Goal: Task Accomplishment & Management: Manage account settings

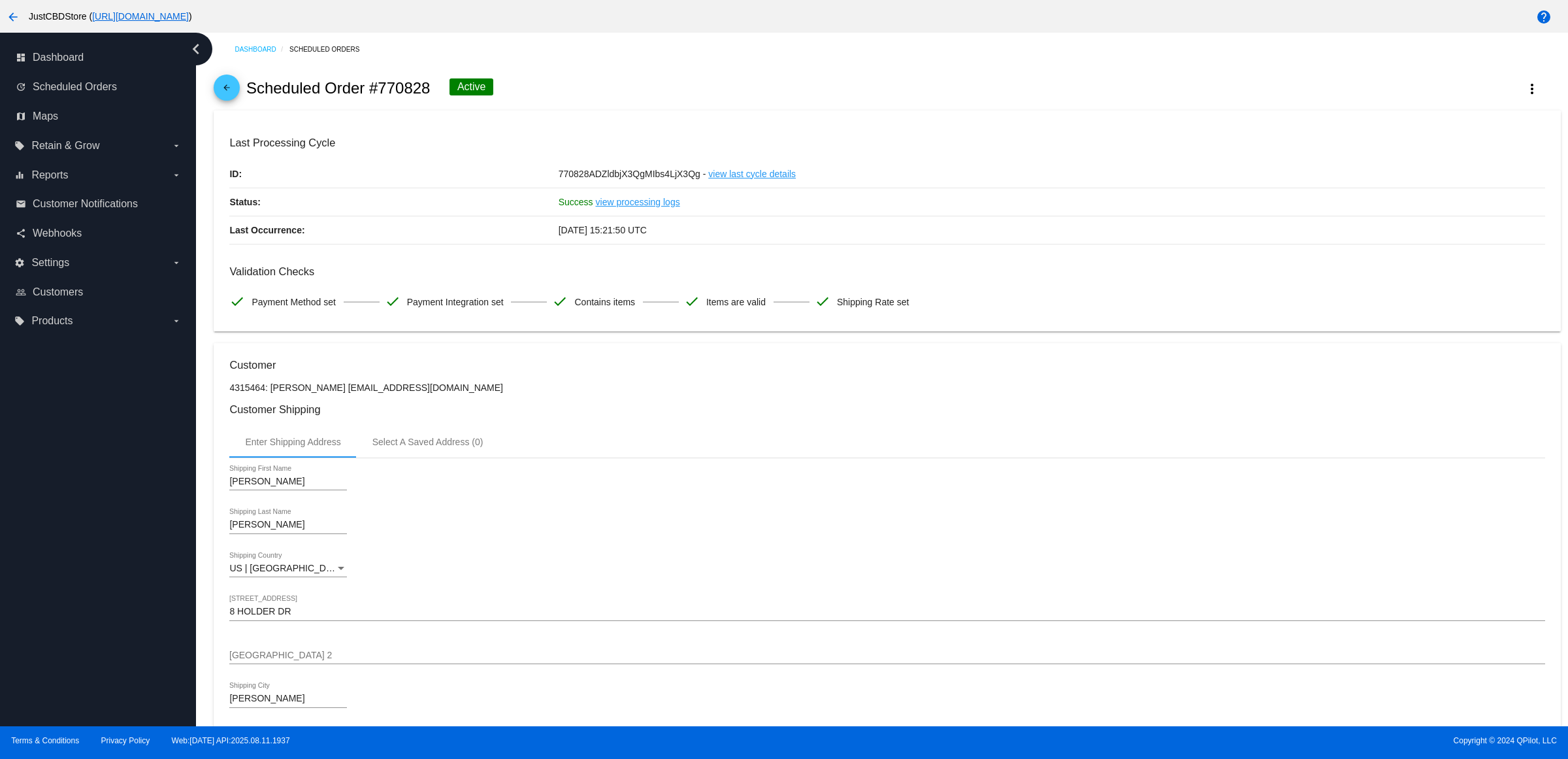
click at [233, 96] on mat-icon "arrow_back" at bounding box center [226, 90] width 15 height 16
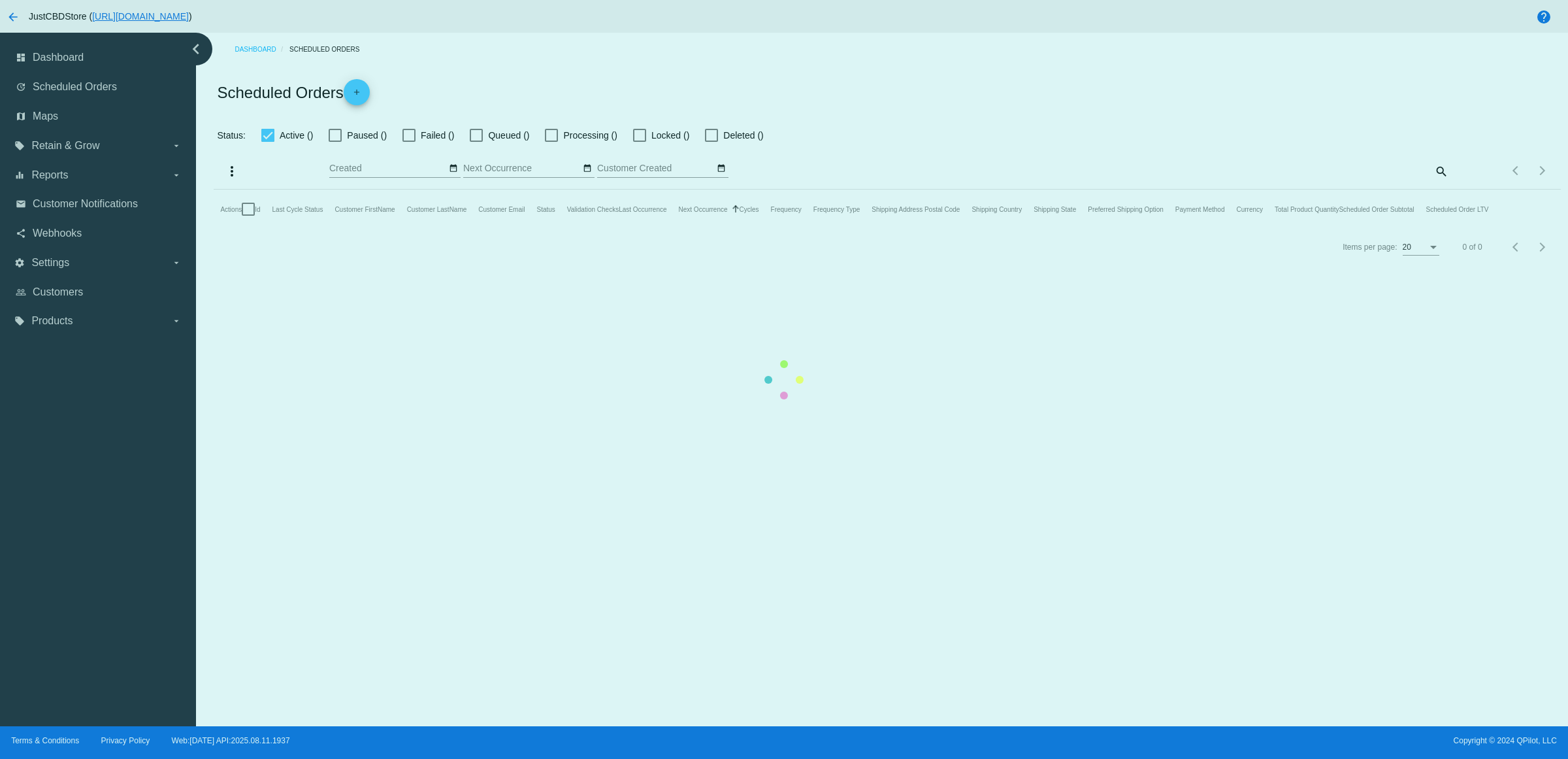
checkbox input "true"
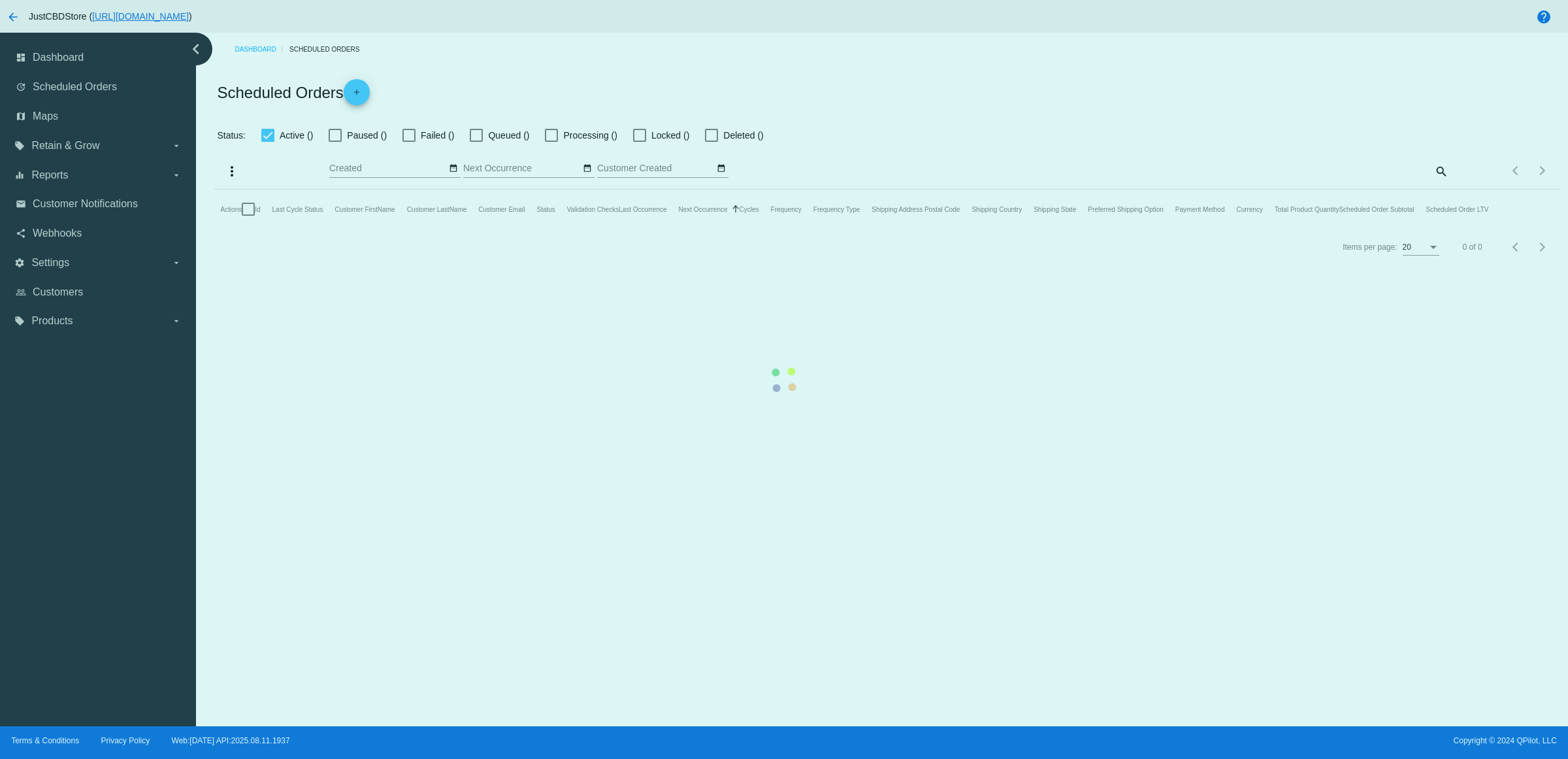
checkbox input "true"
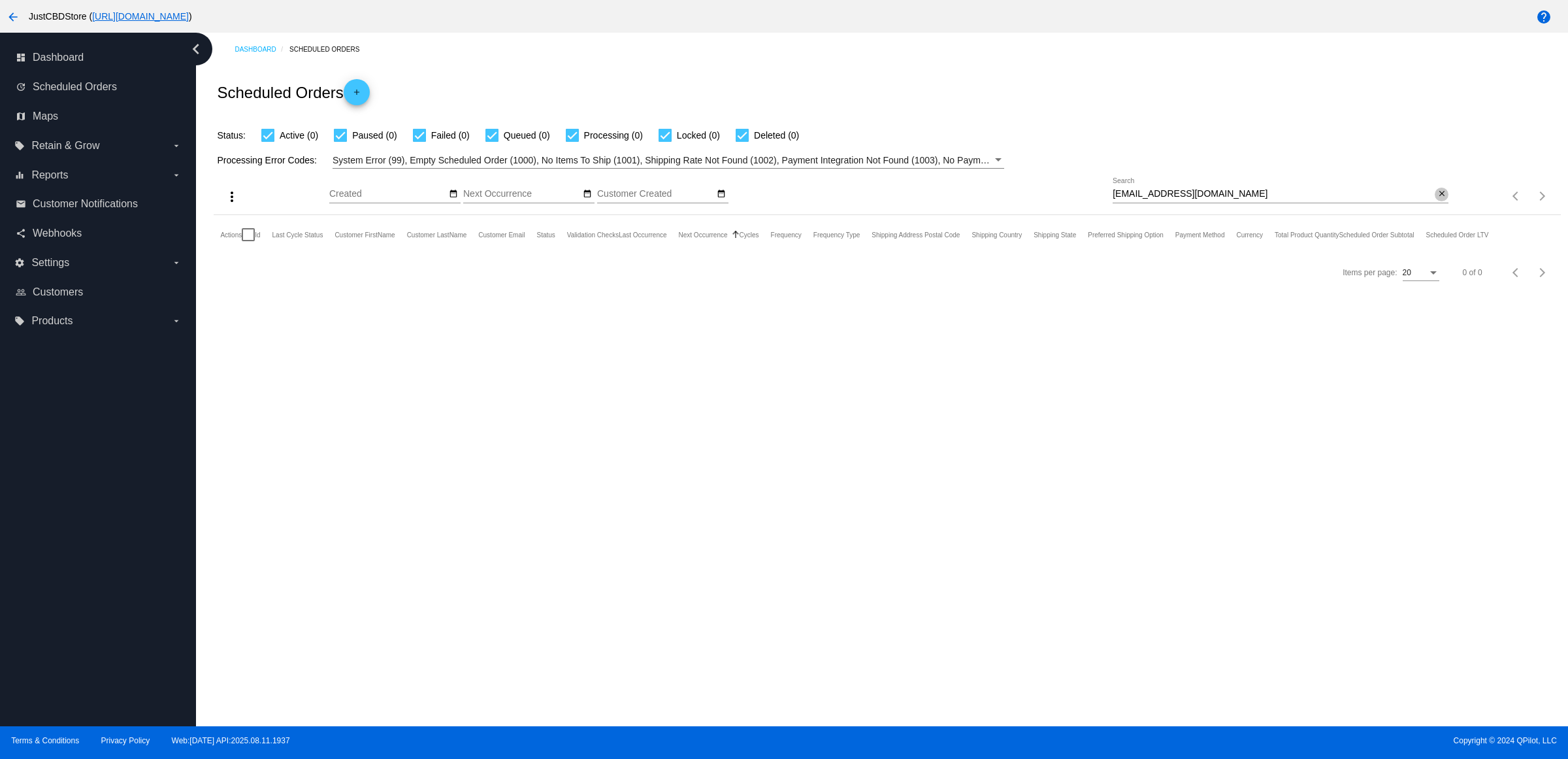
click at [1437, 199] on mat-icon "close" at bounding box center [1441, 194] width 9 height 10
click at [1431, 199] on input "Search" at bounding box center [1280, 194] width 336 height 10
paste input "linda.reed.home@gmail.com"
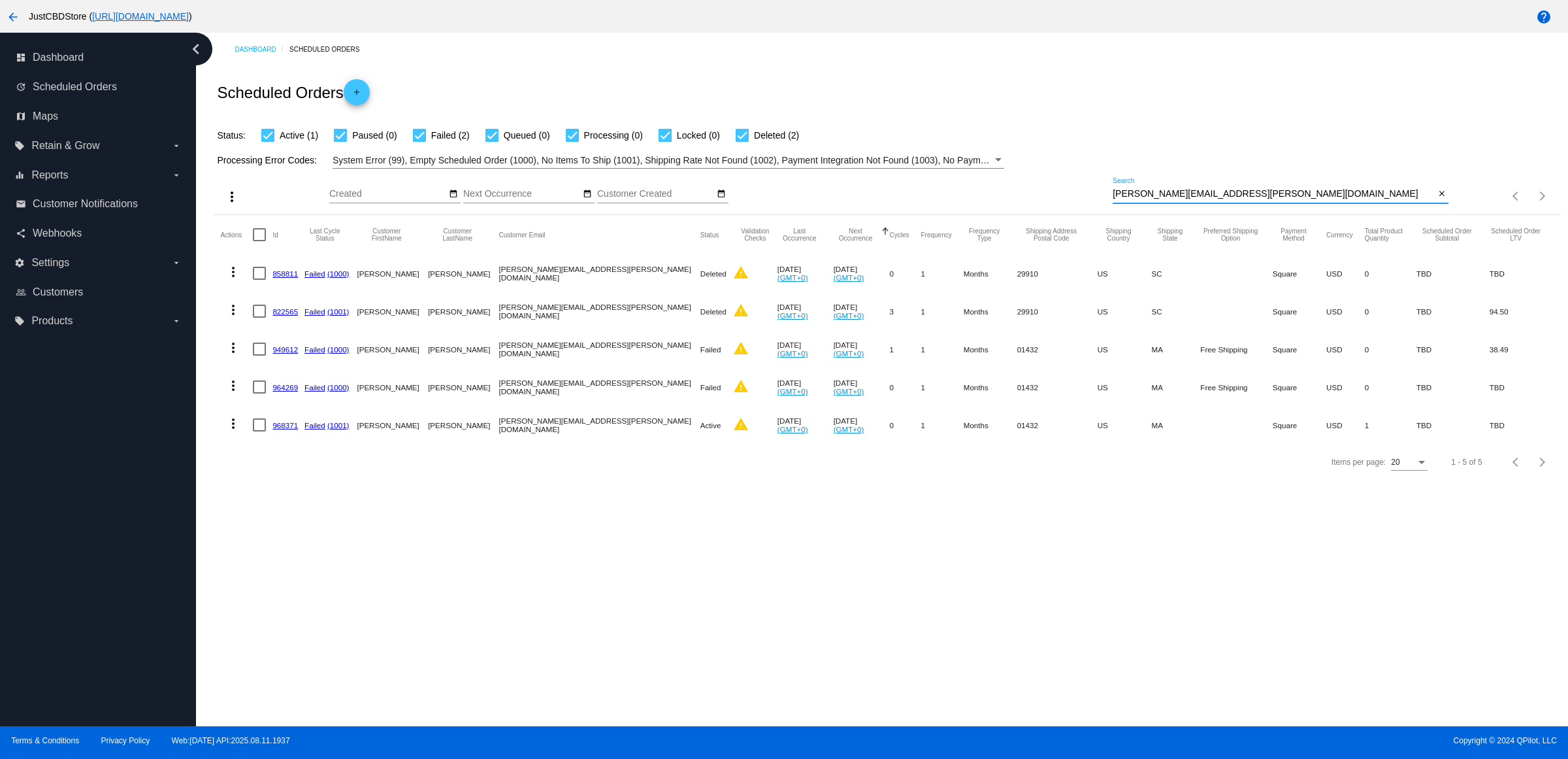
type input "linda.reed.home@gmail.com"
click at [284, 429] on link "968371" at bounding box center [285, 426] width 26 height 9
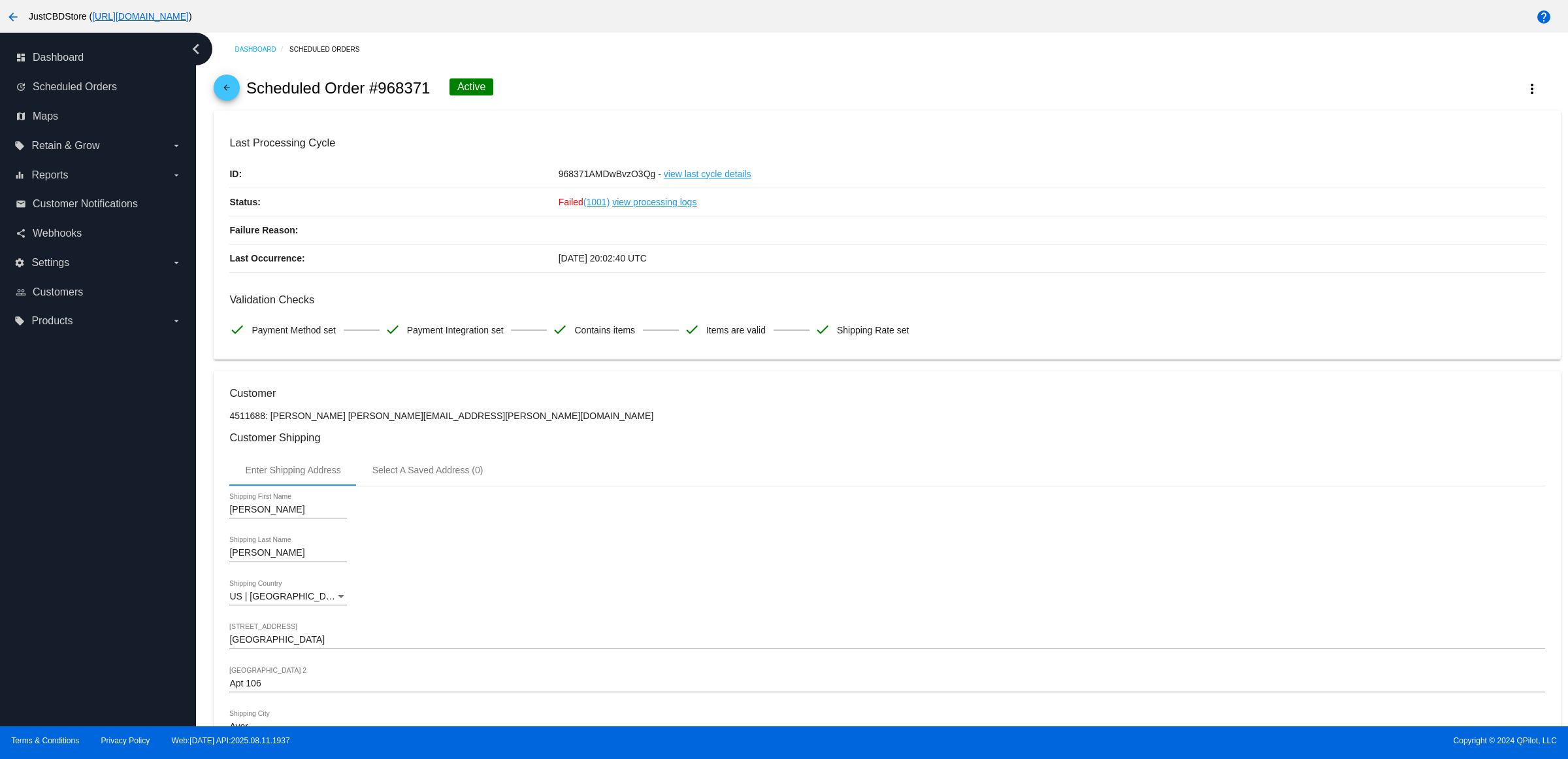
click at [234, 99] on mat-icon "arrow_back" at bounding box center [226, 90] width 15 height 16
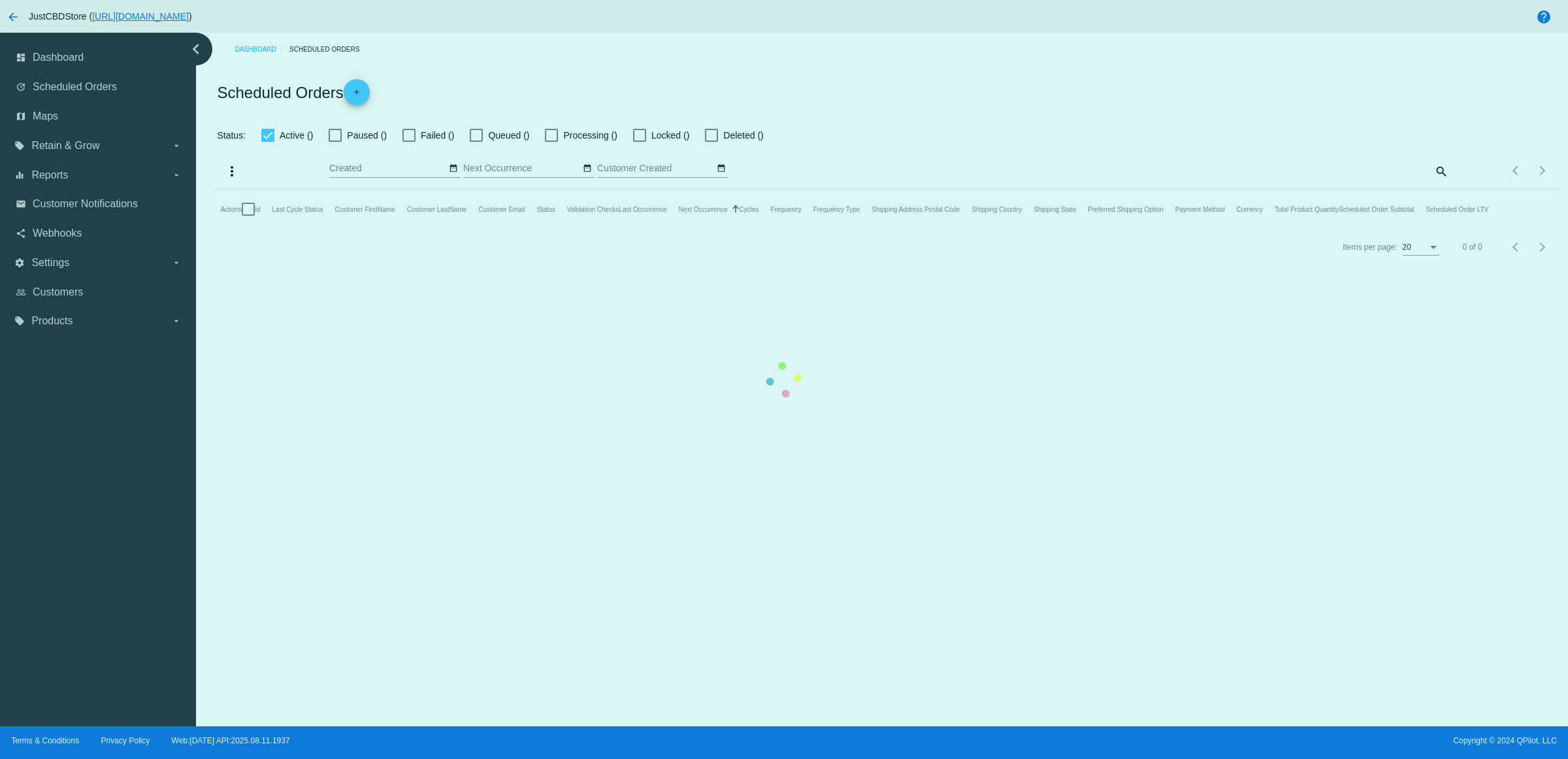
checkbox input "true"
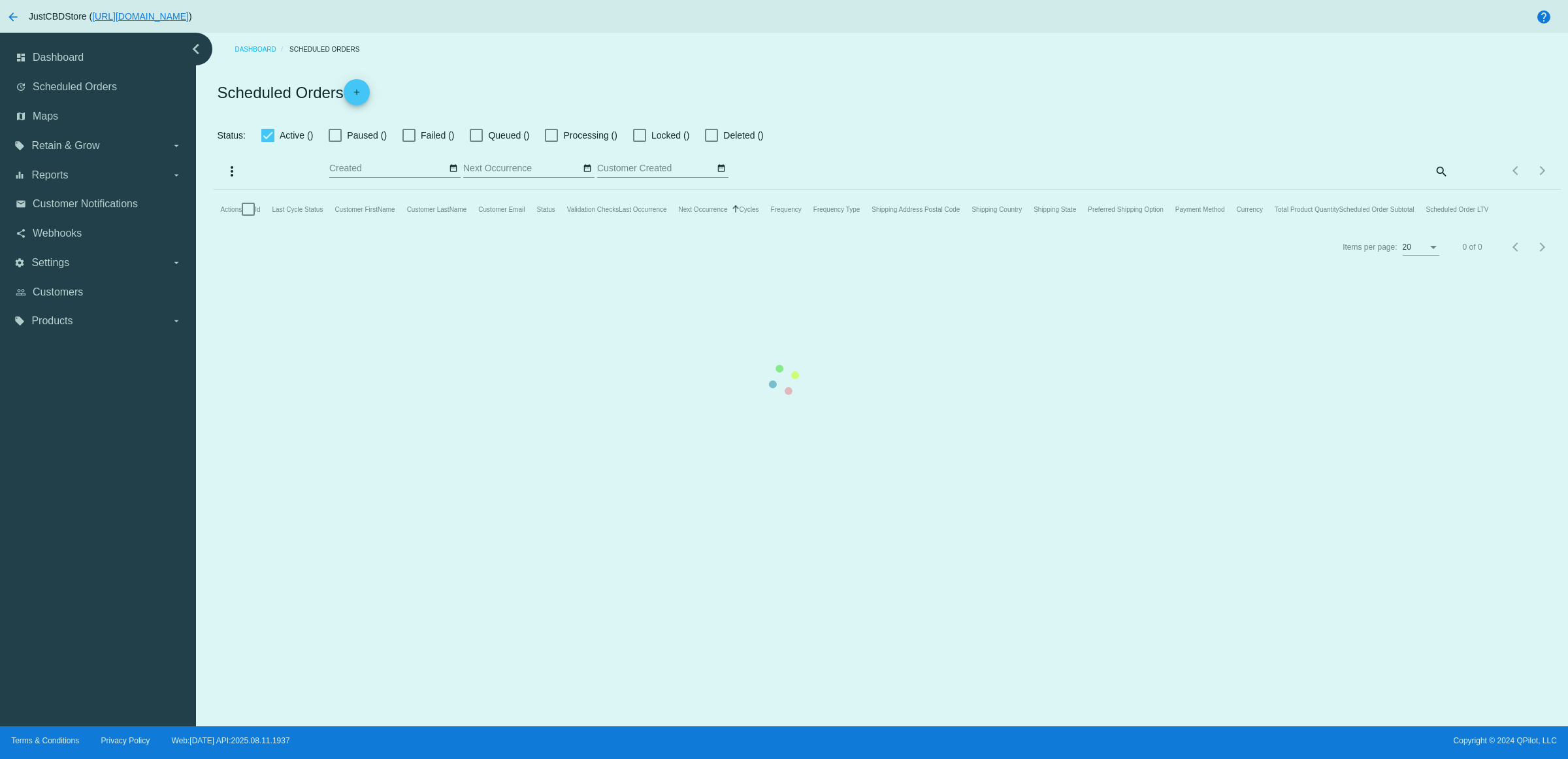
checkbox input "true"
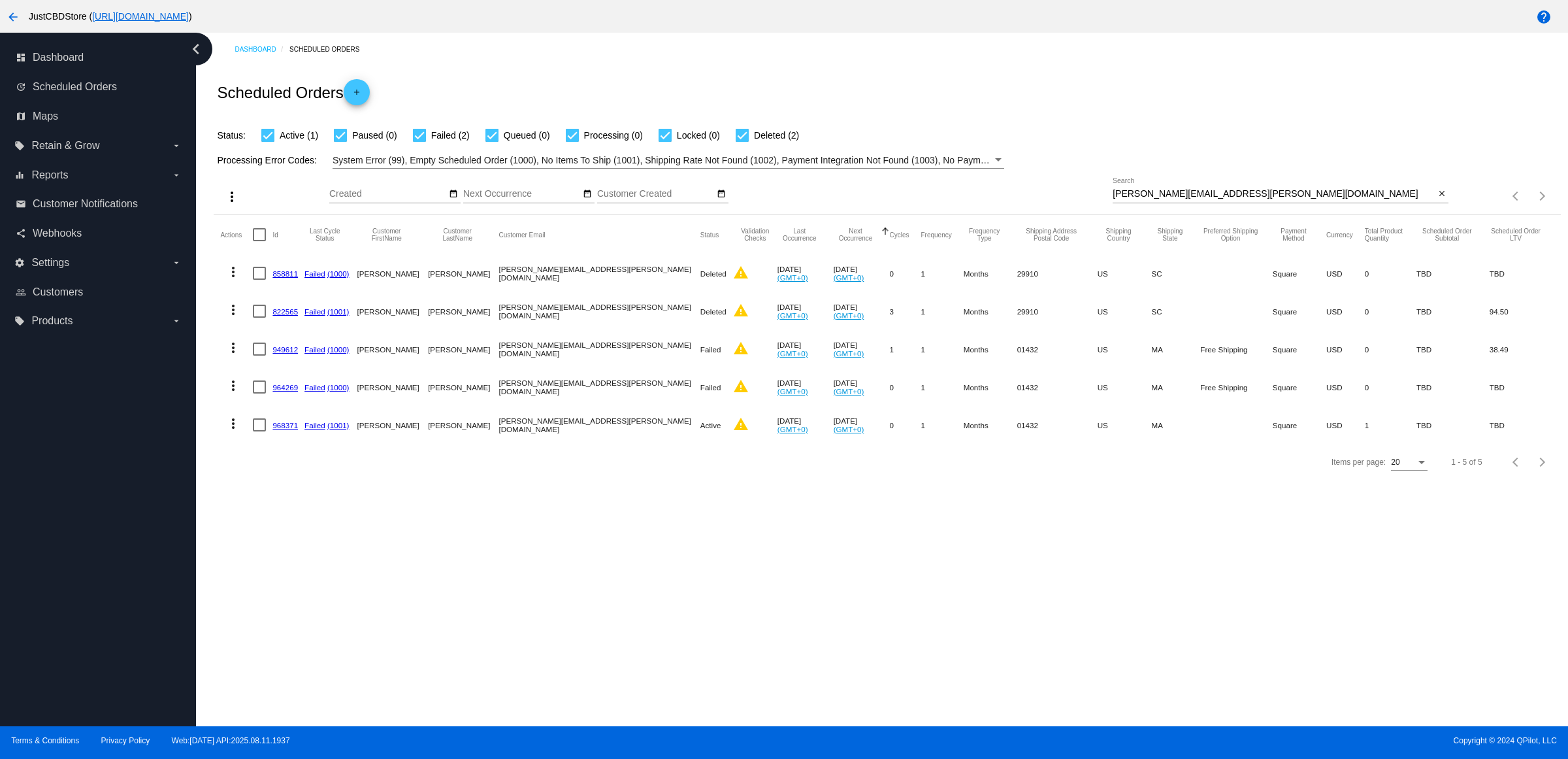
click at [1439, 199] on mat-icon "close" at bounding box center [1441, 194] width 9 height 10
click at [1439, 207] on mat-icon "search" at bounding box center [1441, 196] width 15 height 21
click at [1439, 199] on input "Search" at bounding box center [1280, 194] width 336 height 10
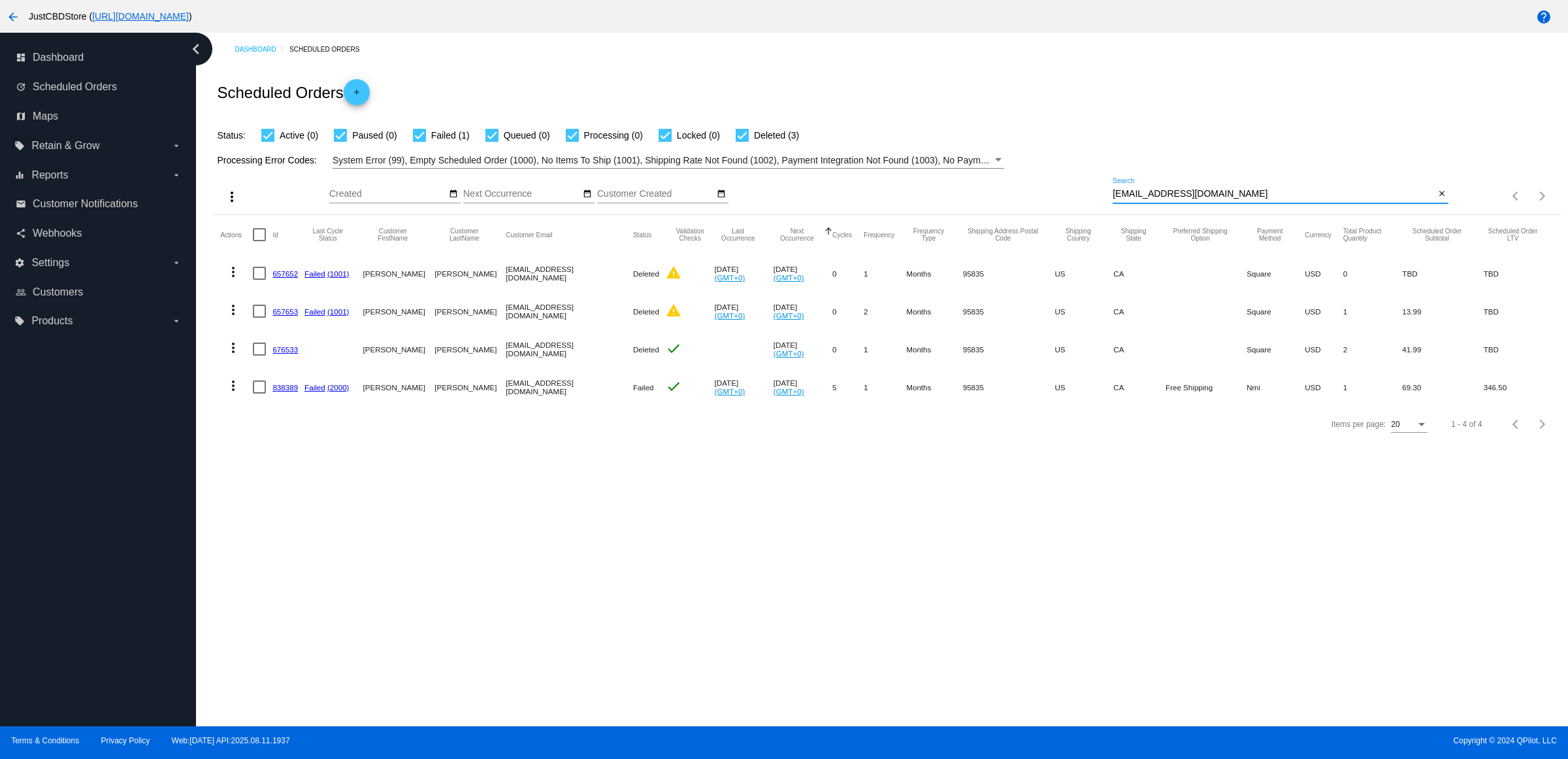
type input "[EMAIL_ADDRESS][DOMAIN_NAME]"
click at [289, 391] on link "838389" at bounding box center [285, 388] width 26 height 9
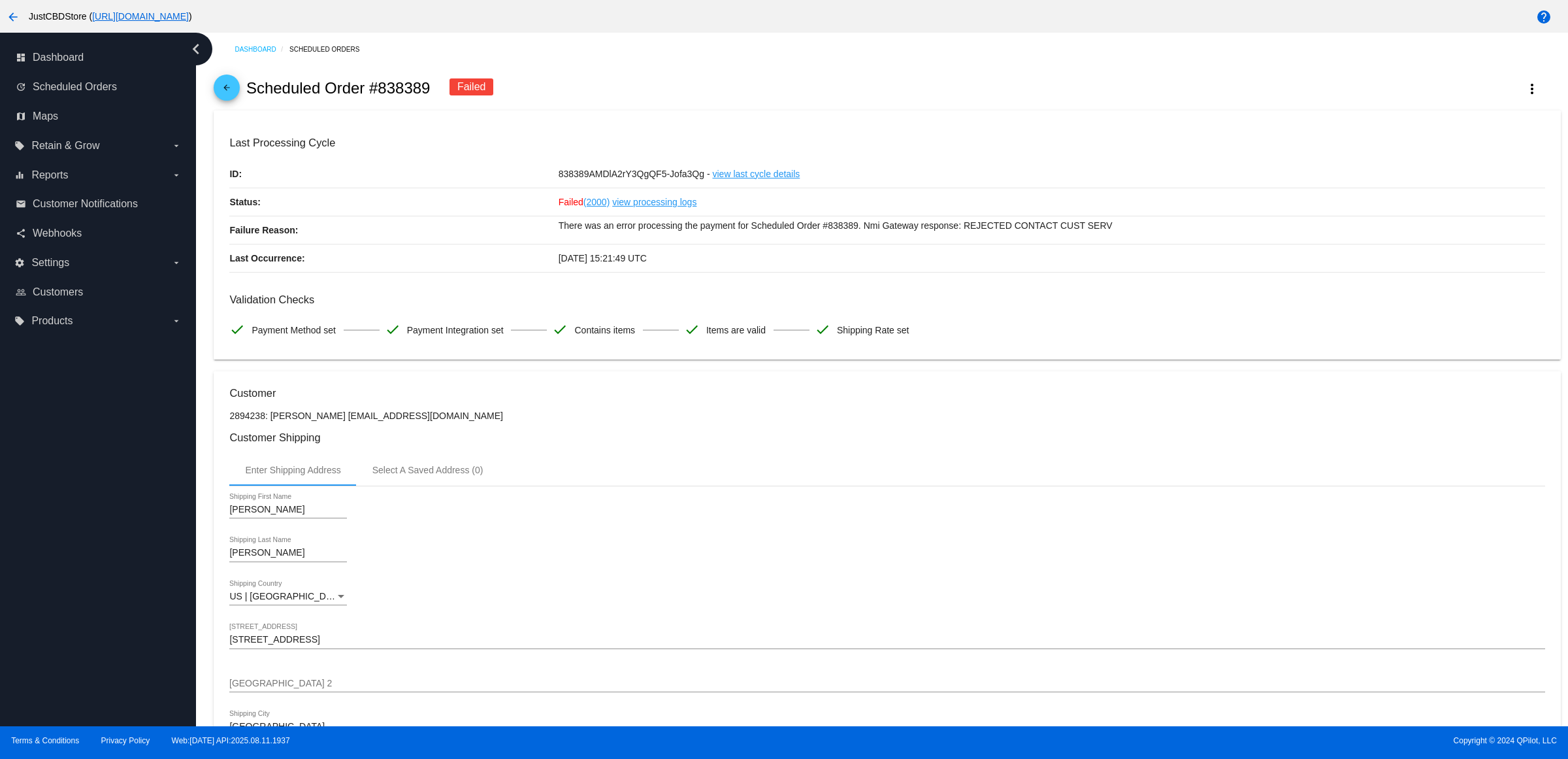
click at [789, 306] on h3 "Validation Checks" at bounding box center [886, 300] width 1315 height 12
click at [226, 93] on mat-icon "arrow_back" at bounding box center [226, 90] width 15 height 16
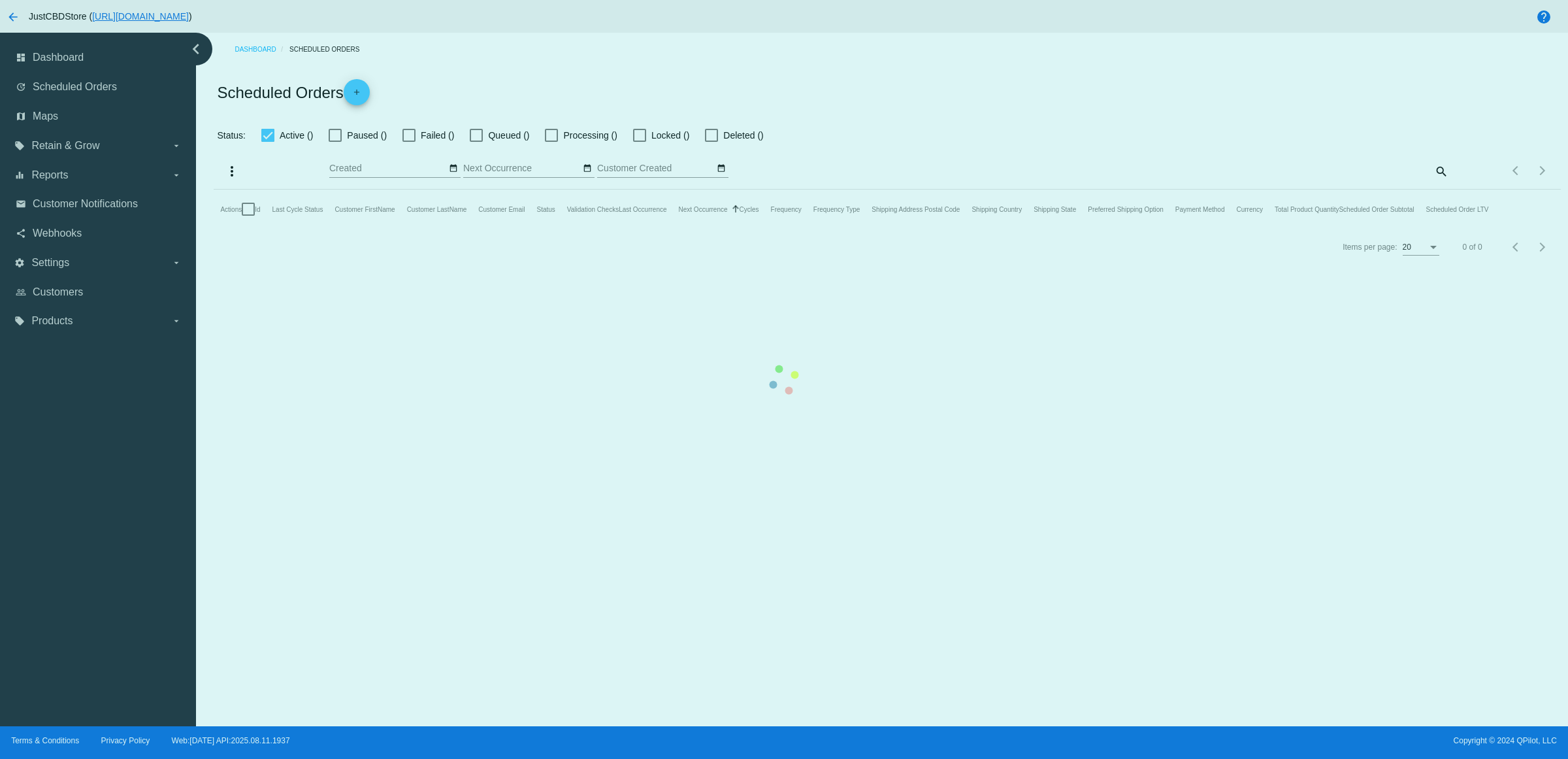
checkbox input "true"
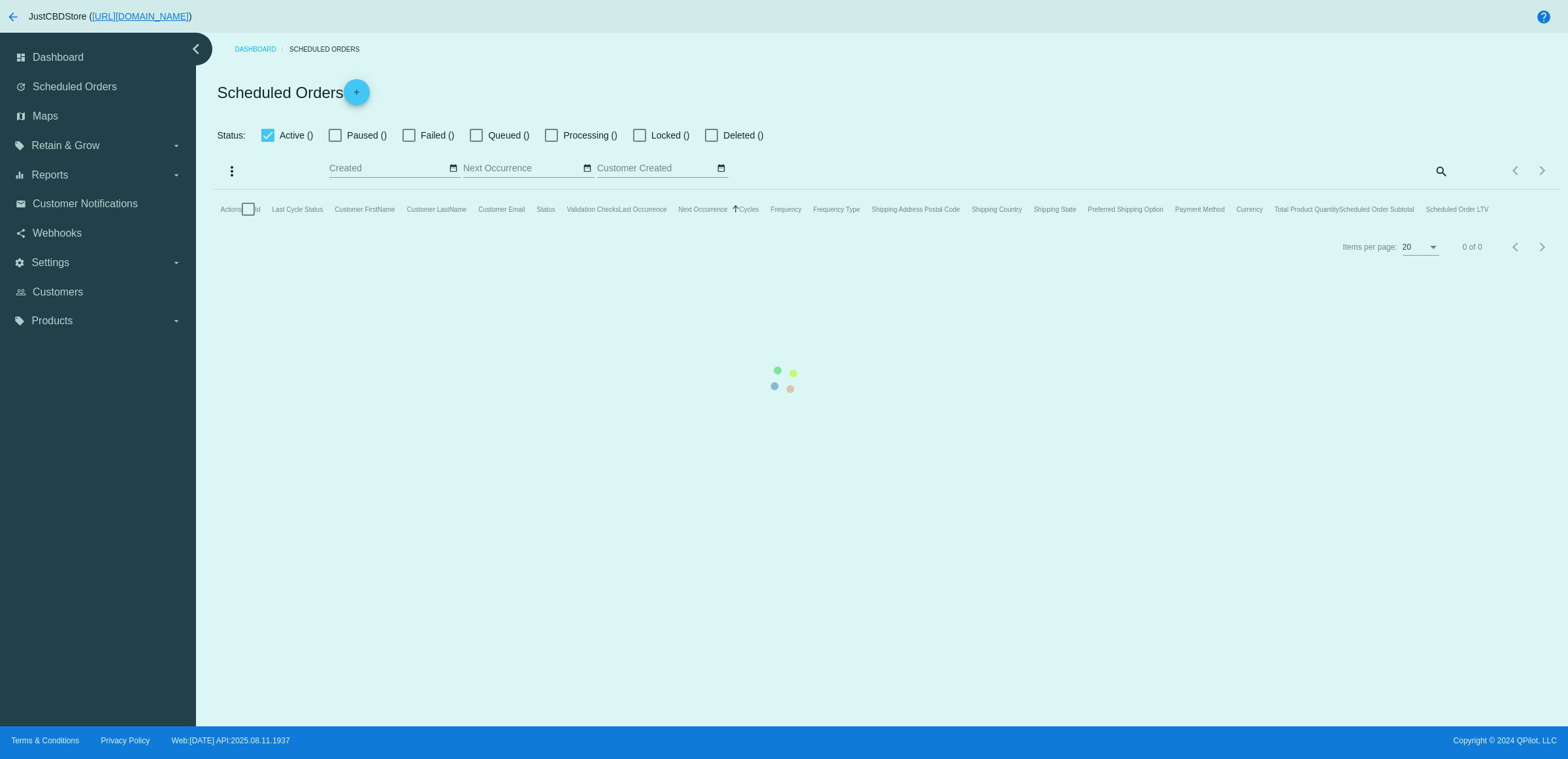
checkbox input "true"
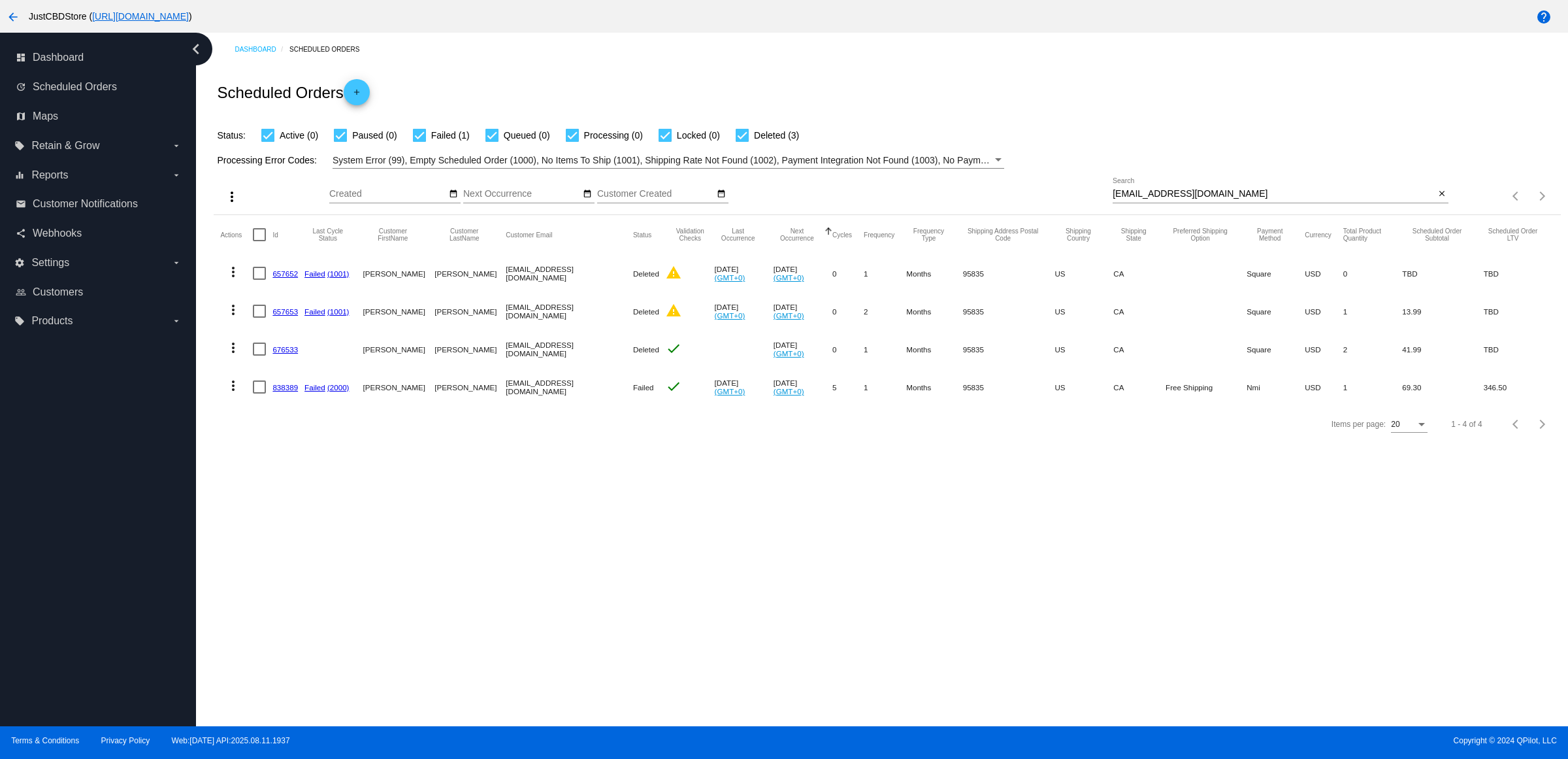
click at [1439, 199] on mat-icon "close" at bounding box center [1441, 194] width 9 height 10
click at [1439, 207] on mat-icon "search" at bounding box center [1441, 196] width 15 height 21
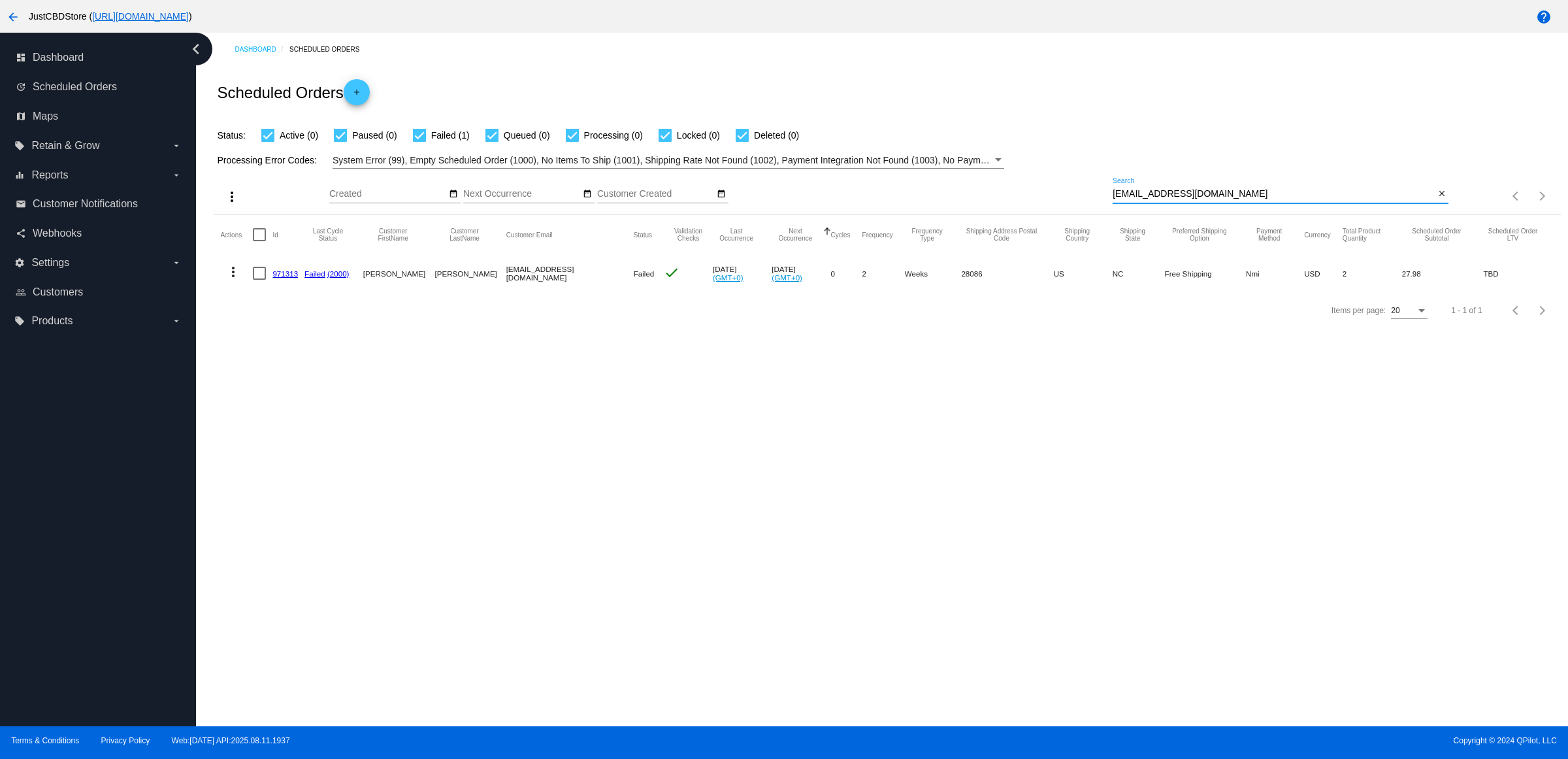
type input "[EMAIL_ADDRESS][DOMAIN_NAME]"
click at [288, 277] on link "971313" at bounding box center [285, 274] width 26 height 9
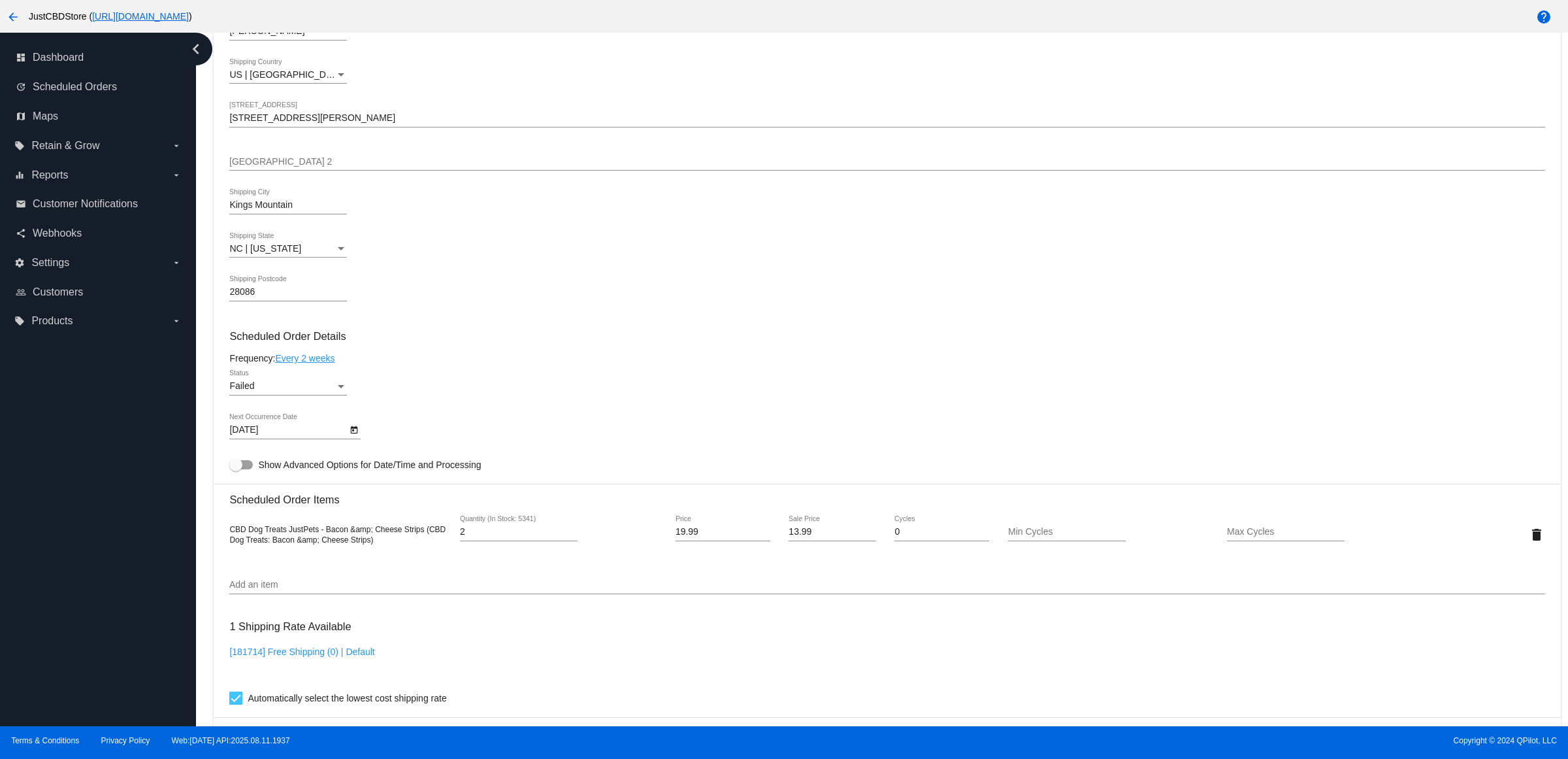
scroll to position [654, 0]
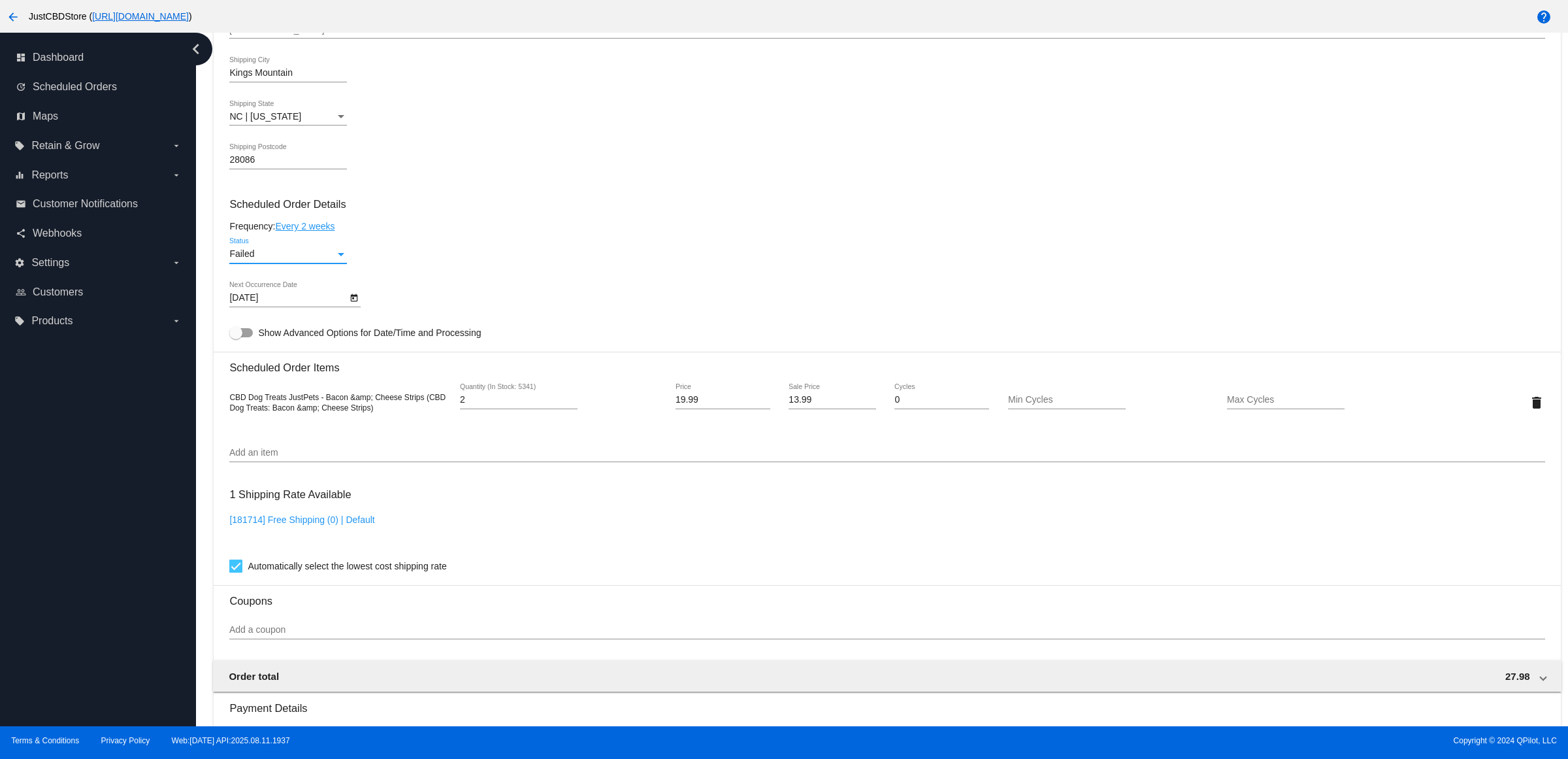
click at [335, 259] on div "Failed" at bounding box center [282, 254] width 106 height 10
click at [328, 208] on span "Active" at bounding box center [293, 215] width 118 height 28
click at [686, 263] on div "Active Status" at bounding box center [886, 256] width 1315 height 37
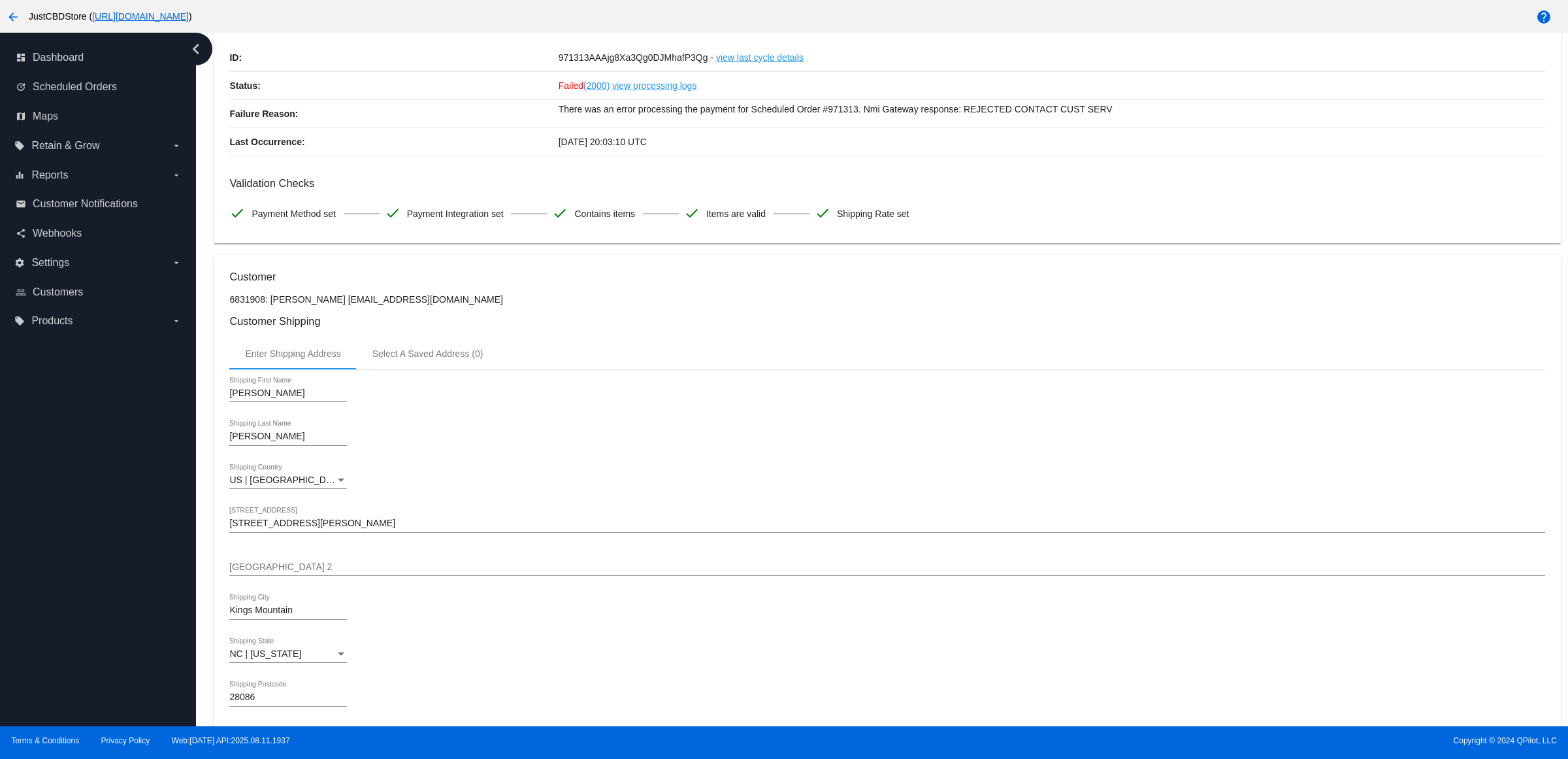
scroll to position [0, 0]
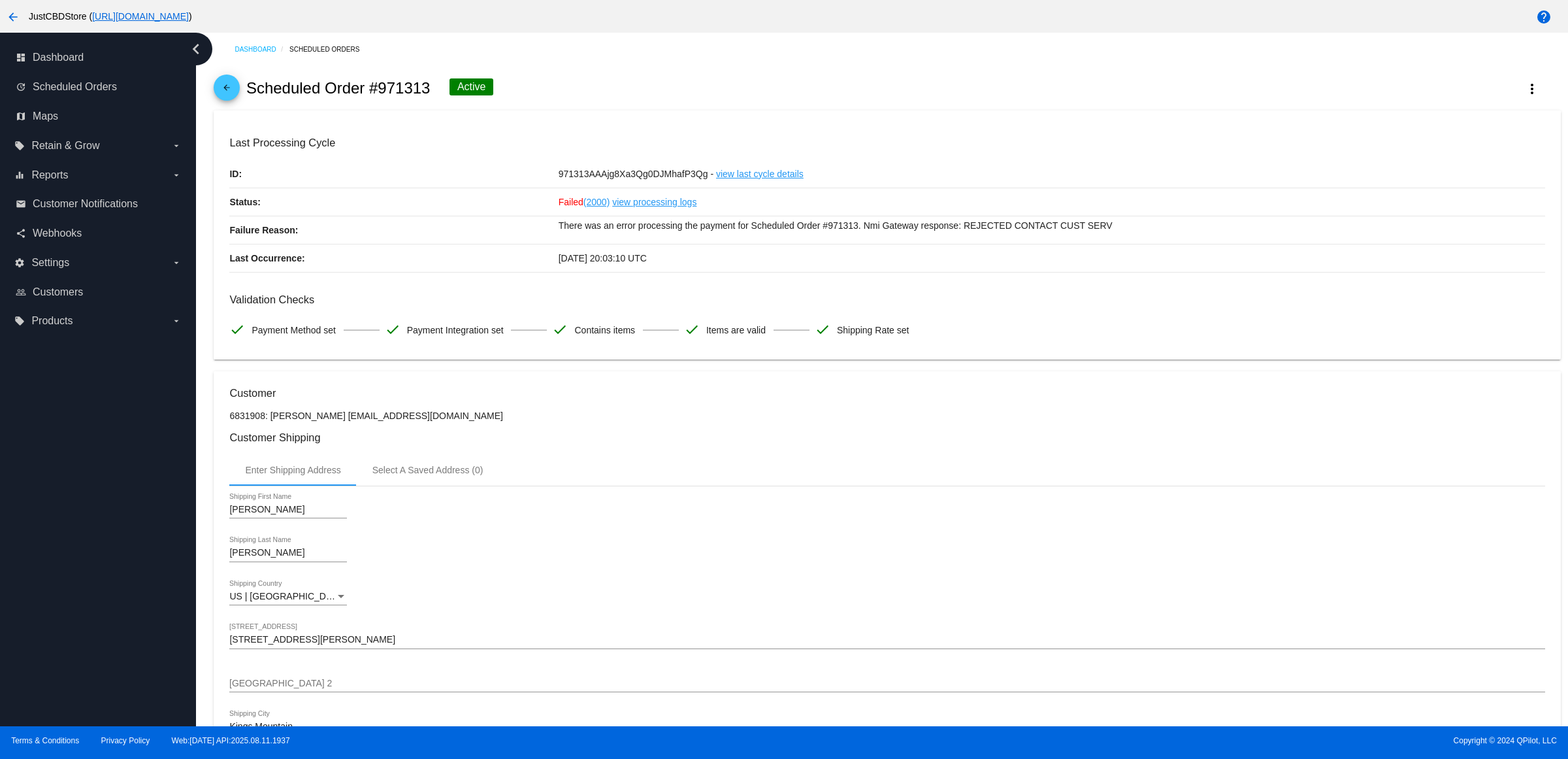
click at [713, 344] on span "Items are valid" at bounding box center [735, 330] width 59 height 28
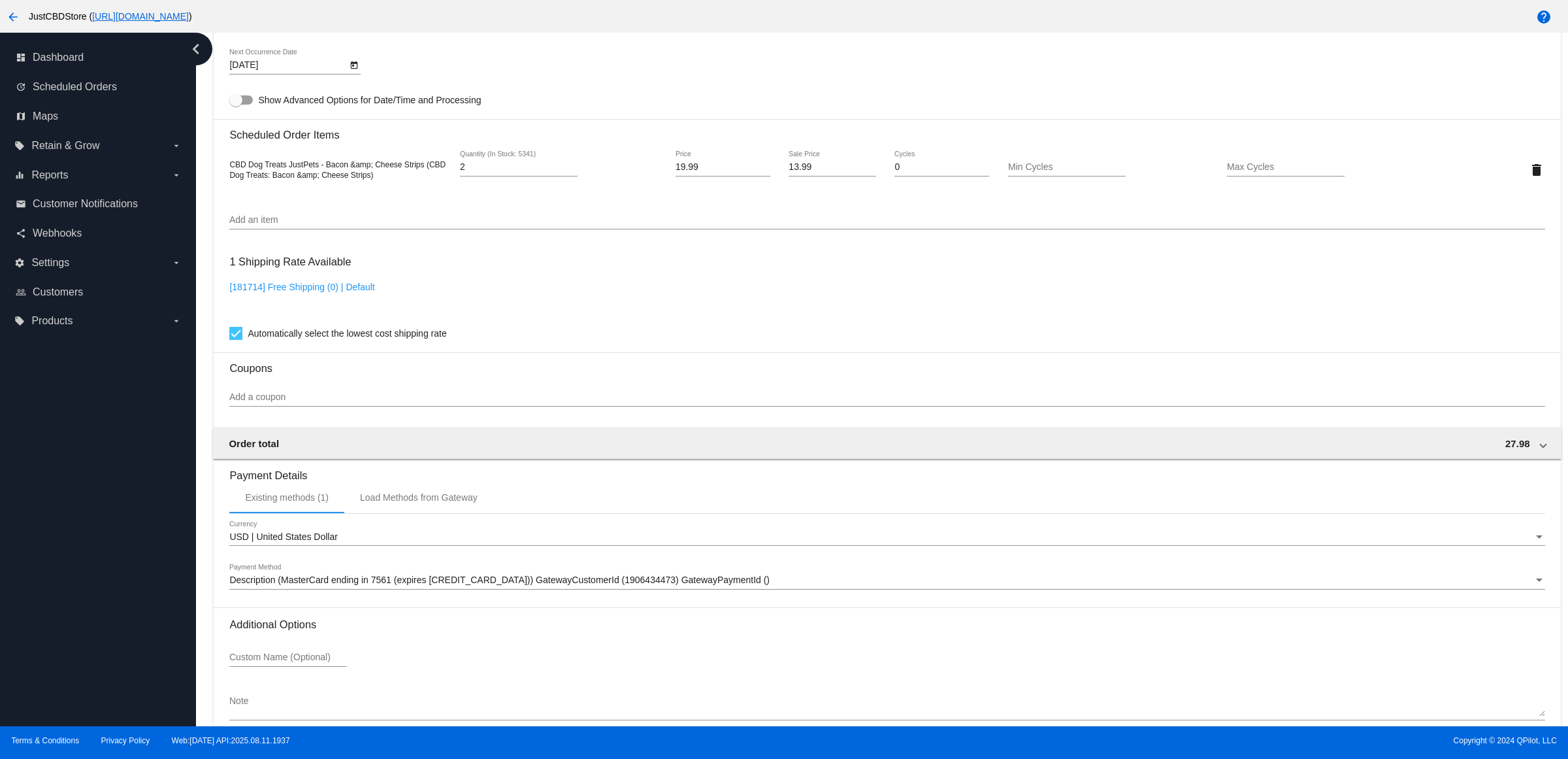
scroll to position [967, 0]
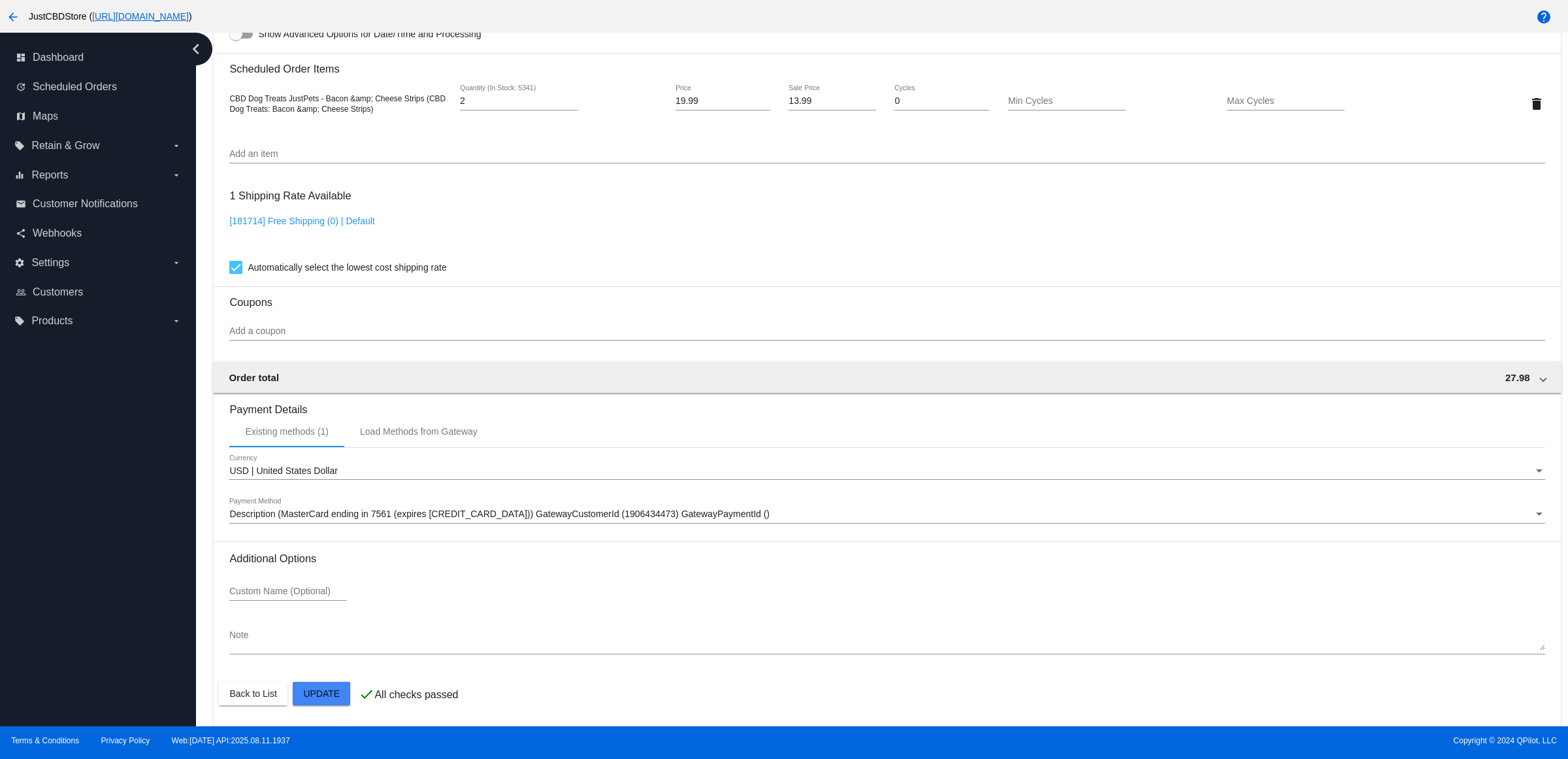
click at [552, 520] on div "Description (MasterCard ending in 7561 (expires 06/30)) GatewayCustomerId (1906…" at bounding box center [886, 511] width 1315 height 26
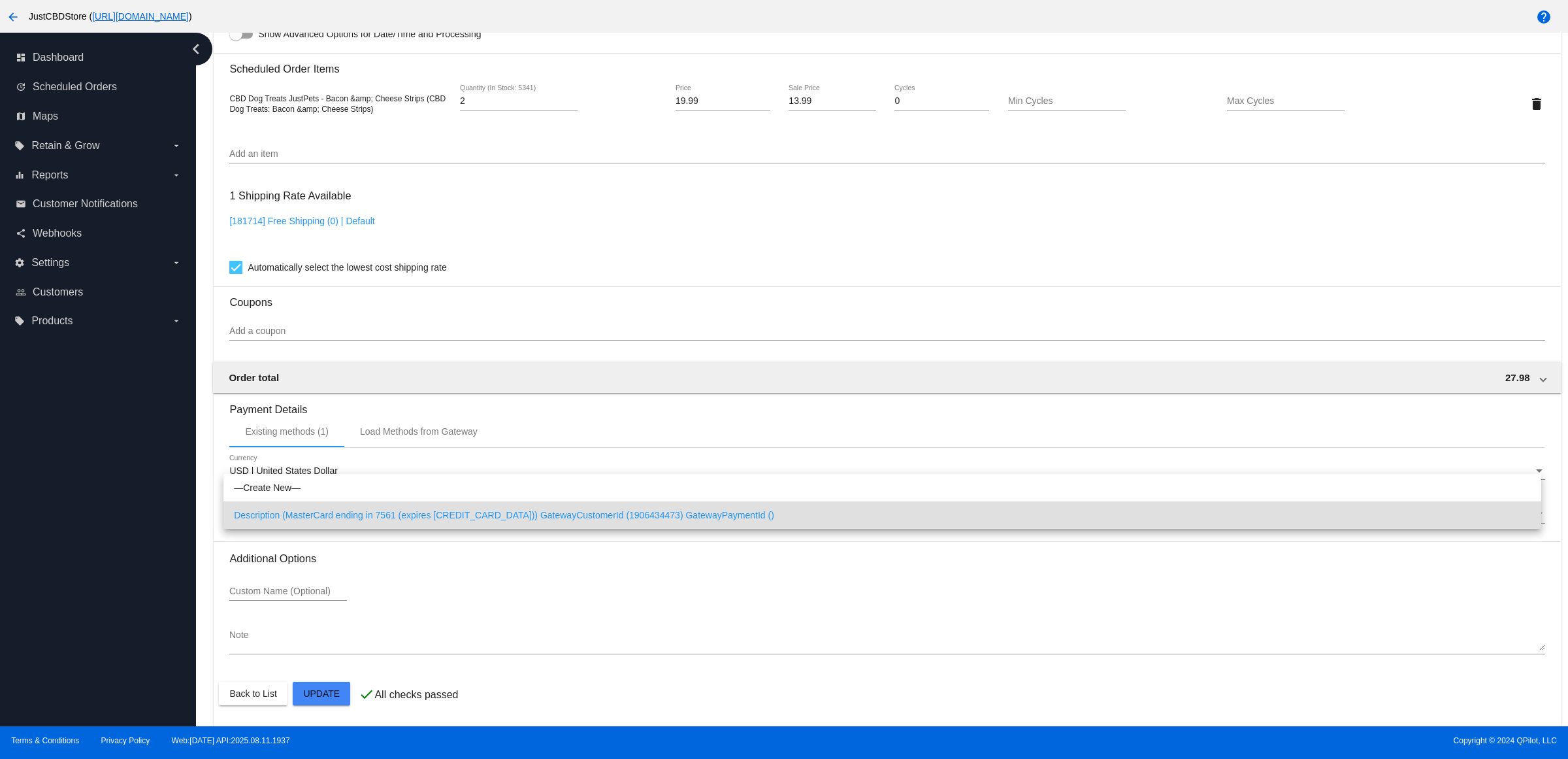
click at [583, 564] on div at bounding box center [784, 379] width 1568 height 759
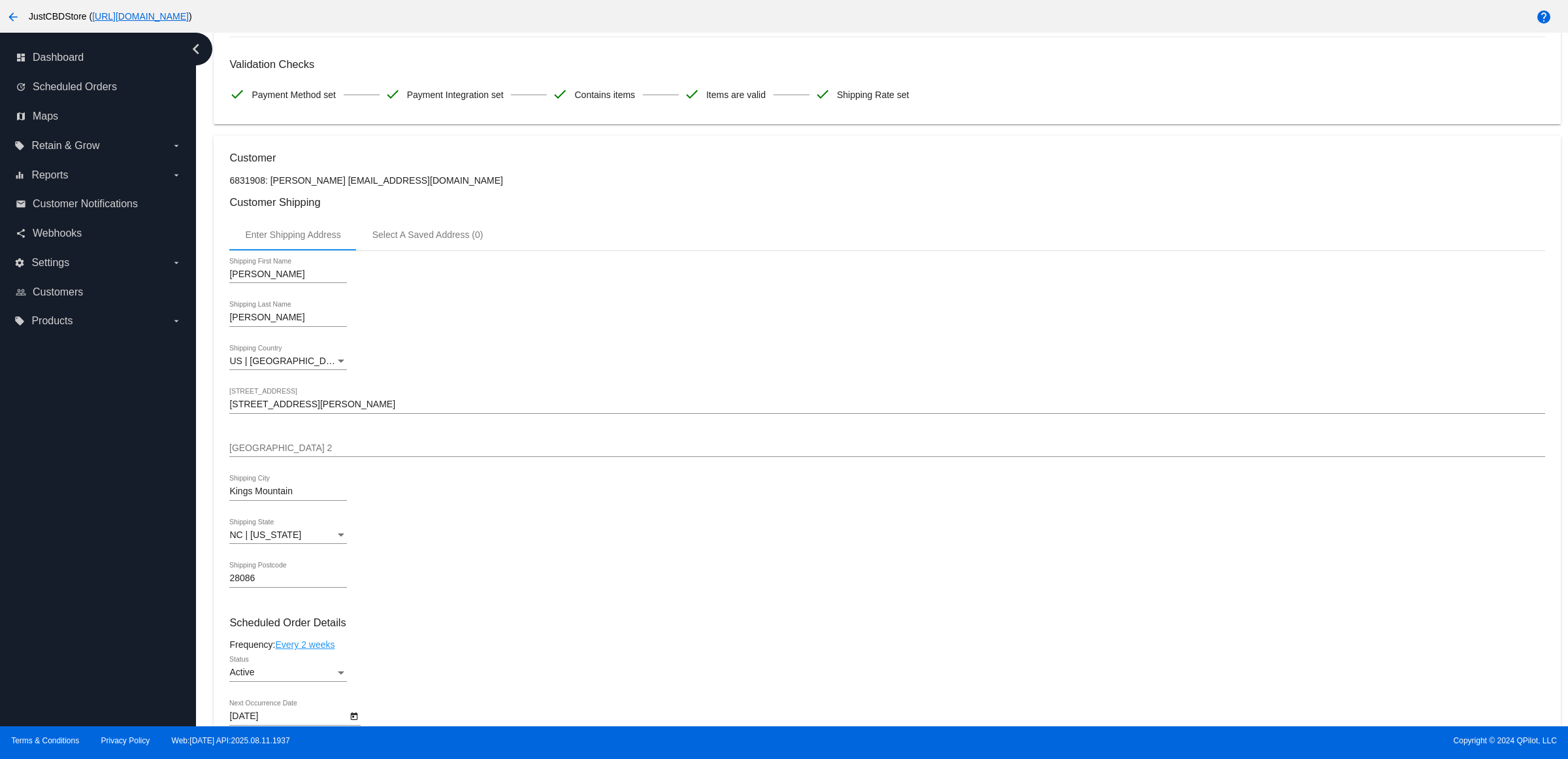
scroll to position [0, 0]
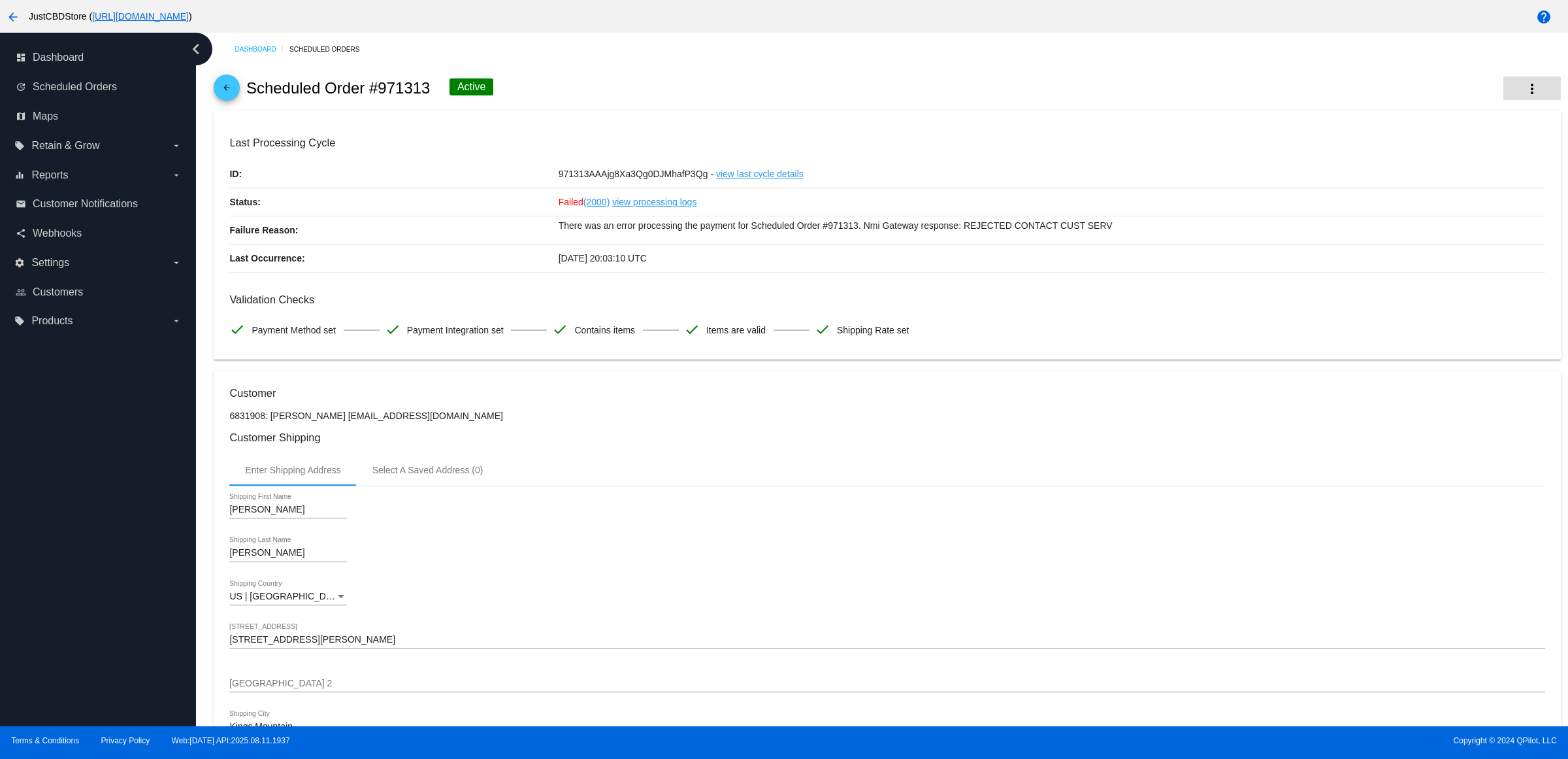
click at [1524, 90] on mat-icon "more_vert" at bounding box center [1532, 89] width 15 height 16
click at [1398, 197] on button "cached Process Now" at bounding box center [1454, 196] width 183 height 31
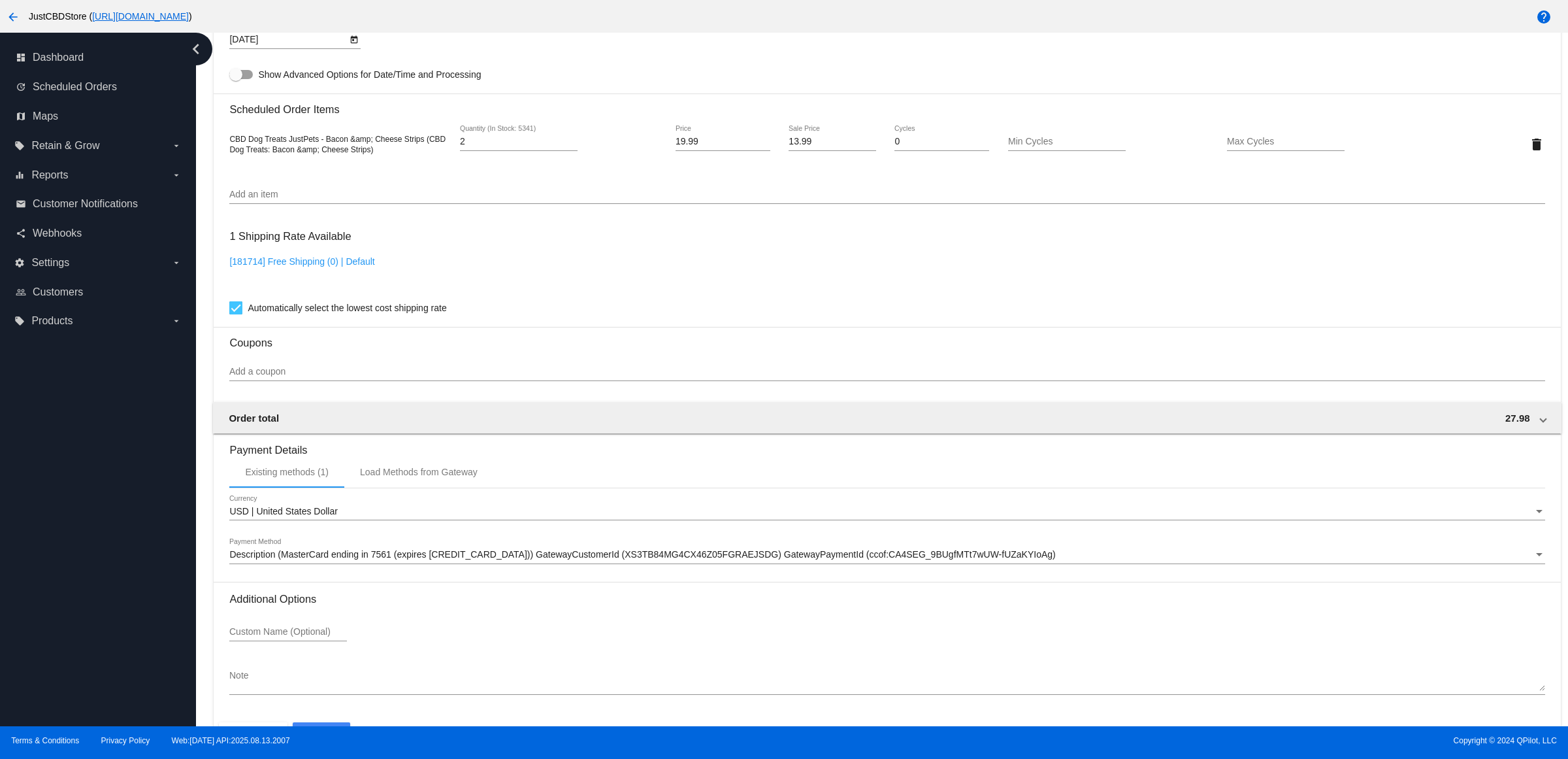
scroll to position [967, 0]
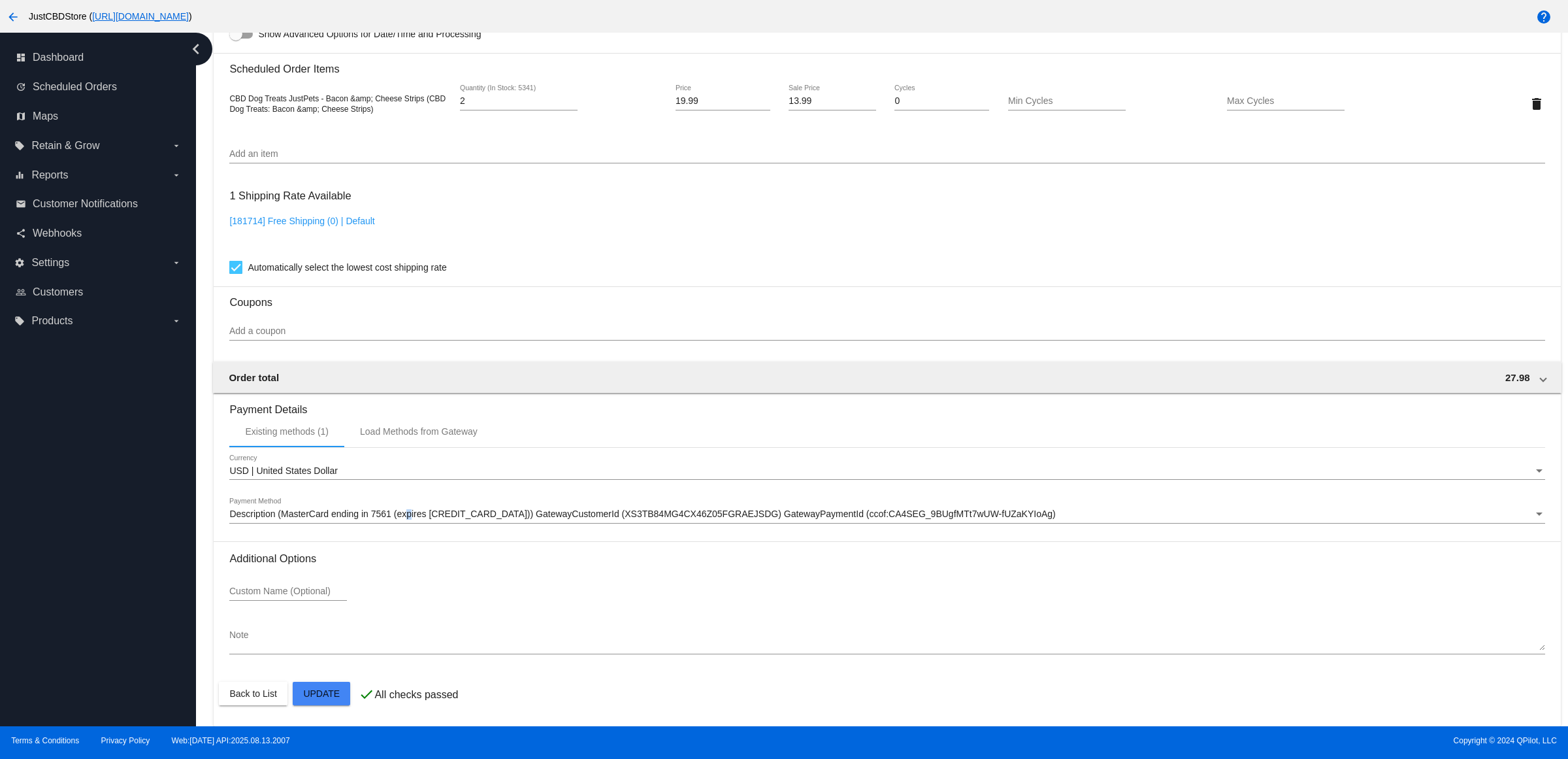
click at [412, 516] on span "Description (MasterCard ending in 7561 (expires 06/30)) GatewayCustomerId (XS3T…" at bounding box center [641, 513] width 826 height 10
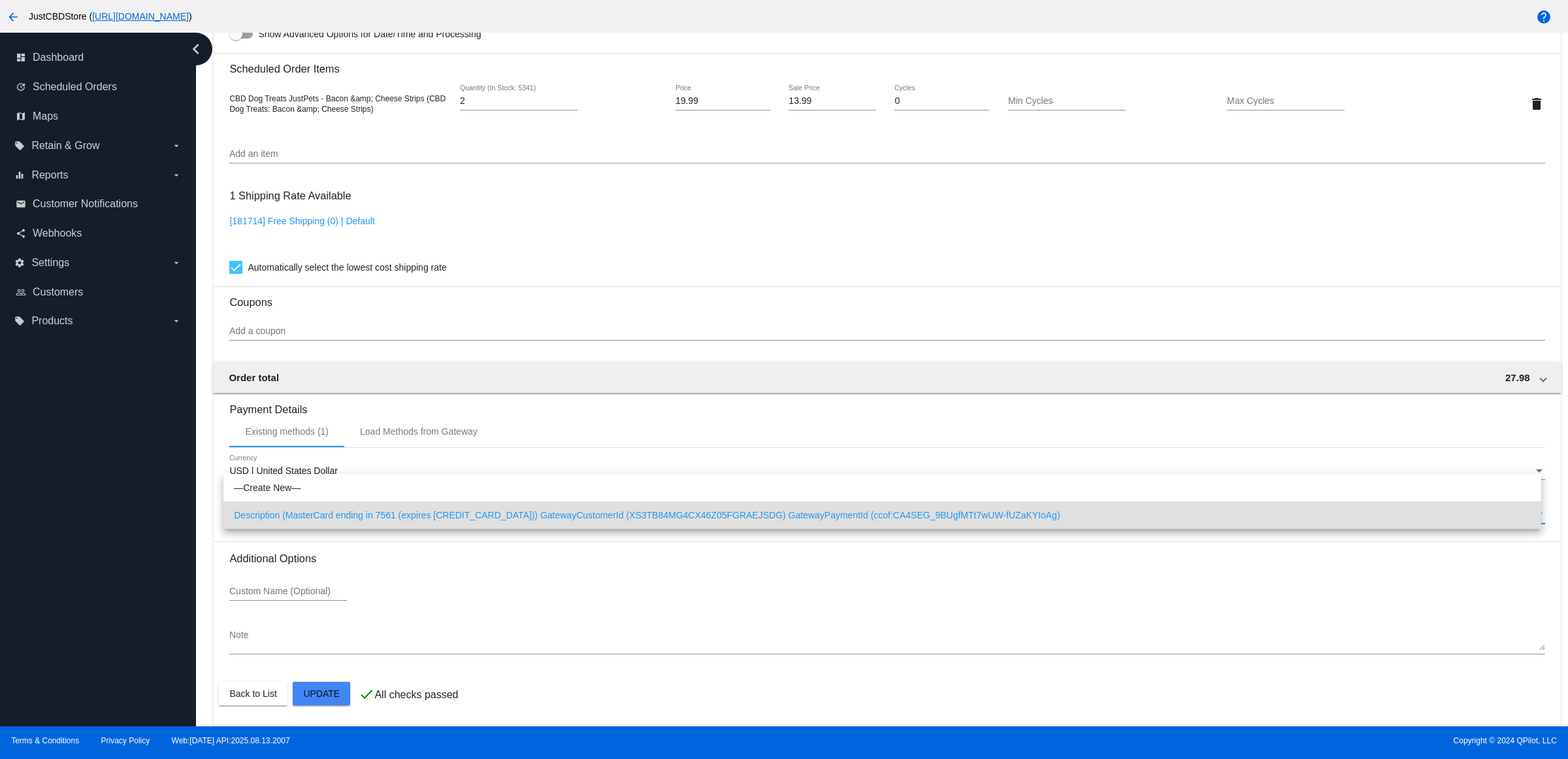
click at [449, 513] on span "Description (MasterCard ending in 7561 (expires 06/30)) GatewayCustomerId (XS3T…" at bounding box center [883, 515] width 1297 height 28
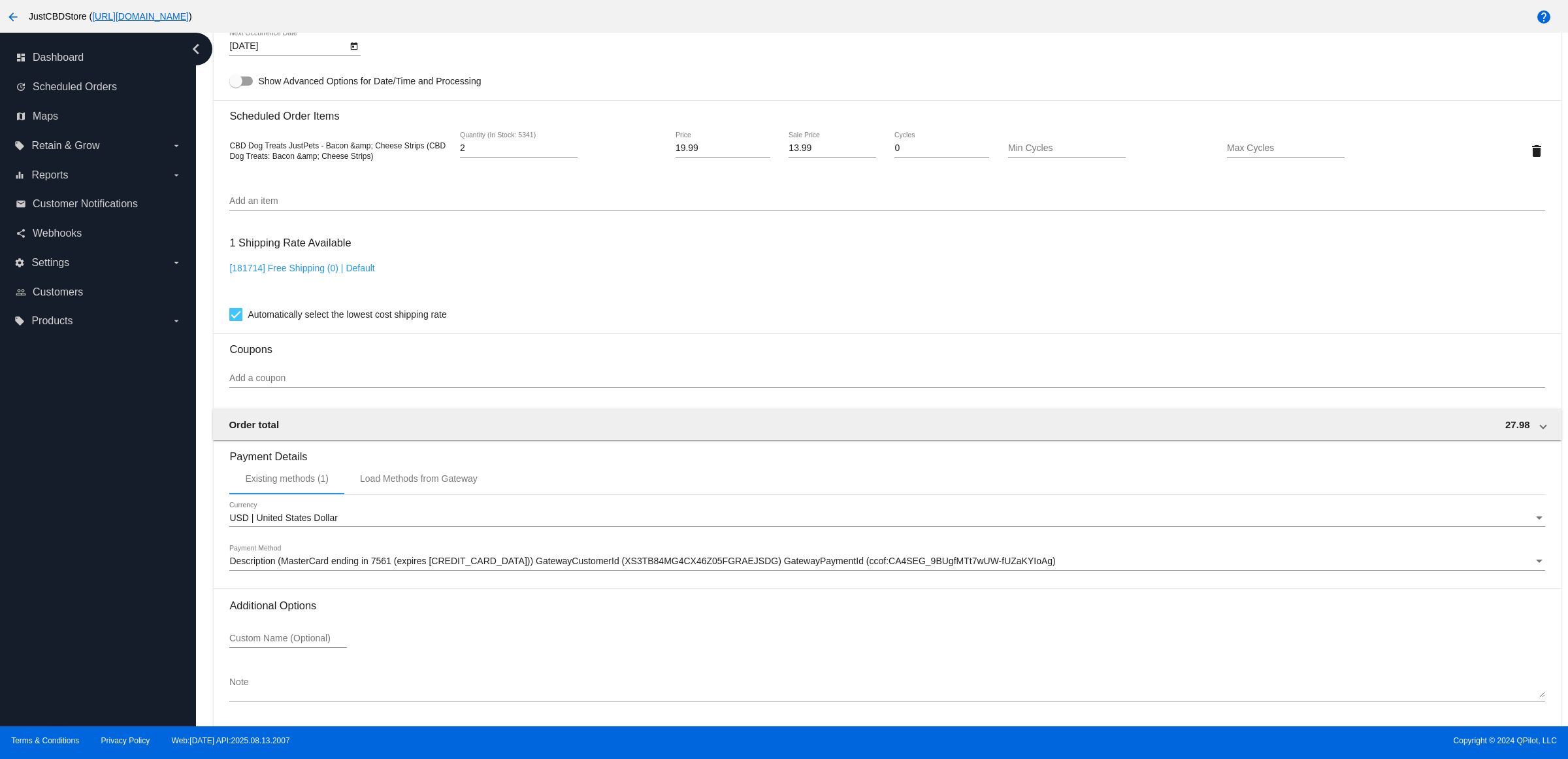
scroll to position [967, 0]
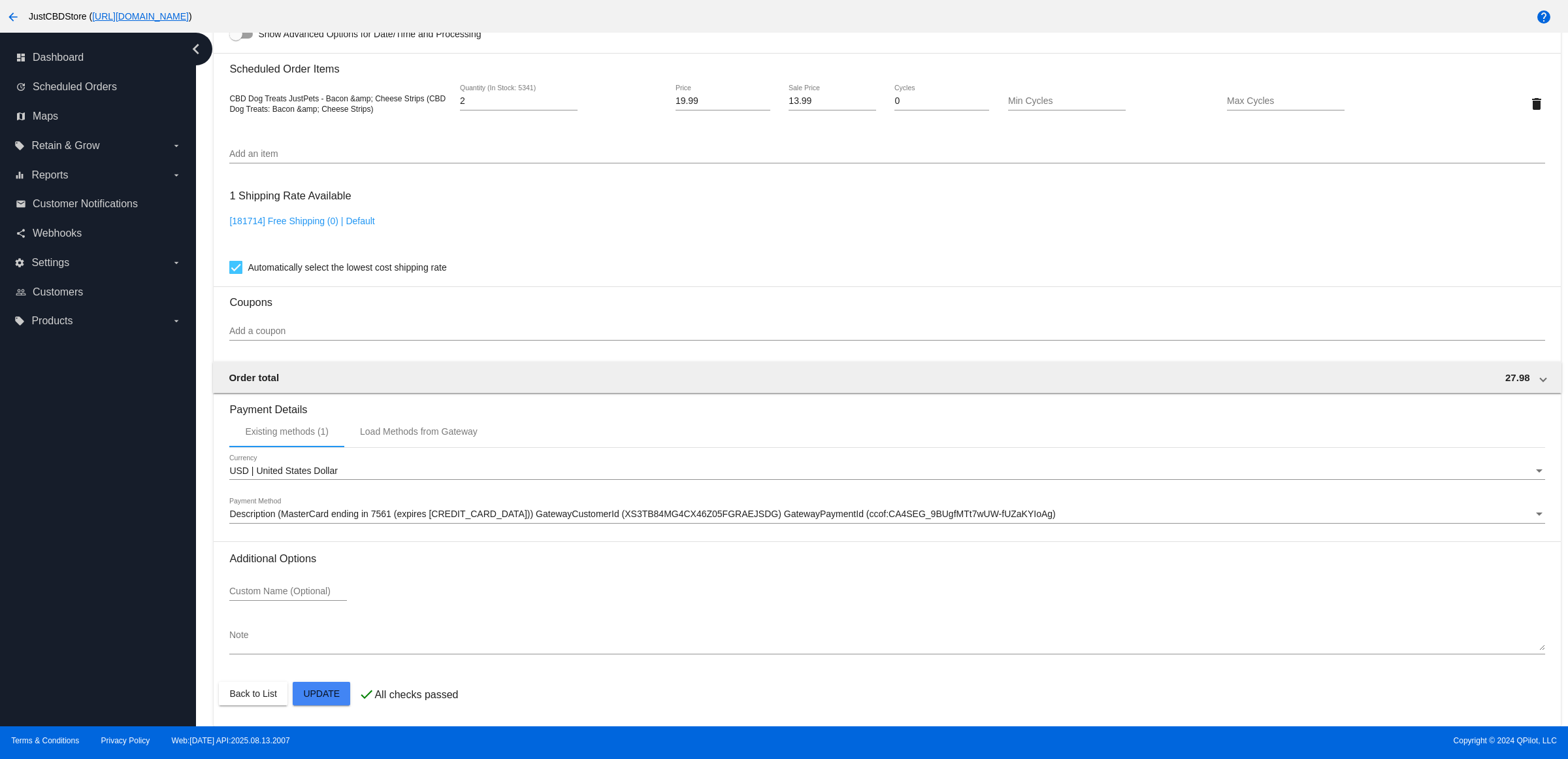
click at [745, 528] on div "Description (MasterCard ending in 7561 (expires 06/30)) GatewayCustomerId (XS3T…" at bounding box center [886, 516] width 1315 height 37
click at [746, 513] on span "Description (MasterCard ending in 7561 (expires 06/30)) GatewayCustomerId (XS3T…" at bounding box center [641, 513] width 826 height 10
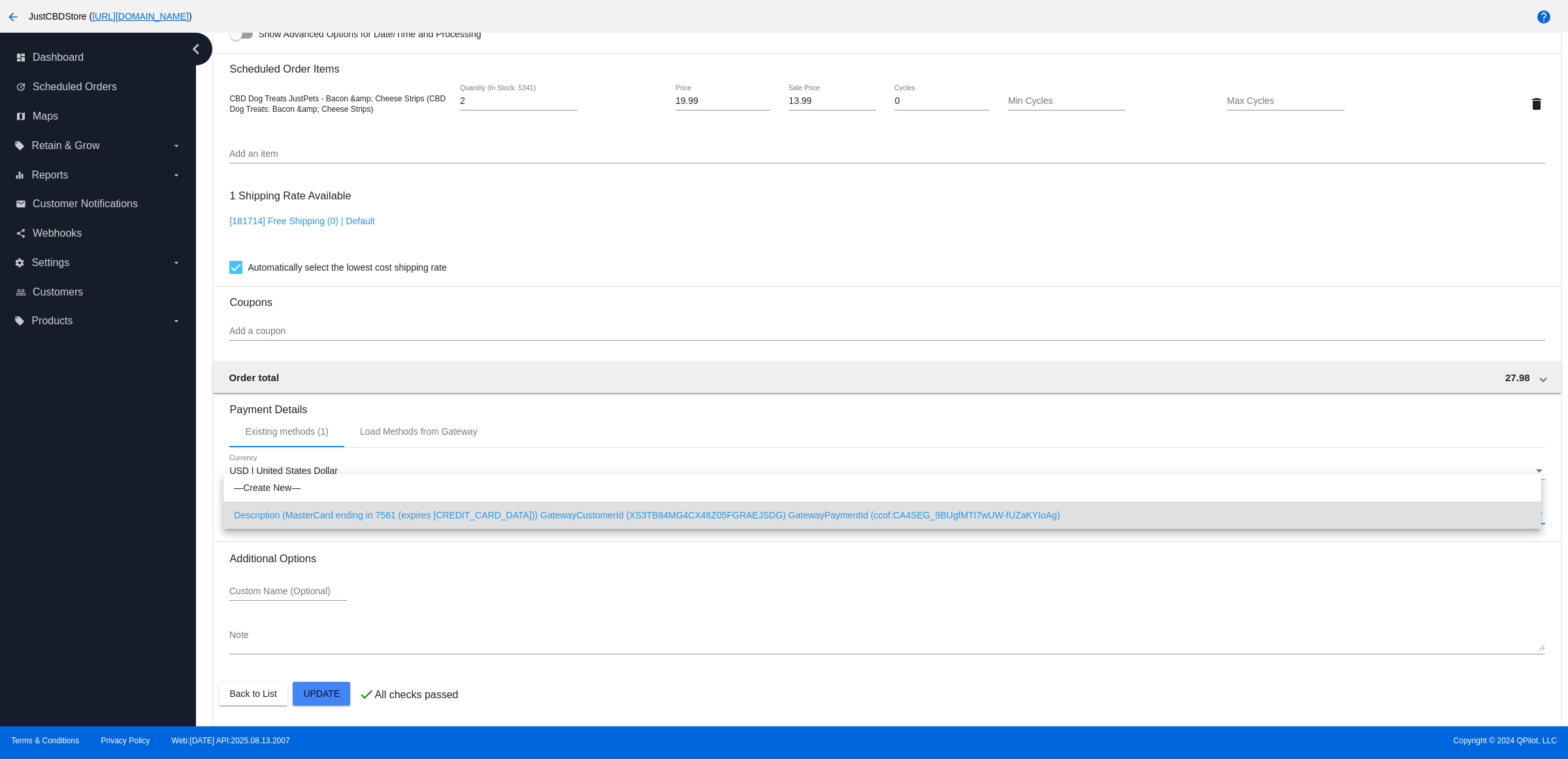
click at [746, 513] on span "Description (MasterCard ending in 7561 (expires 06/30)) GatewayCustomerId (XS3T…" at bounding box center [883, 515] width 1297 height 28
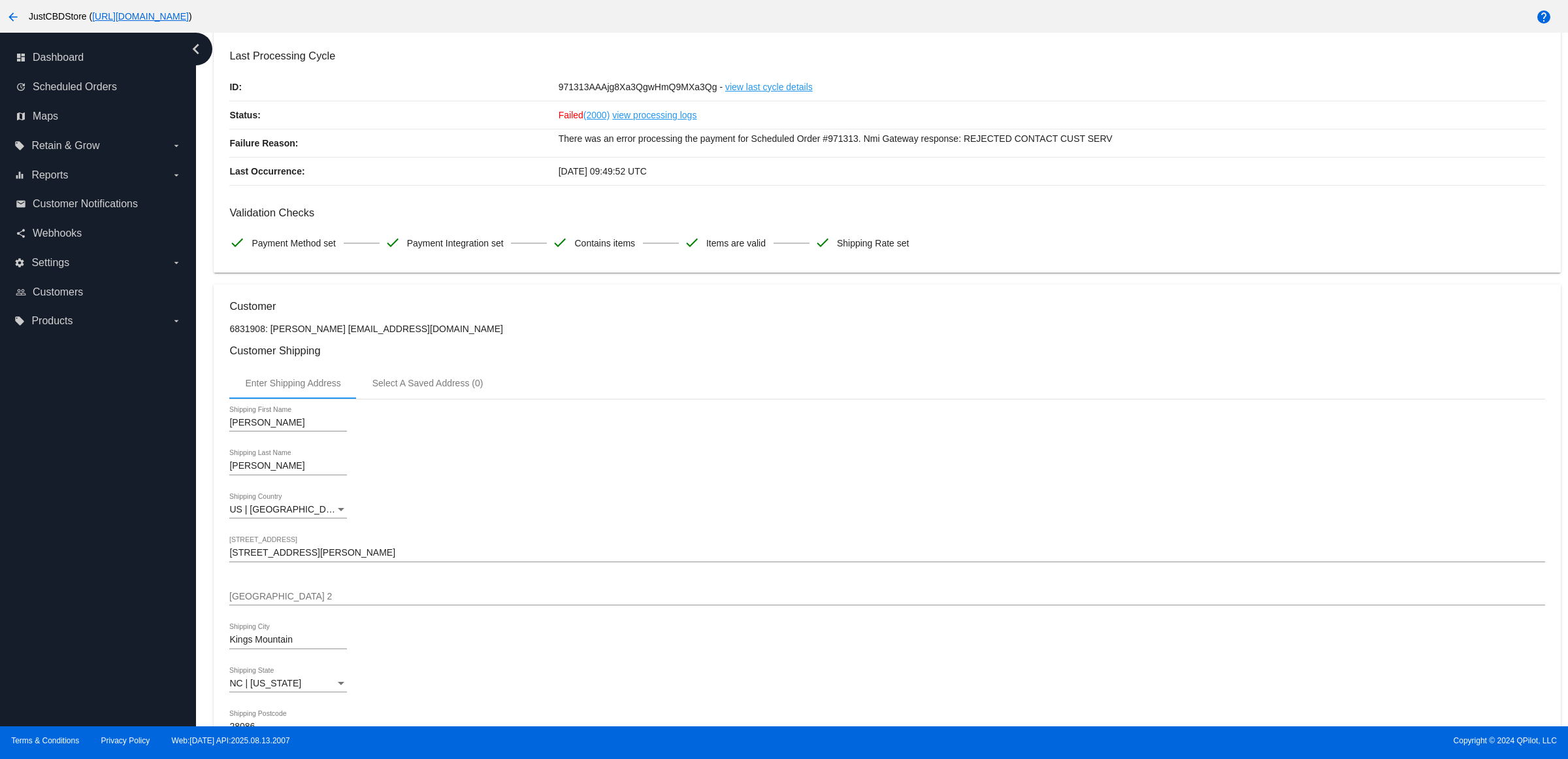
scroll to position [0, 0]
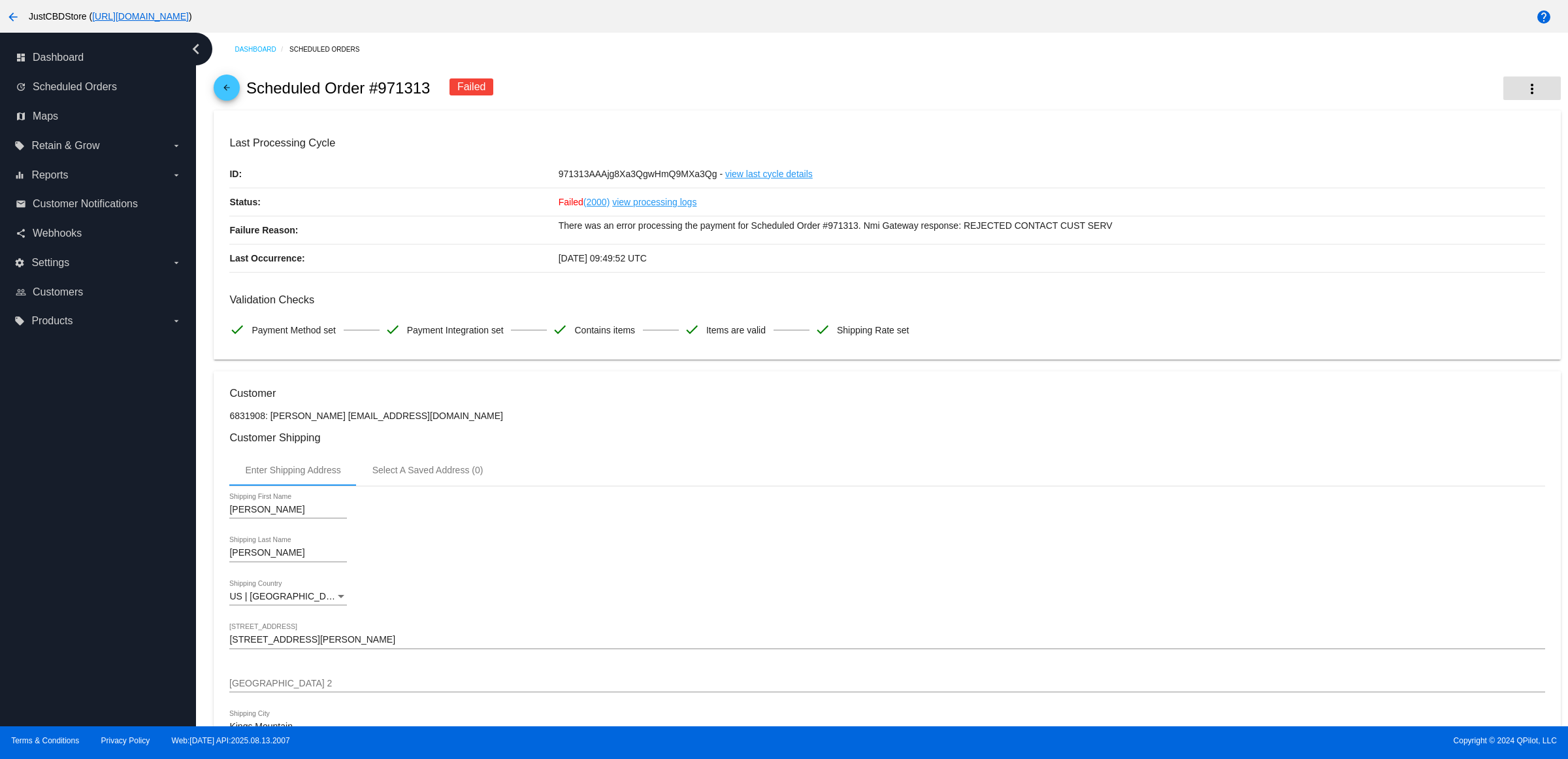
click at [1524, 91] on mat-icon "more_vert" at bounding box center [1532, 89] width 15 height 16
click at [1435, 198] on button "play_arrow Activate" at bounding box center [1454, 196] width 183 height 31
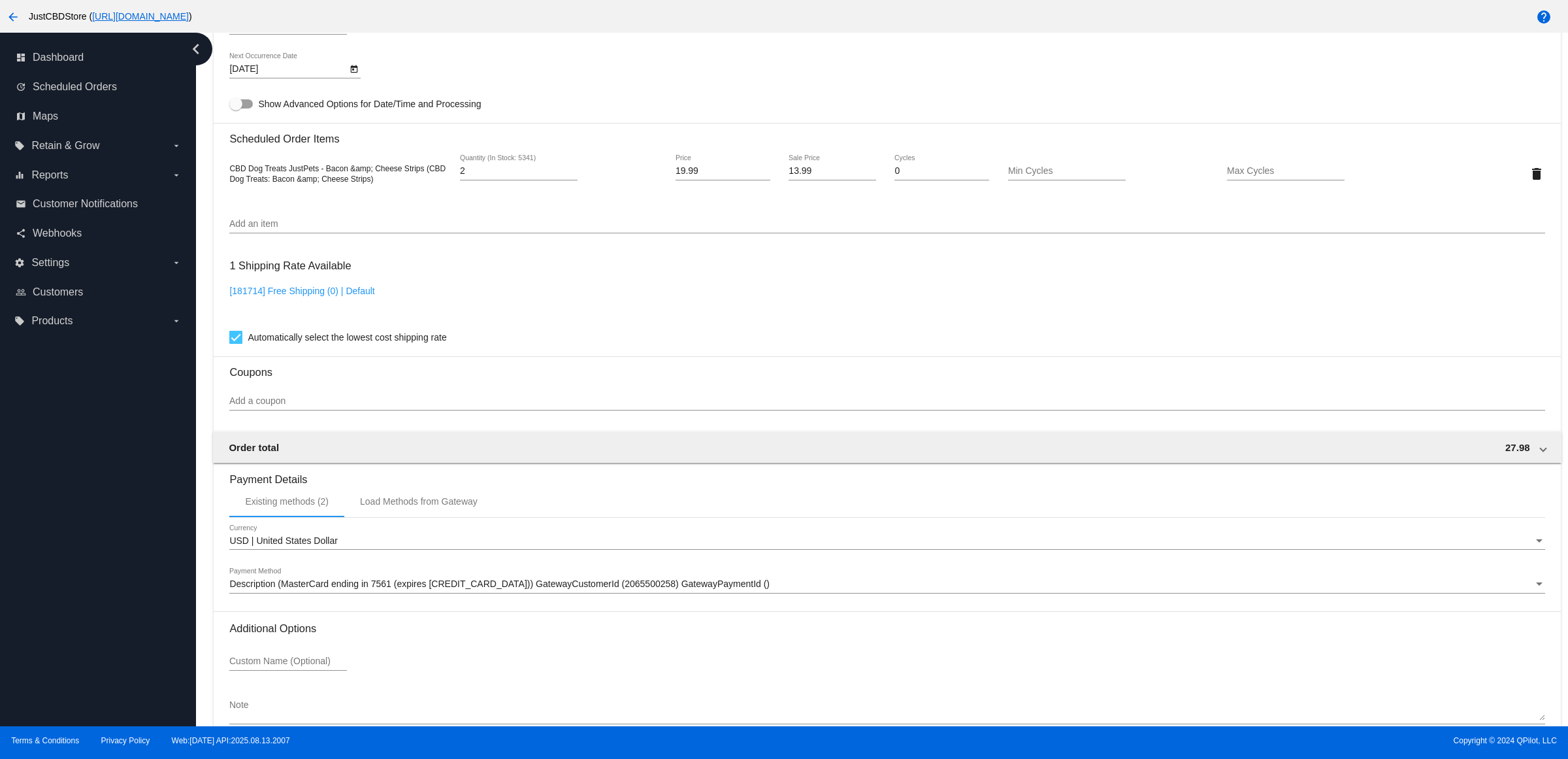
scroll to position [936, 0]
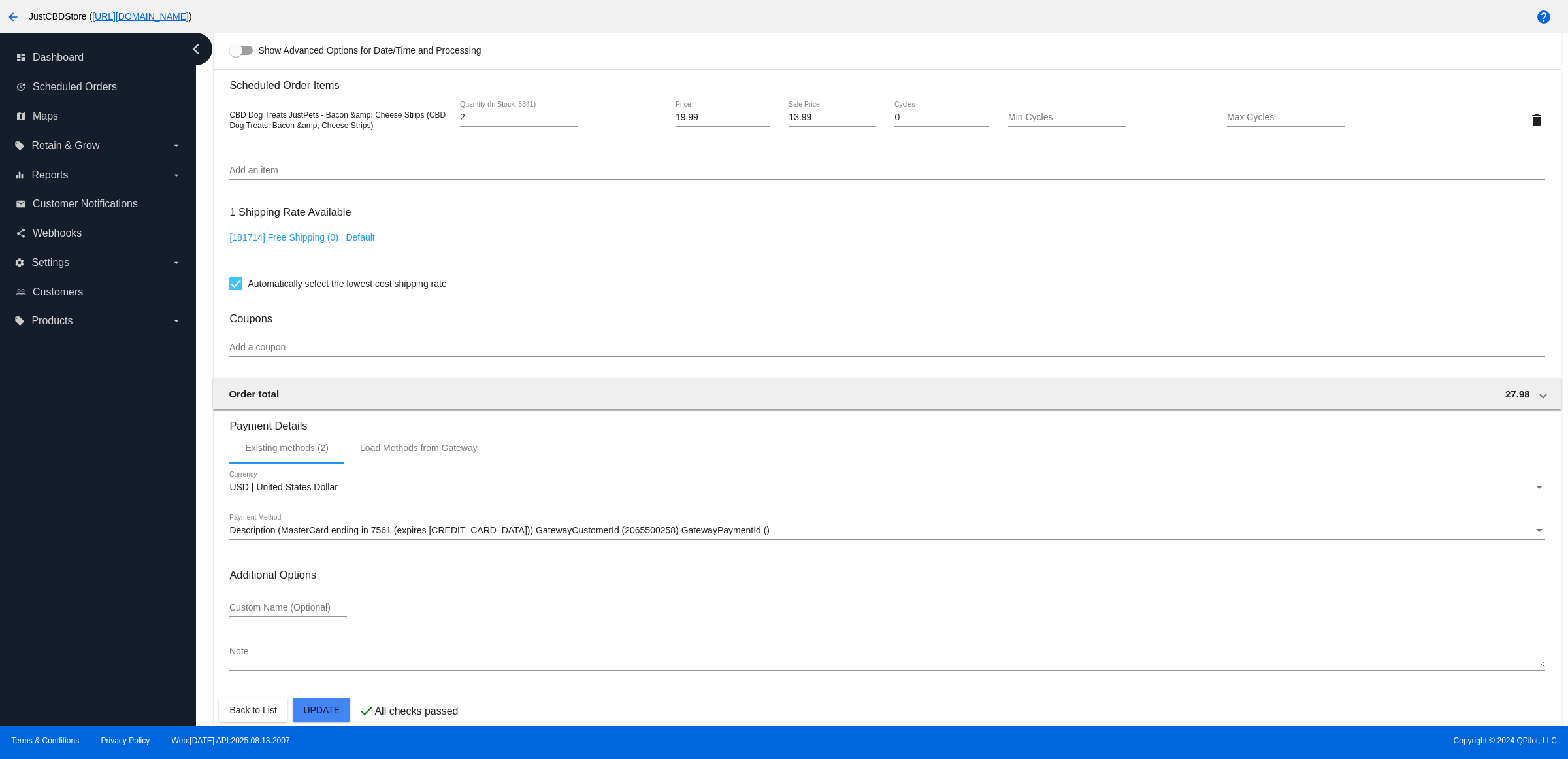
click at [606, 540] on div "Description (MasterCard ending in 7561 (expires 06/30)) GatewayCustomerId (2065…" at bounding box center [886, 527] width 1315 height 26
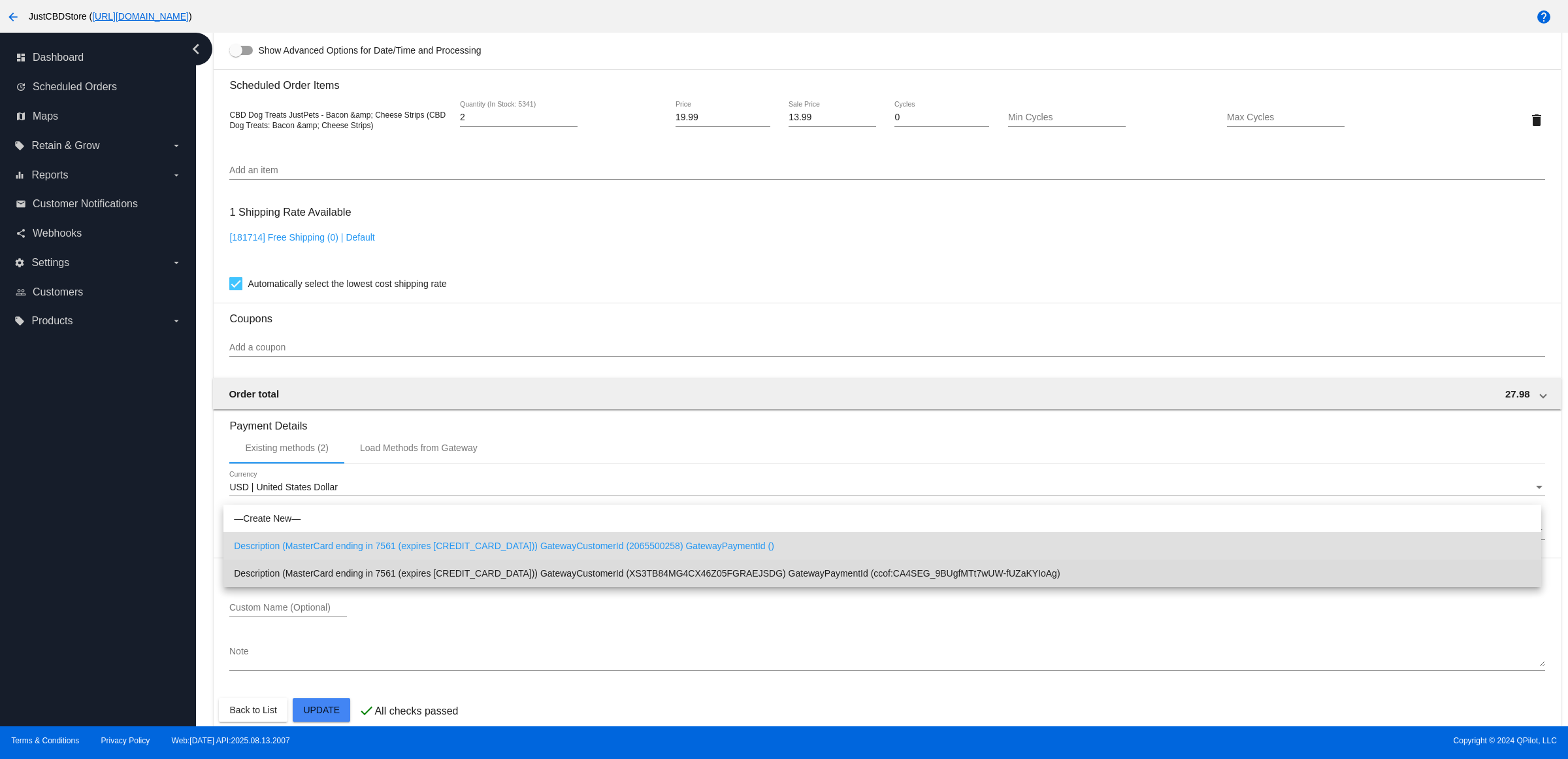
click at [619, 572] on span "Description (MasterCard ending in 7561 (expires [CREDIT_CARD_DATA])) GatewayCus…" at bounding box center [883, 573] width 1297 height 28
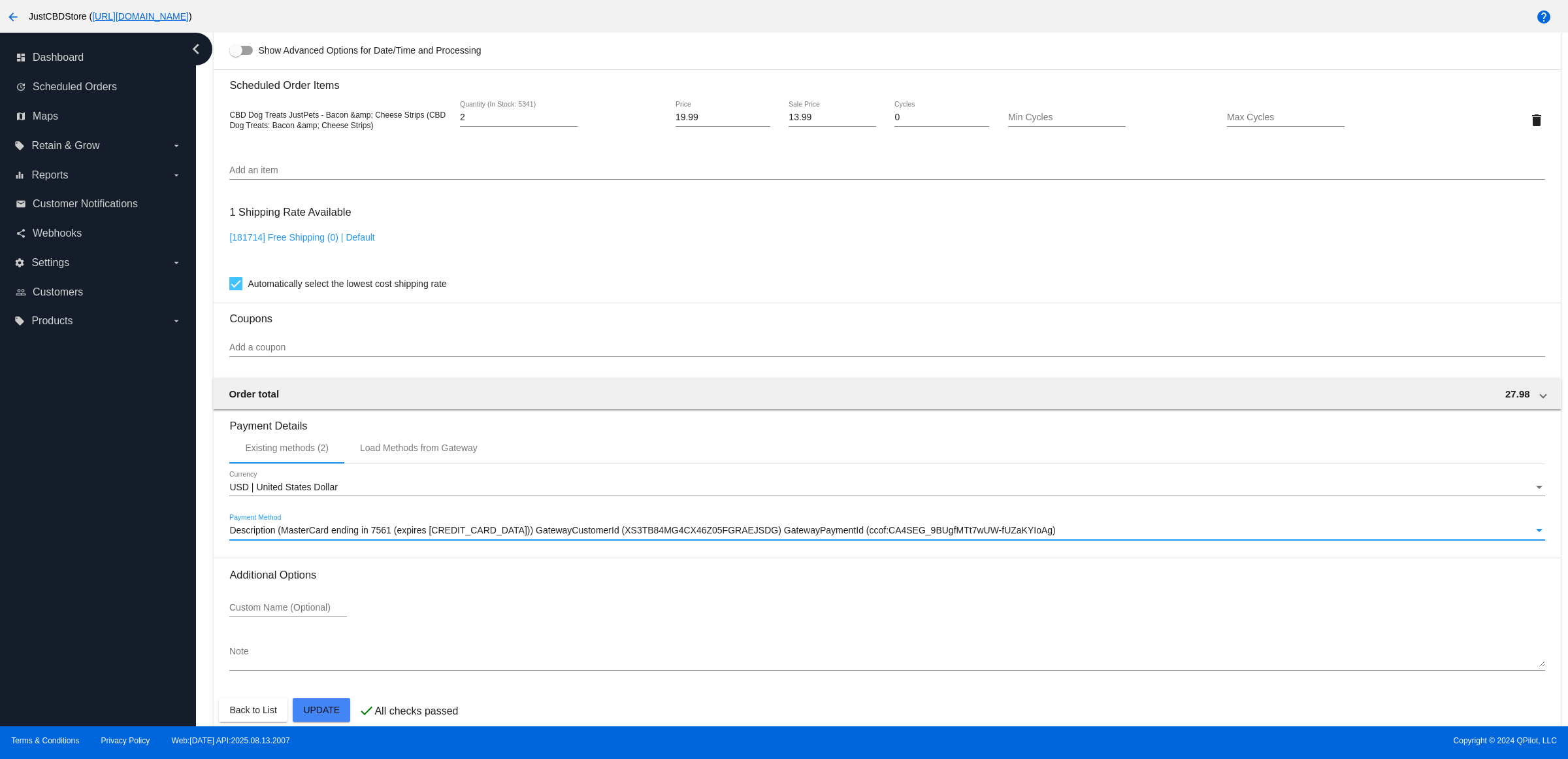
scroll to position [967, 0]
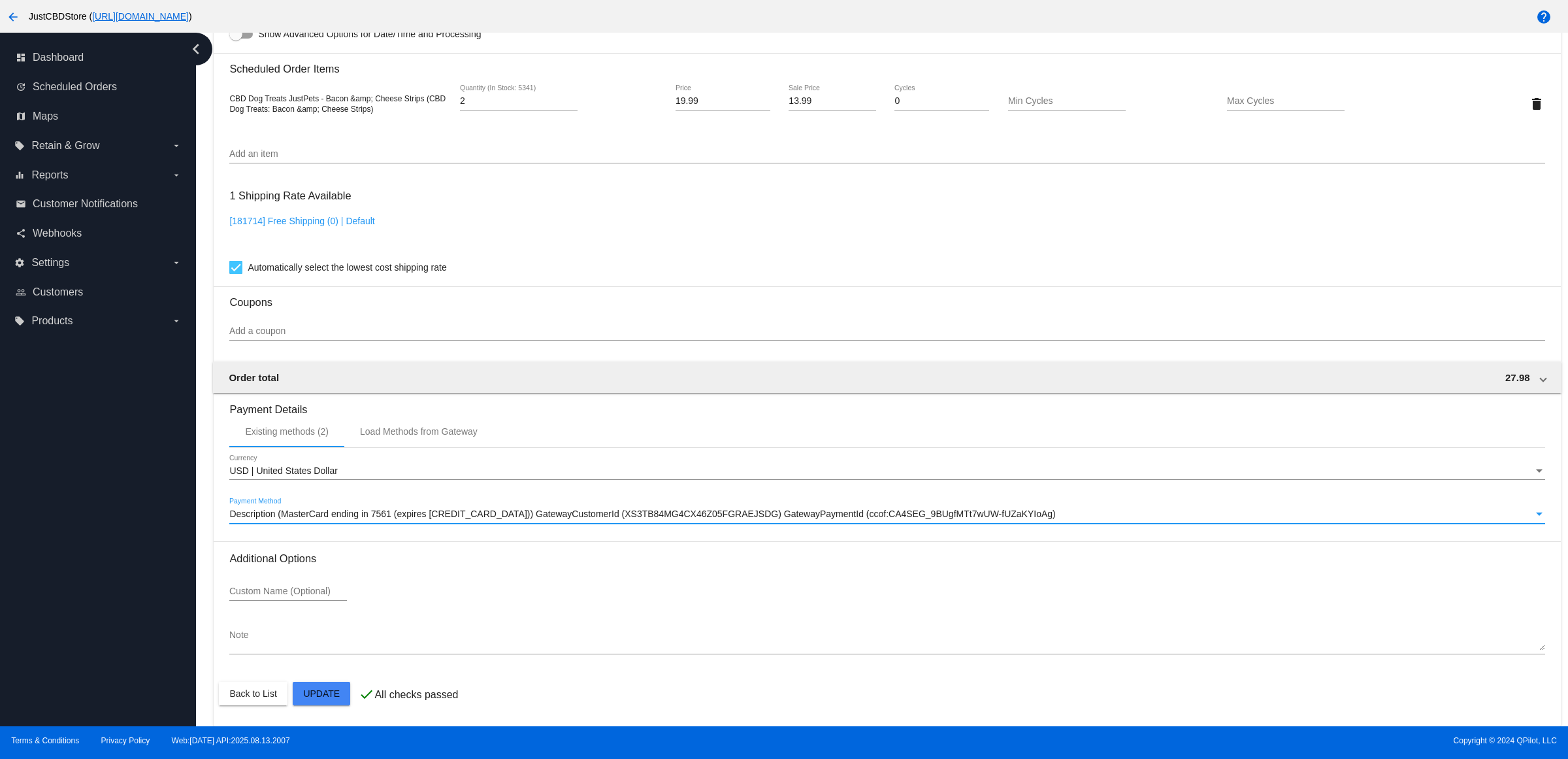
click at [331, 700] on mat-card "Customer 6831908: David Clark davidclark312@gmail.com Customer Shipping Enter S…" at bounding box center [887, 72] width 1347 height 1307
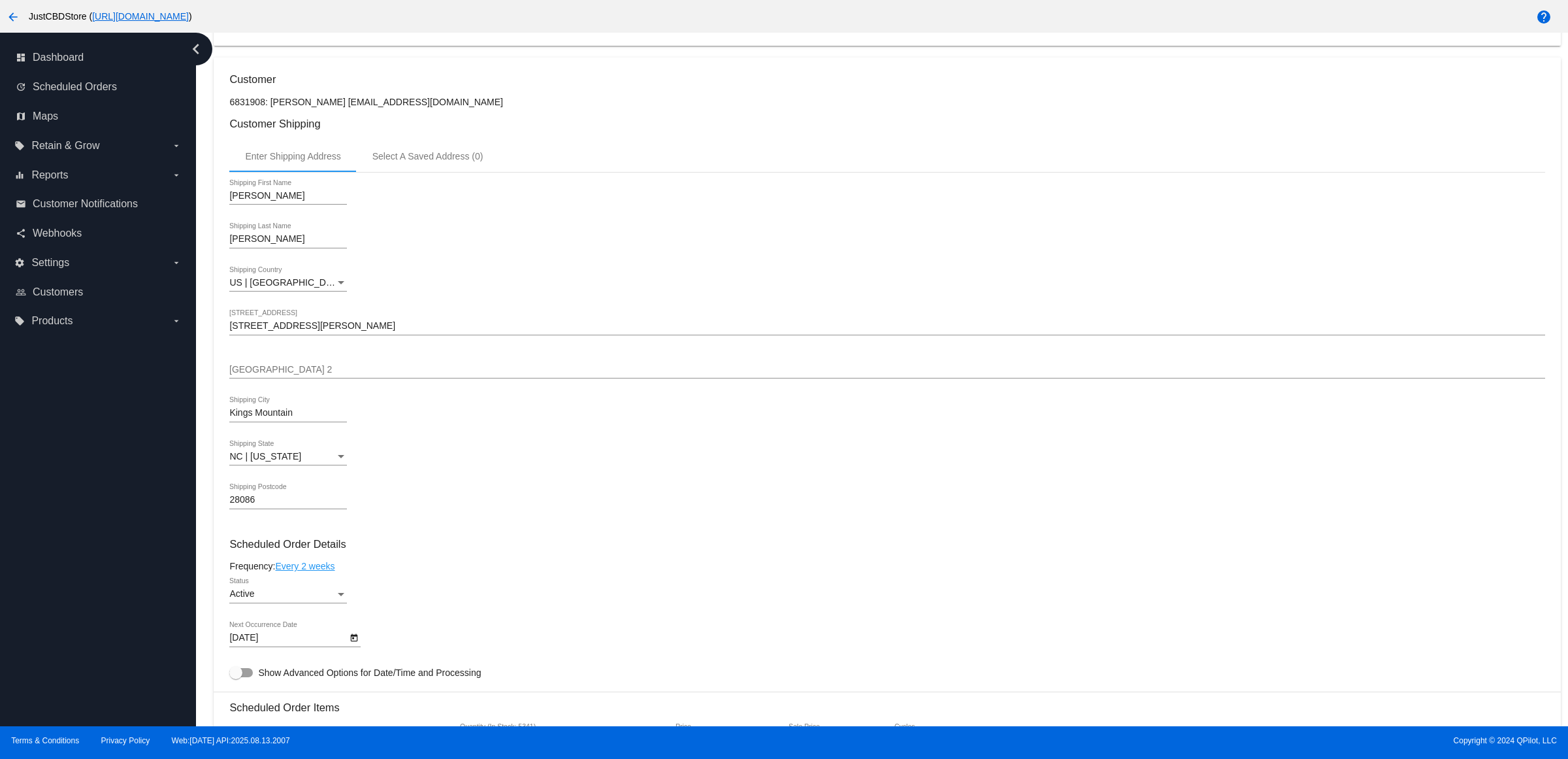
scroll to position [0, 0]
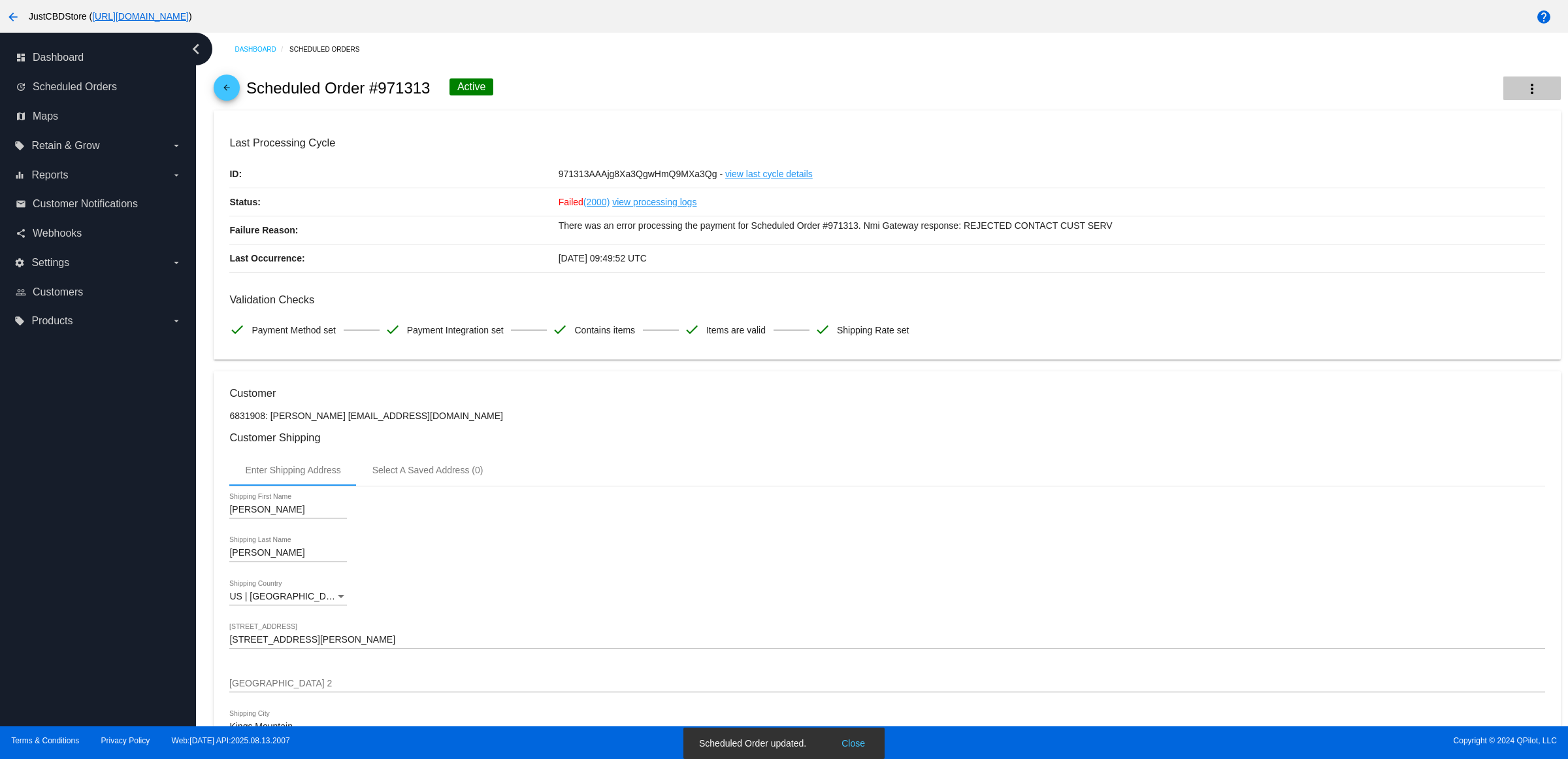
click at [1524, 88] on mat-icon "more_vert" at bounding box center [1532, 89] width 15 height 16
click at [1450, 198] on span "Process Now" at bounding box center [1429, 196] width 53 height 10
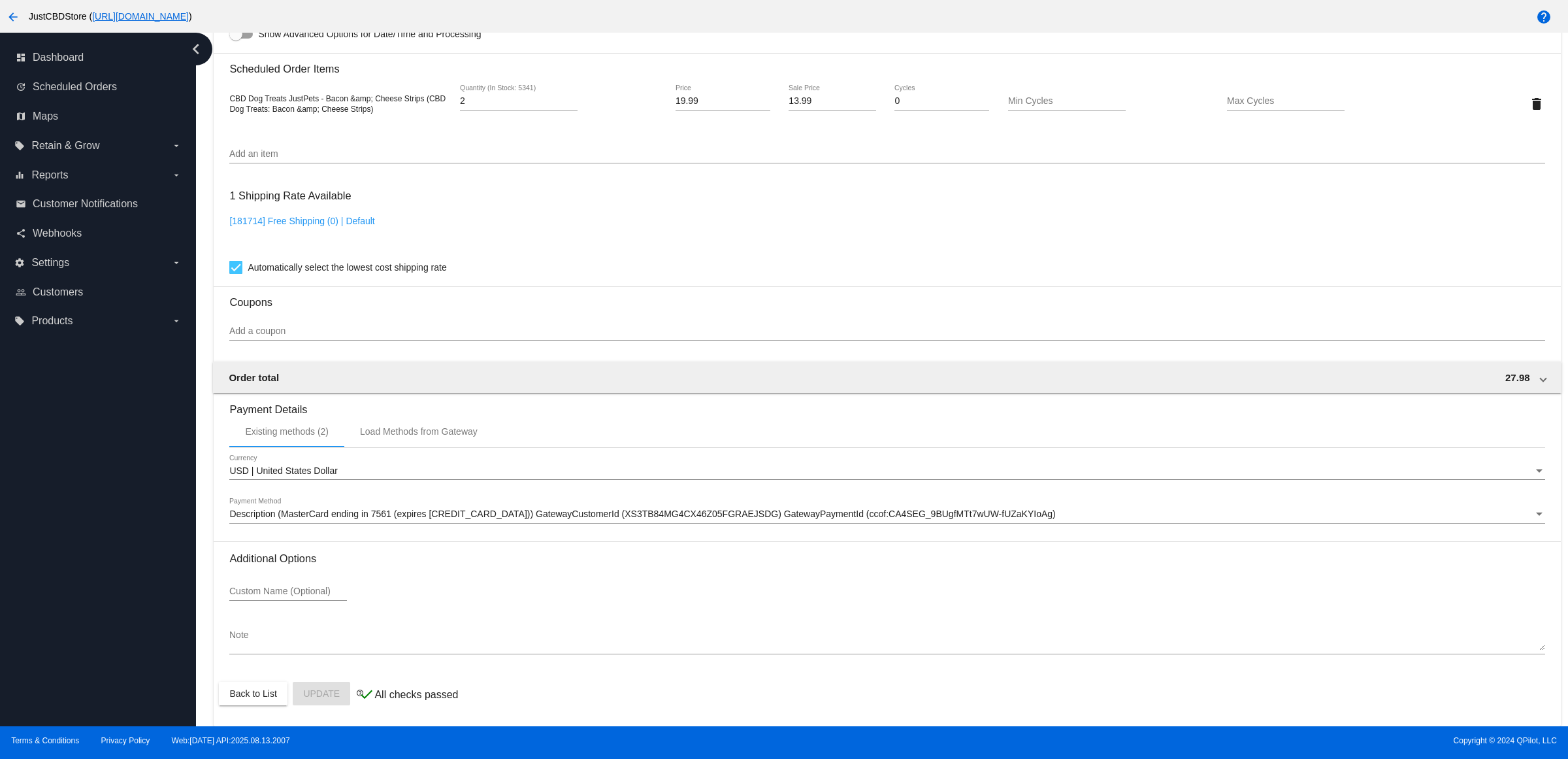
scroll to position [939, 0]
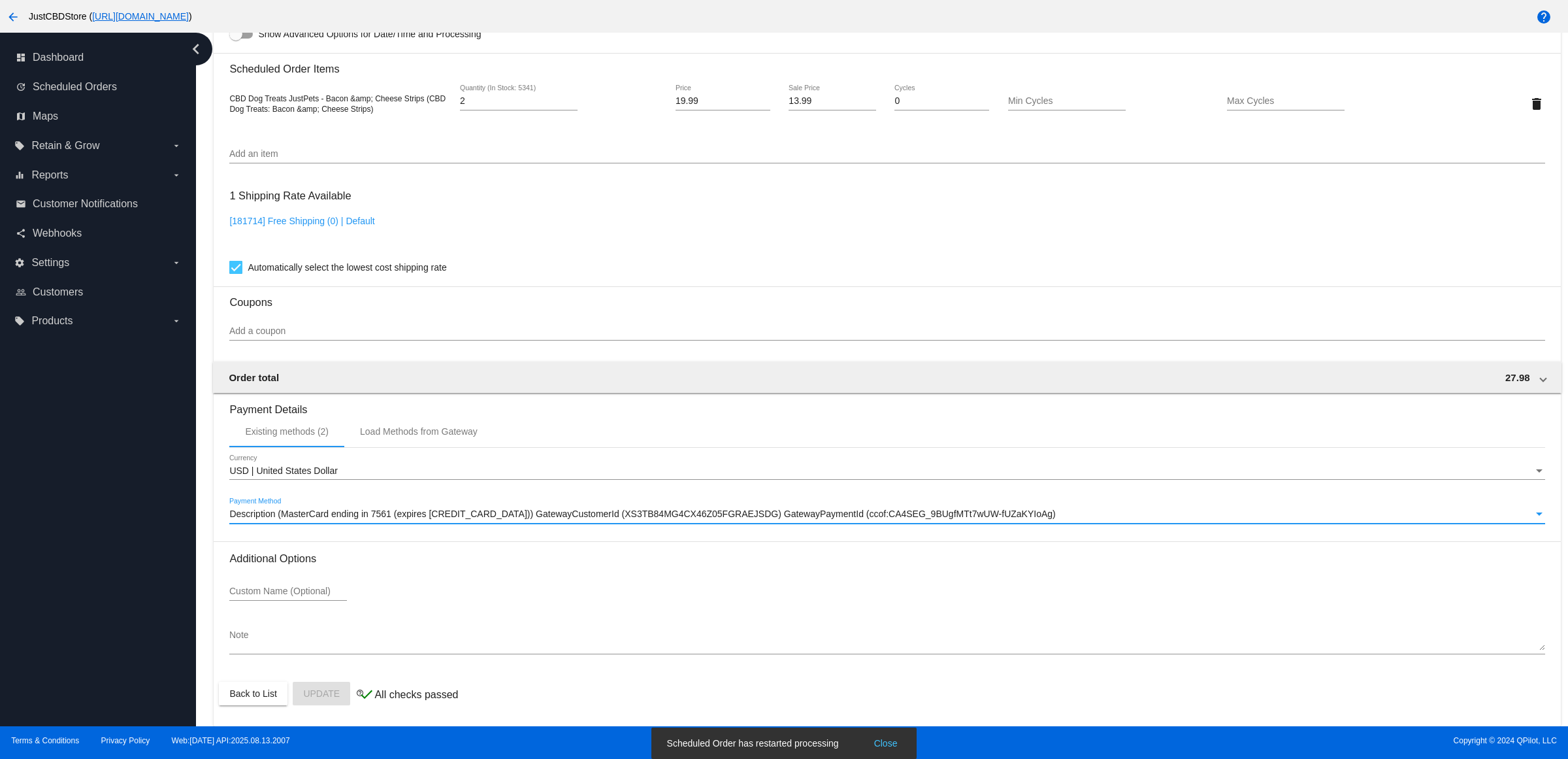
click at [737, 514] on span "Description (MasterCard ending in 7561 (expires 06/30)) GatewayCustomerId (XS3T…" at bounding box center [641, 513] width 826 height 10
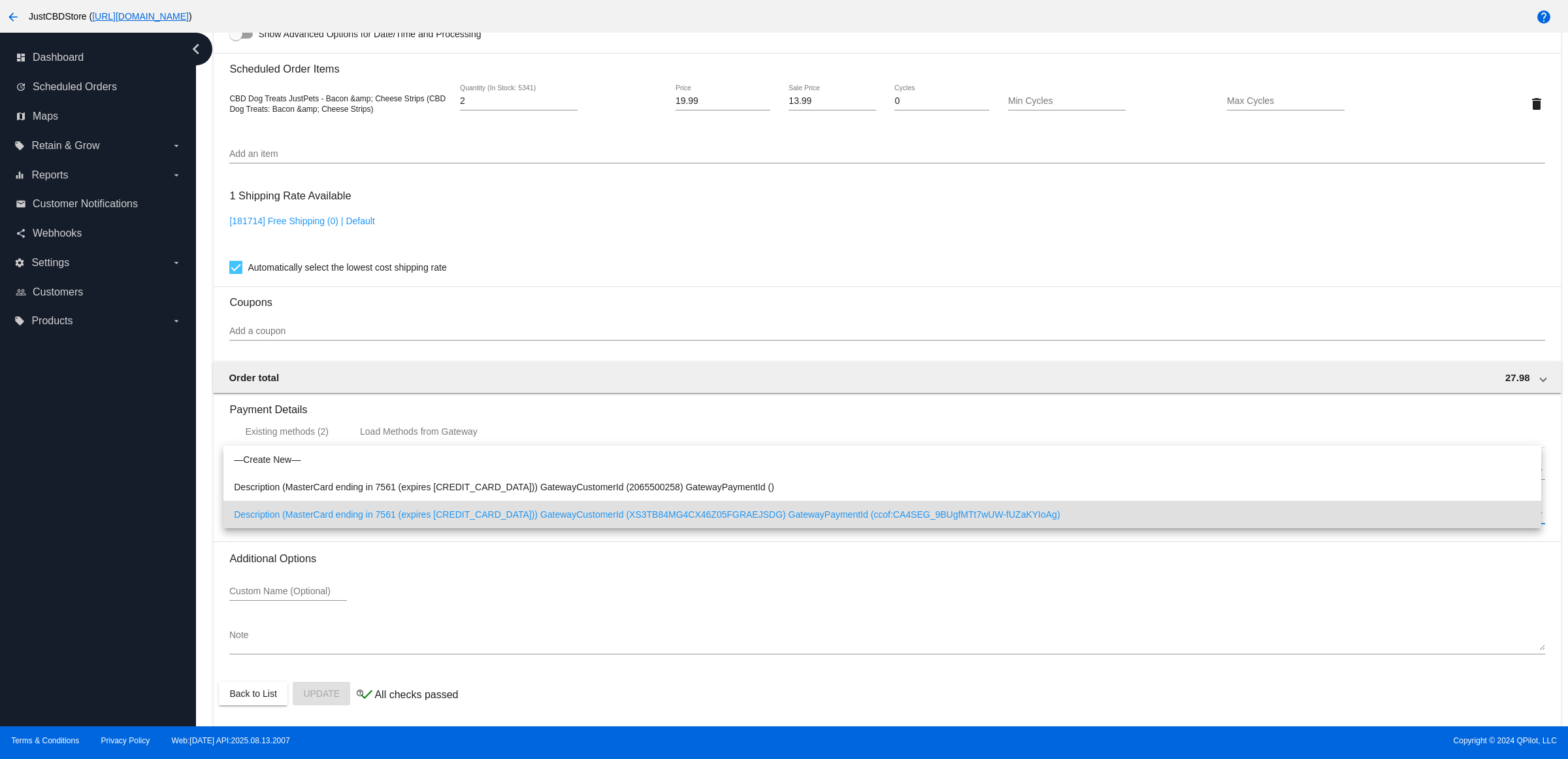
click at [746, 242] on div at bounding box center [784, 379] width 1568 height 759
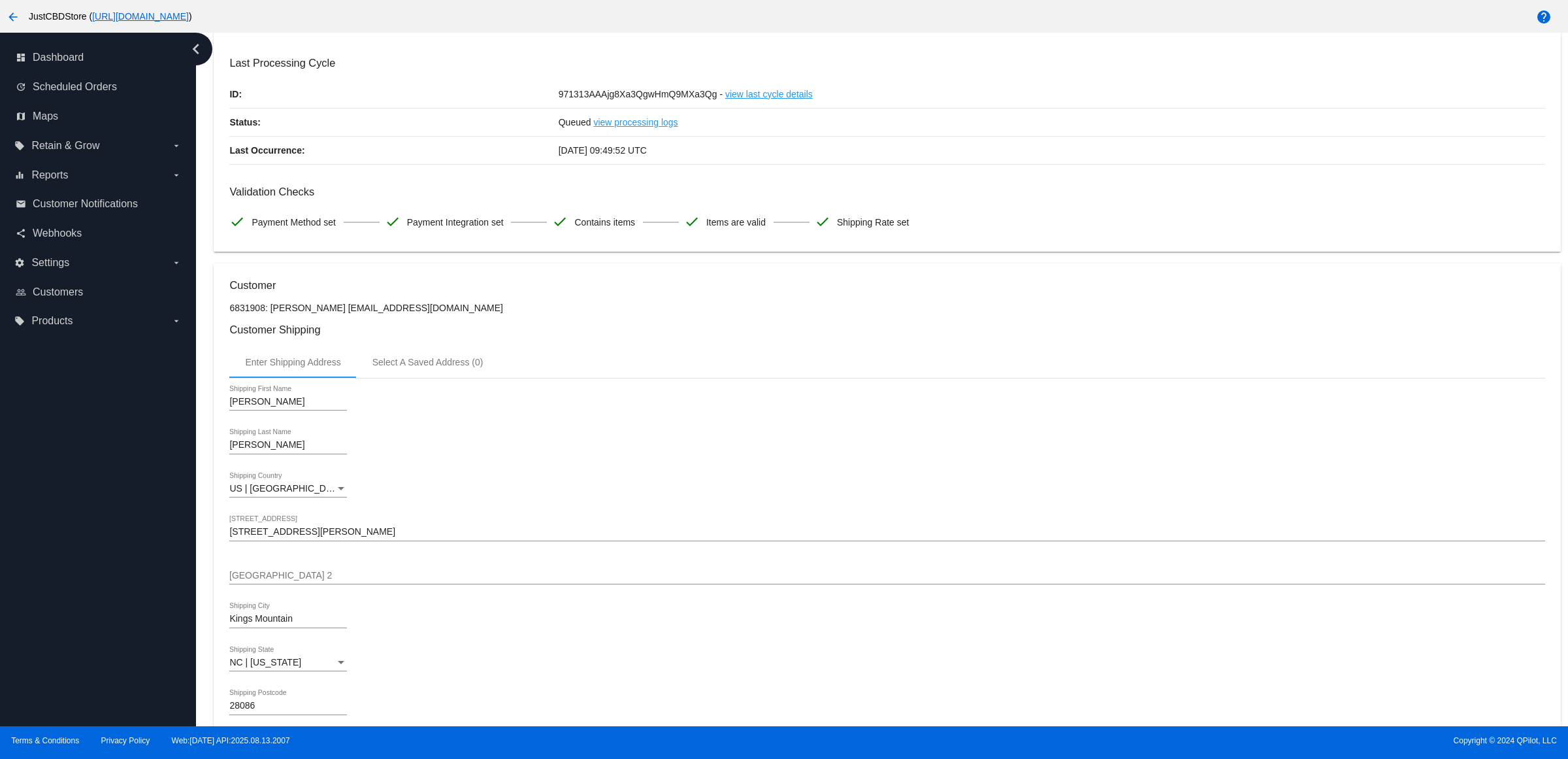
scroll to position [0, 0]
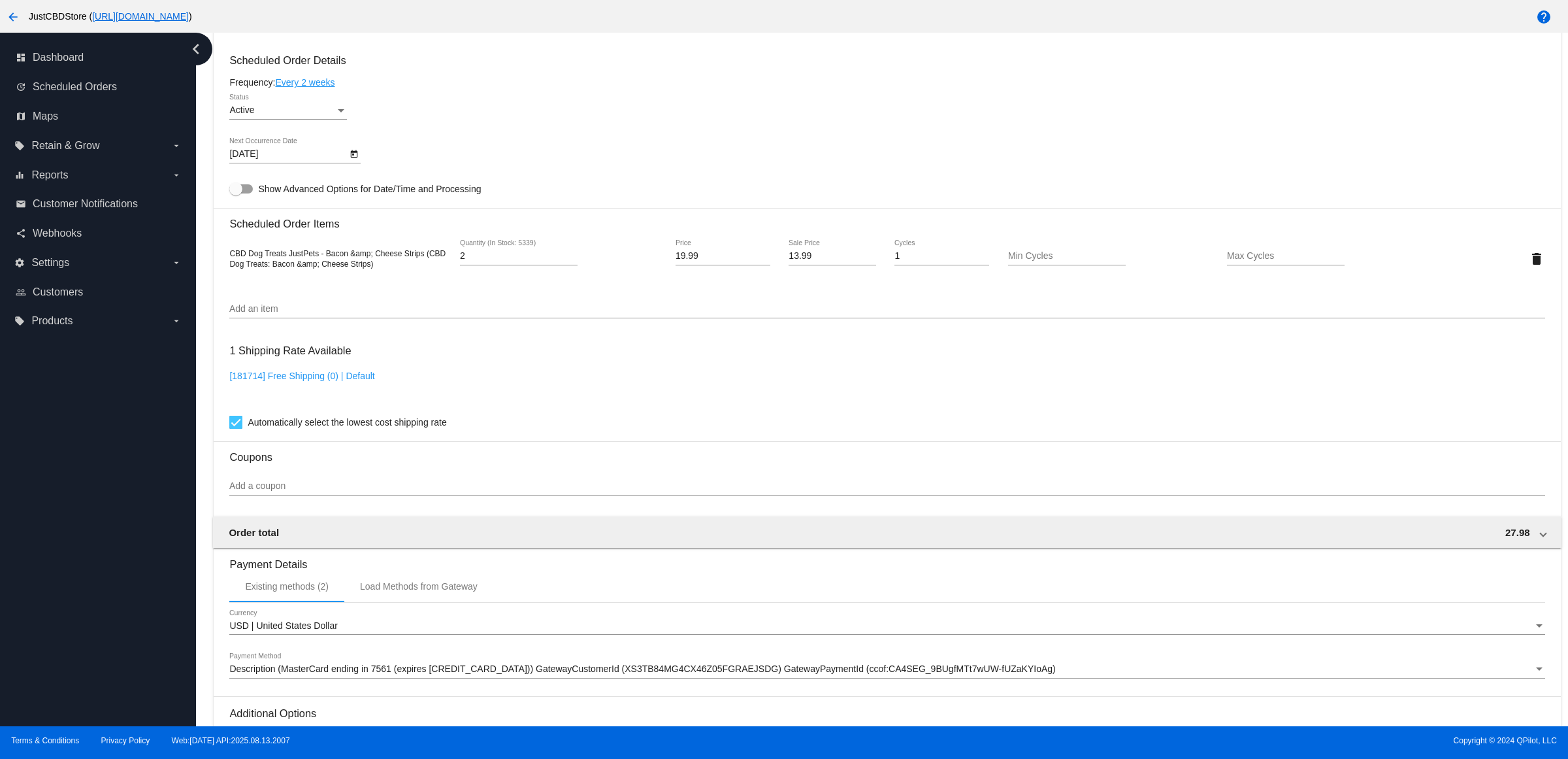
scroll to position [899, 0]
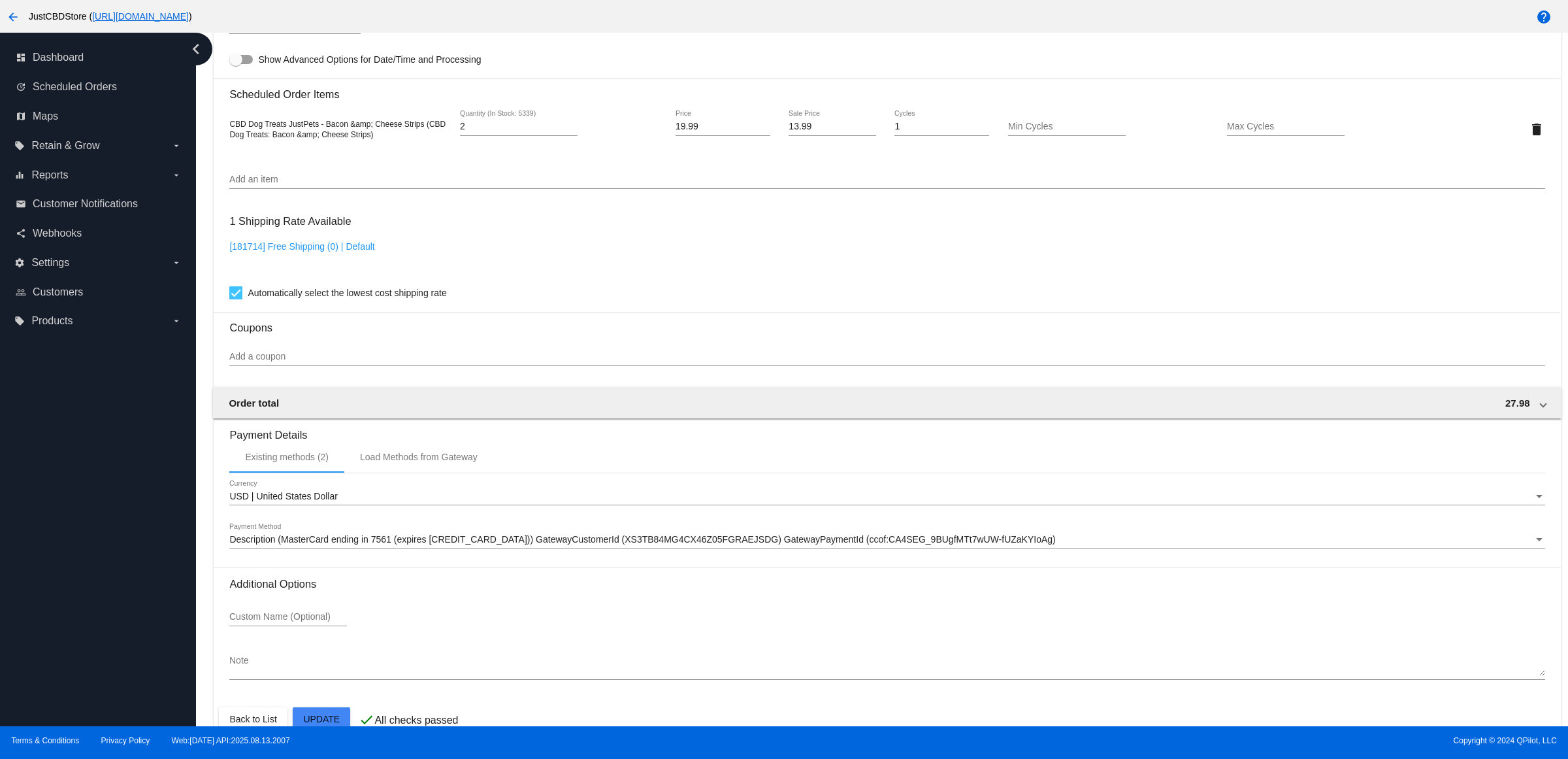
click at [785, 544] on span "Description (MasterCard ending in 7561 (expires [CREDIT_CARD_DATA])) GatewayCus…" at bounding box center [641, 539] width 826 height 10
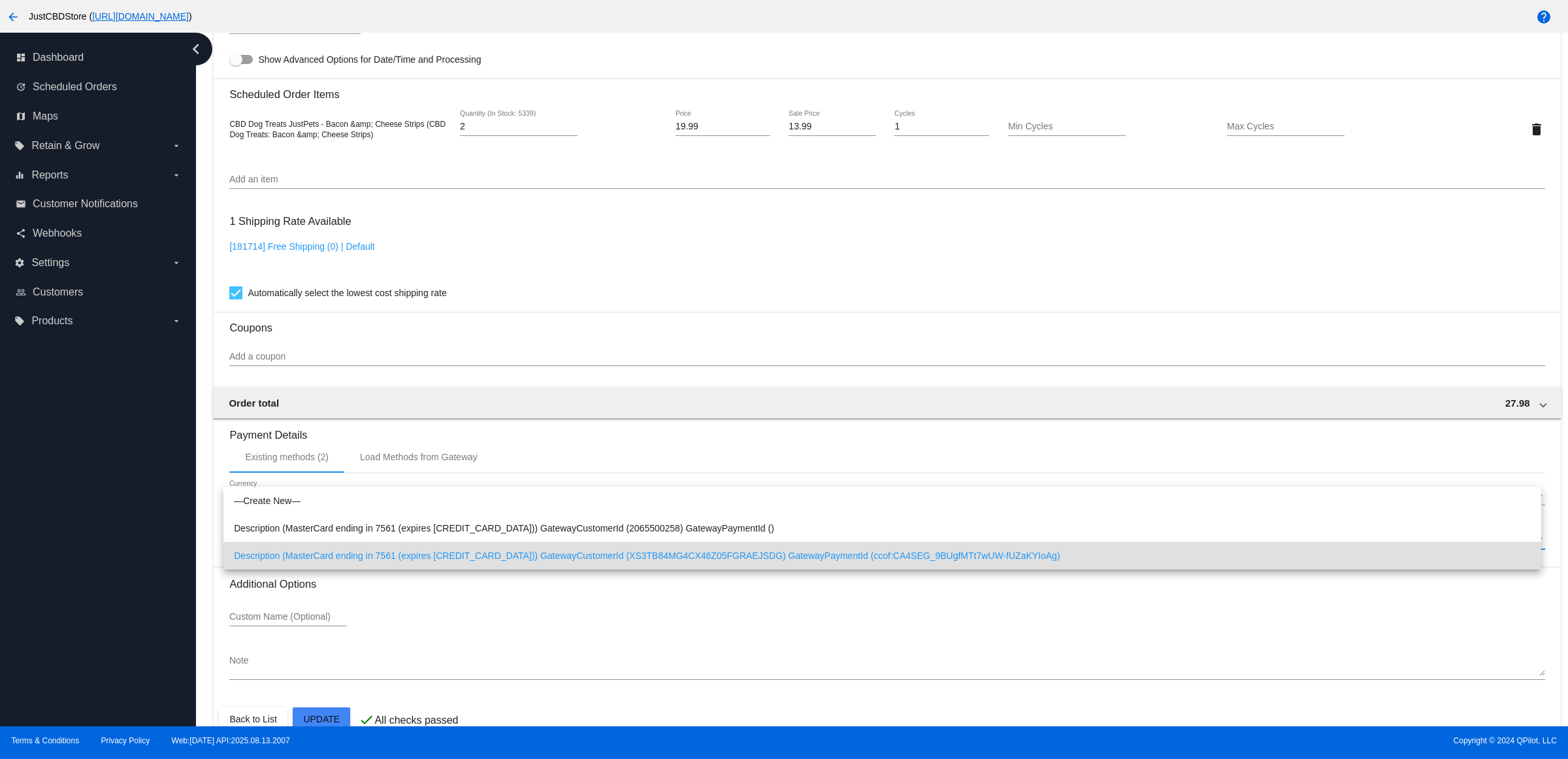
click at [712, 302] on div at bounding box center [784, 379] width 1568 height 759
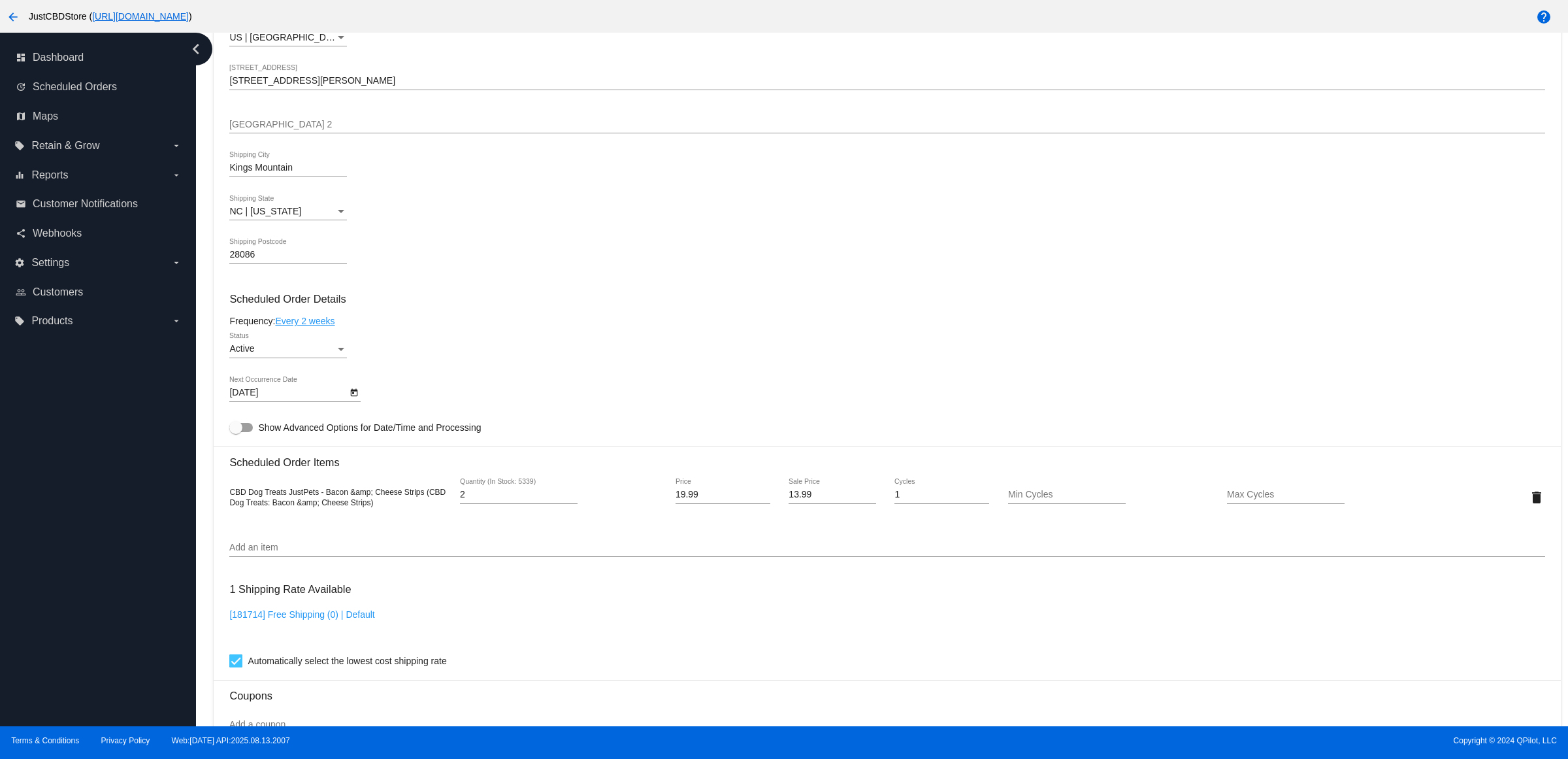
scroll to position [0, 0]
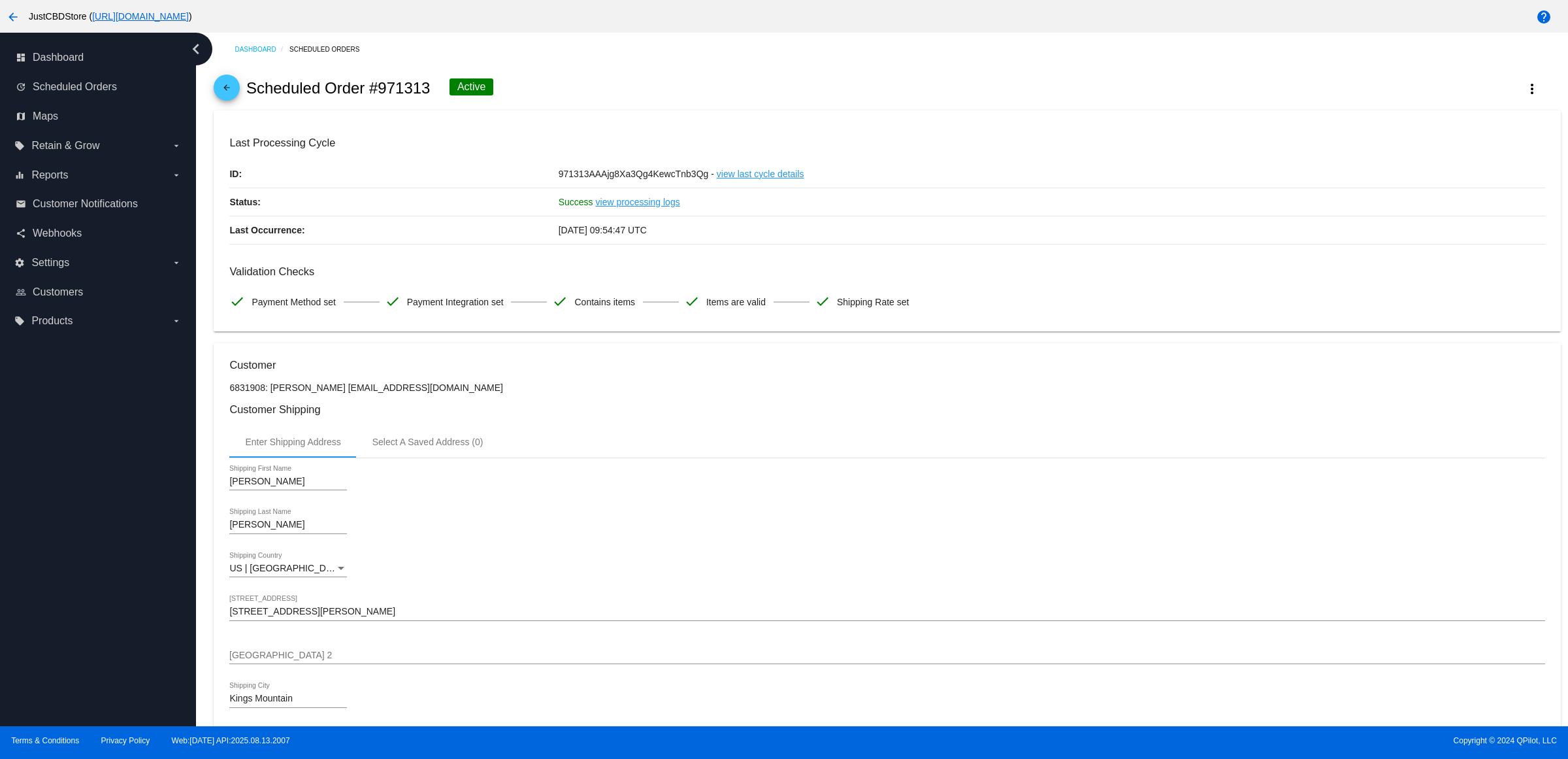
click at [234, 96] on mat-icon "arrow_back" at bounding box center [226, 90] width 15 height 16
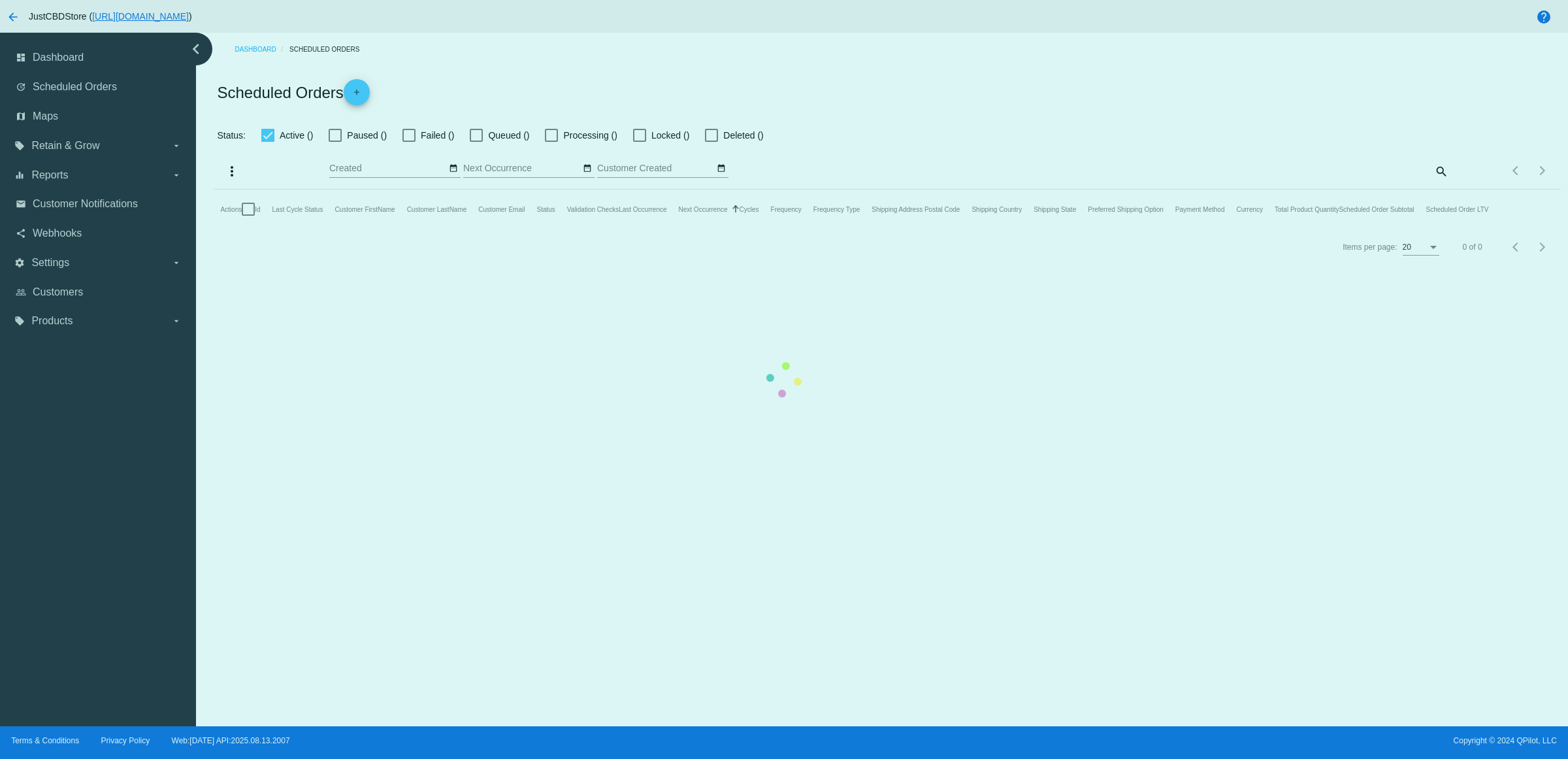
checkbox input "true"
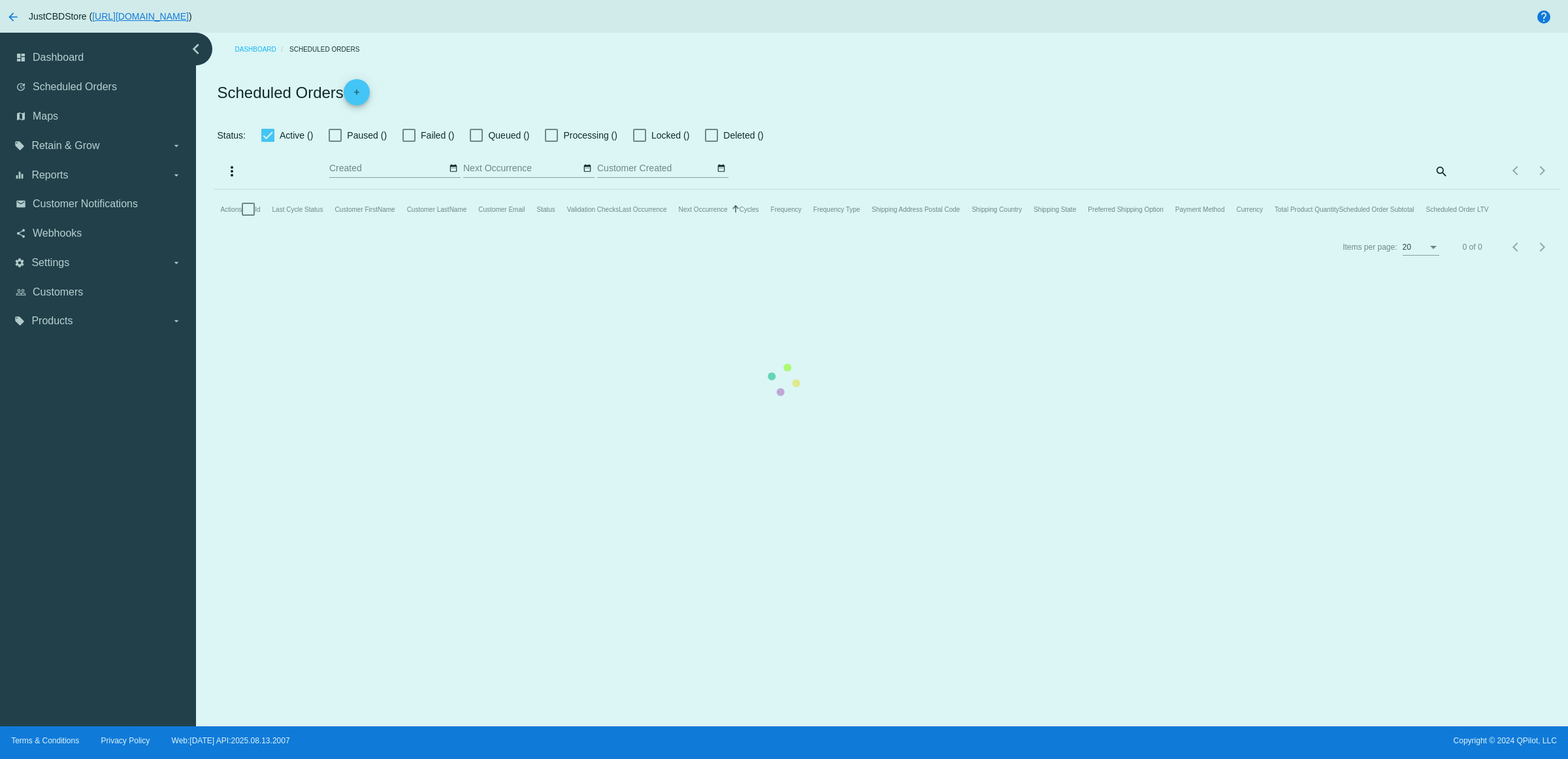
checkbox input "true"
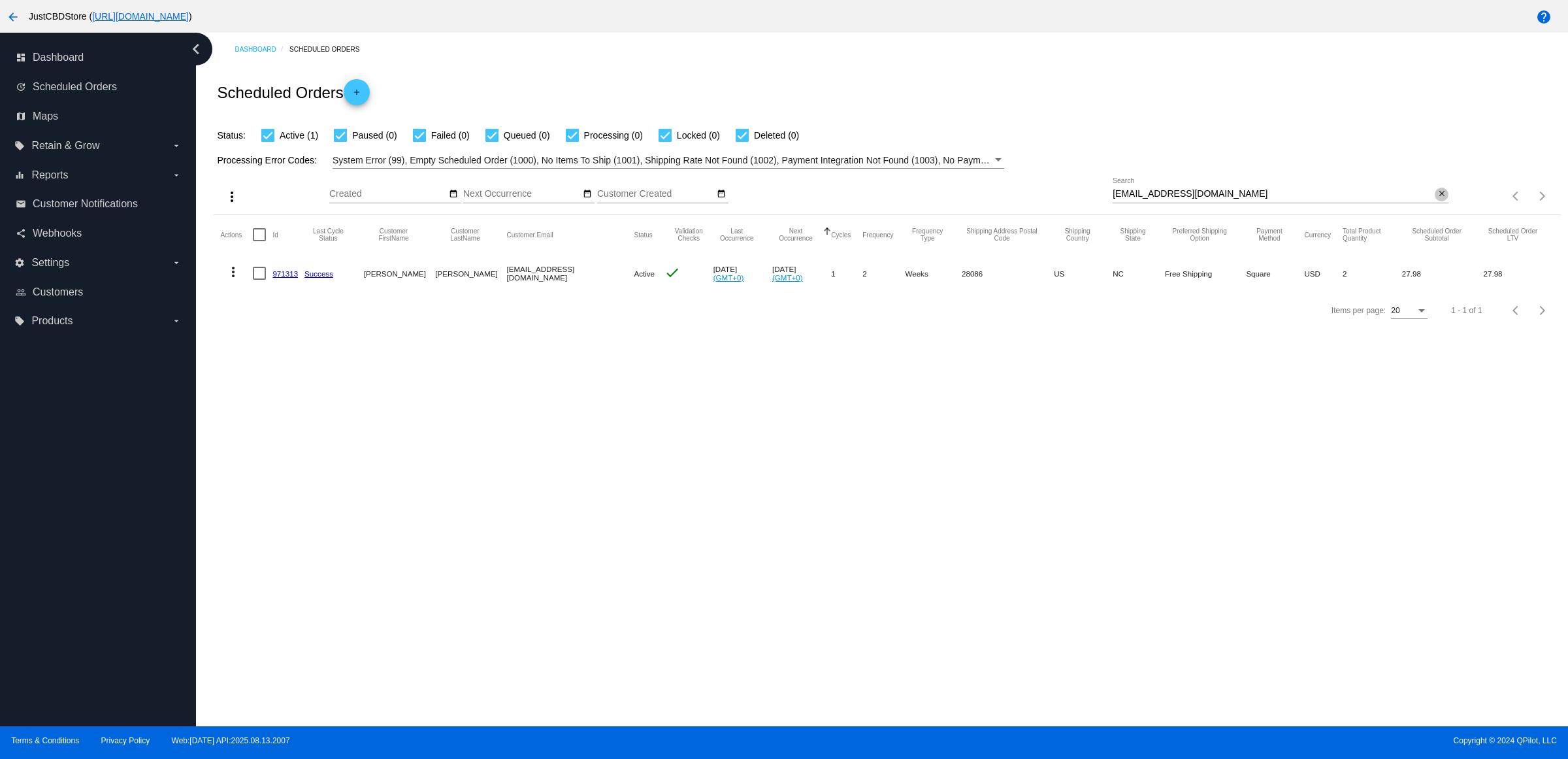
click at [1437, 199] on mat-icon "close" at bounding box center [1441, 194] width 9 height 10
click at [1435, 199] on input "Search" at bounding box center [1280, 194] width 336 height 10
paste input "[EMAIL_ADDRESS][DOMAIN_NAME]"
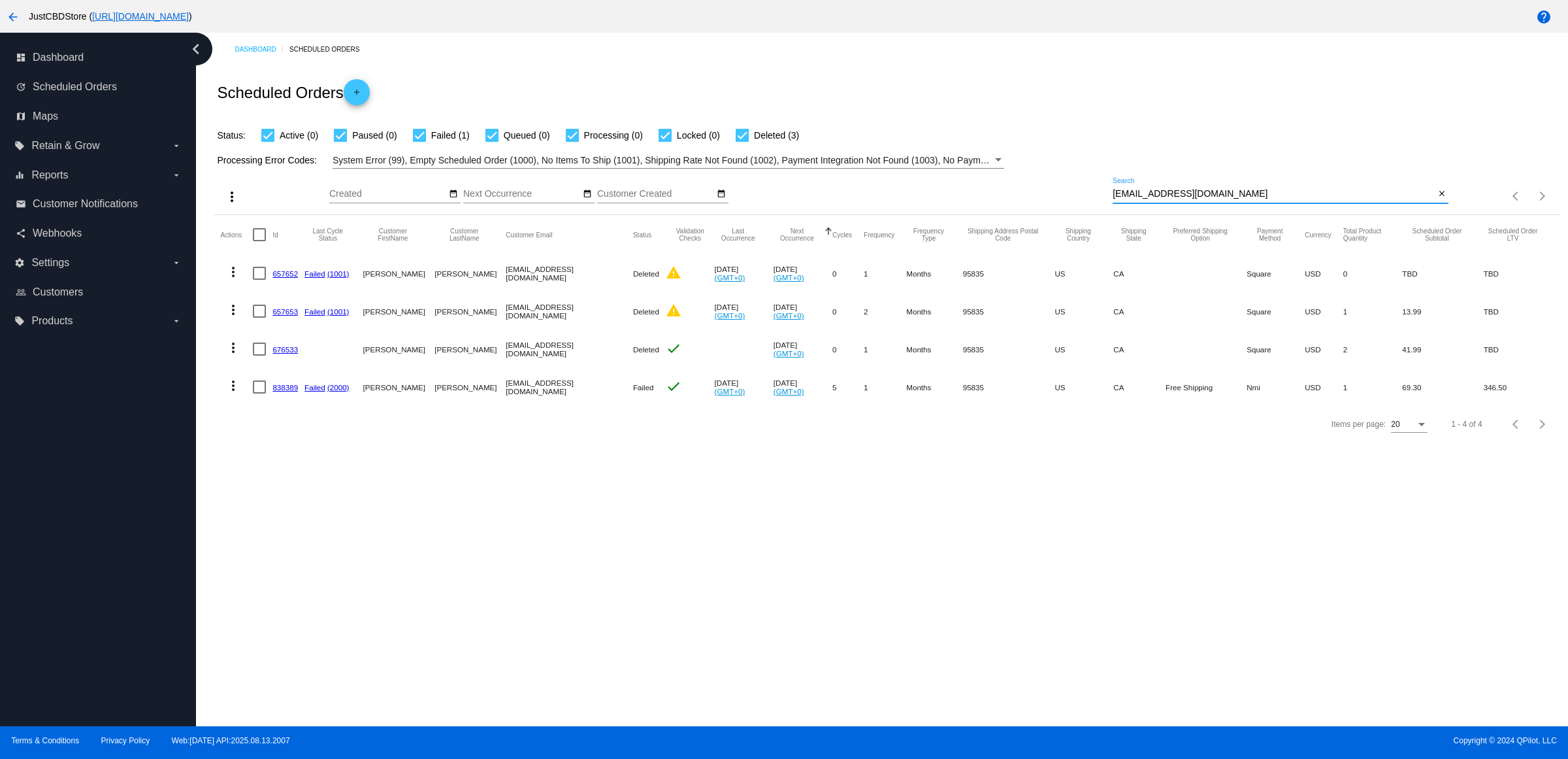
type input "[EMAIL_ADDRESS][DOMAIN_NAME]"
click at [288, 405] on mat-cell "838389" at bounding box center [288, 387] width 32 height 38
click at [295, 391] on link "838389" at bounding box center [285, 388] width 26 height 9
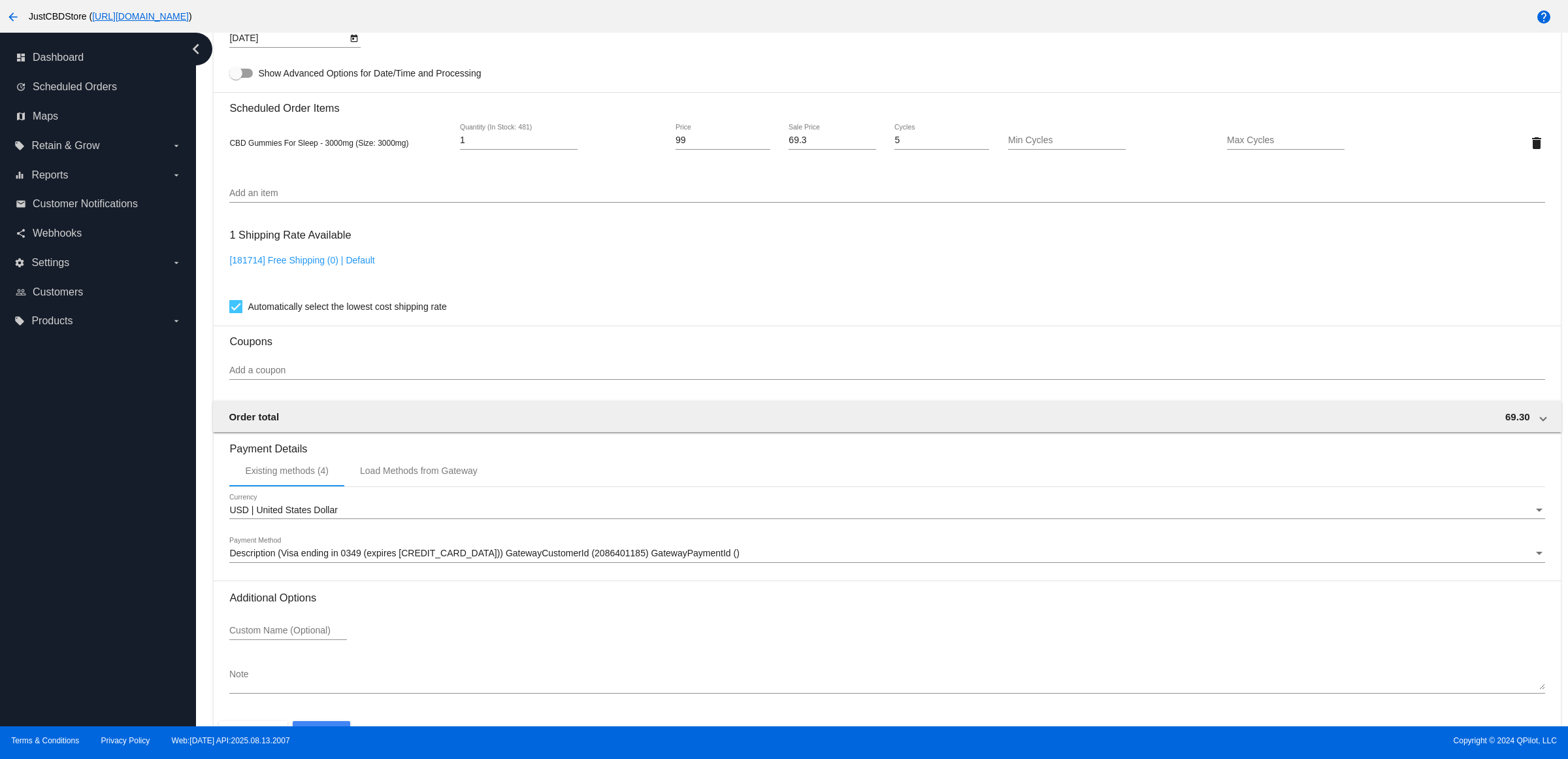
scroll to position [967, 0]
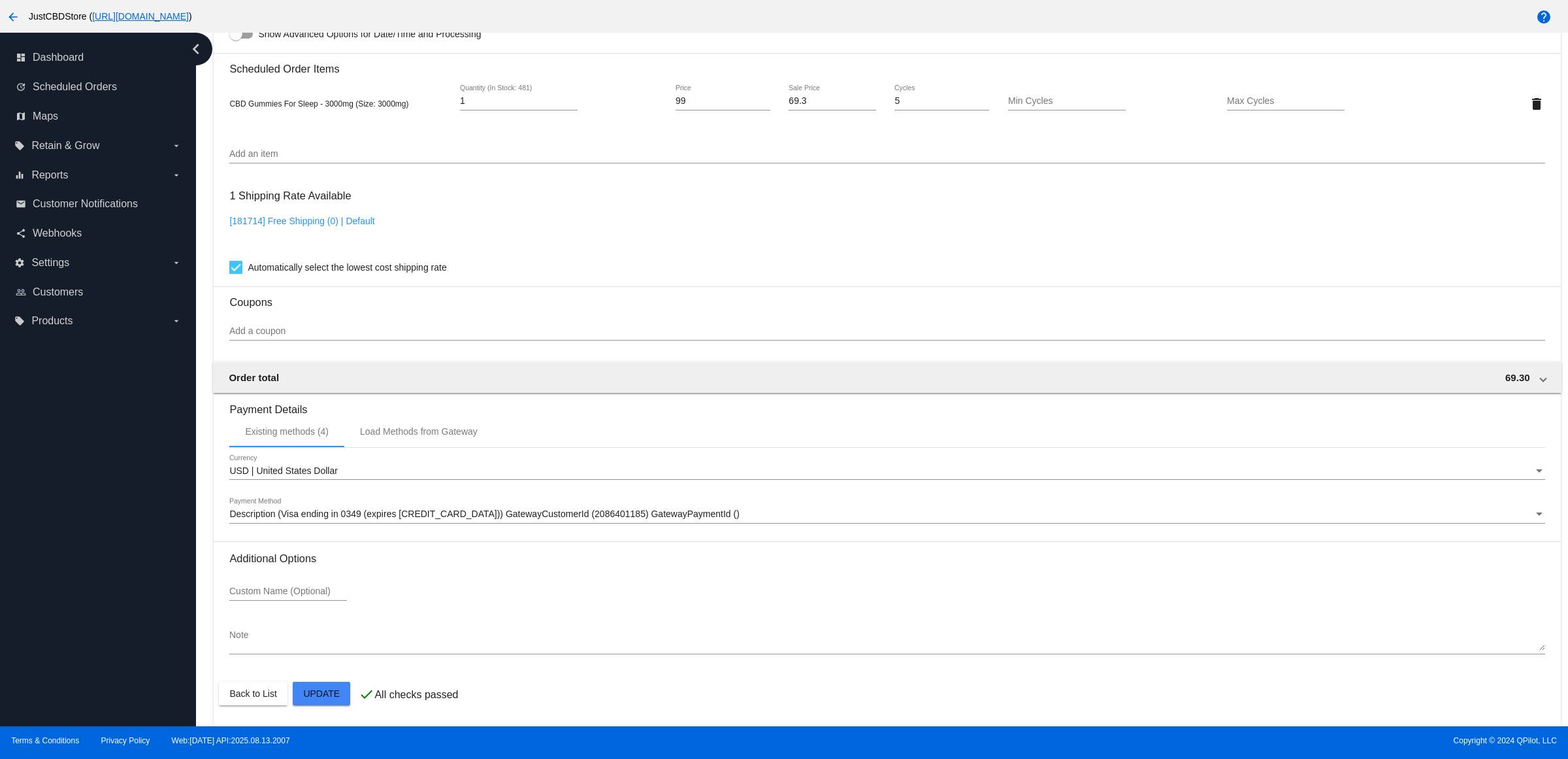
click at [683, 503] on div "Description (Visa ending in 0349 (expires [CREDIT_CARD_DATA])) GatewayCustomerI…" at bounding box center [886, 511] width 1315 height 26
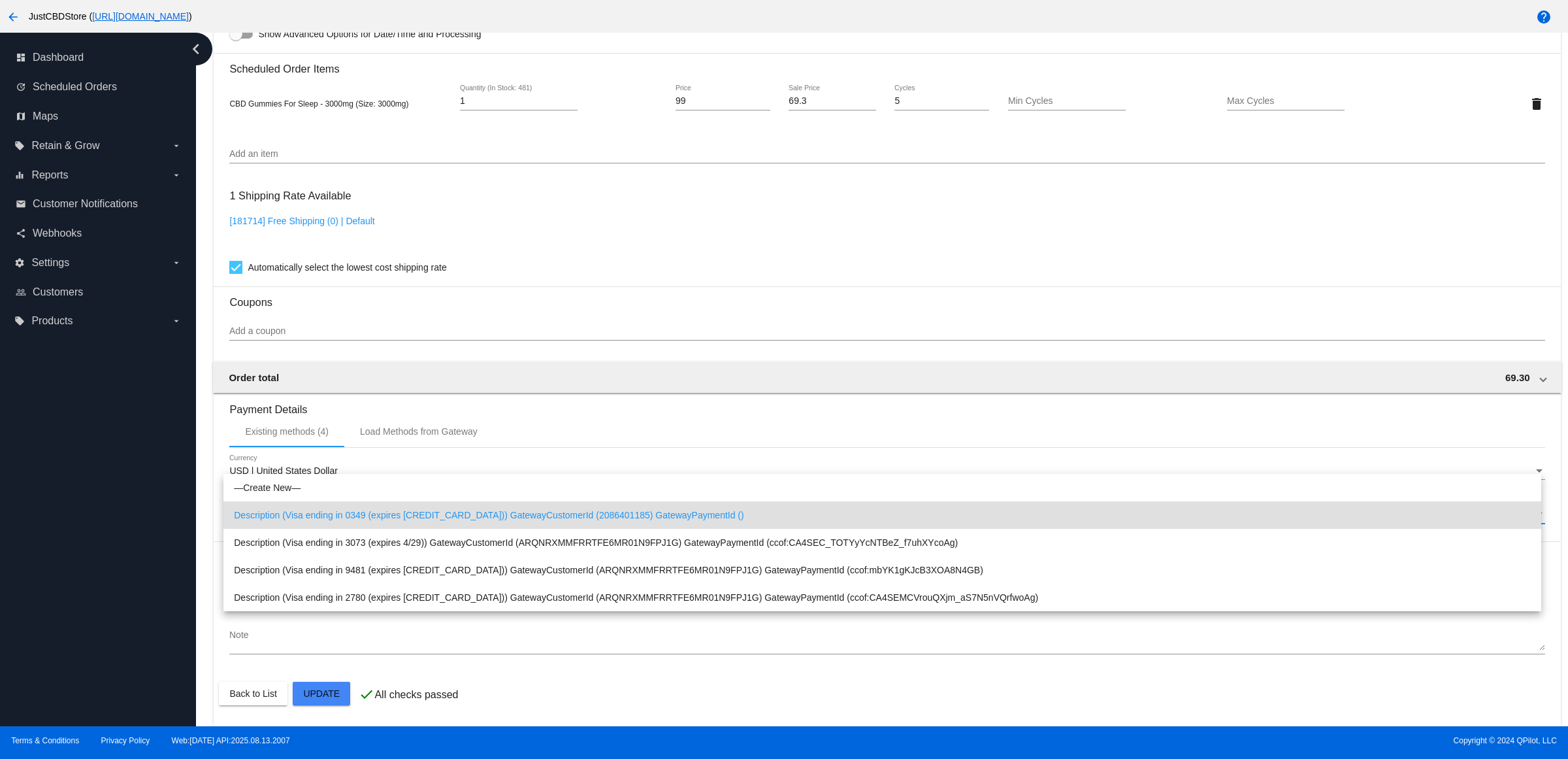
click at [666, 227] on div at bounding box center [784, 379] width 1568 height 759
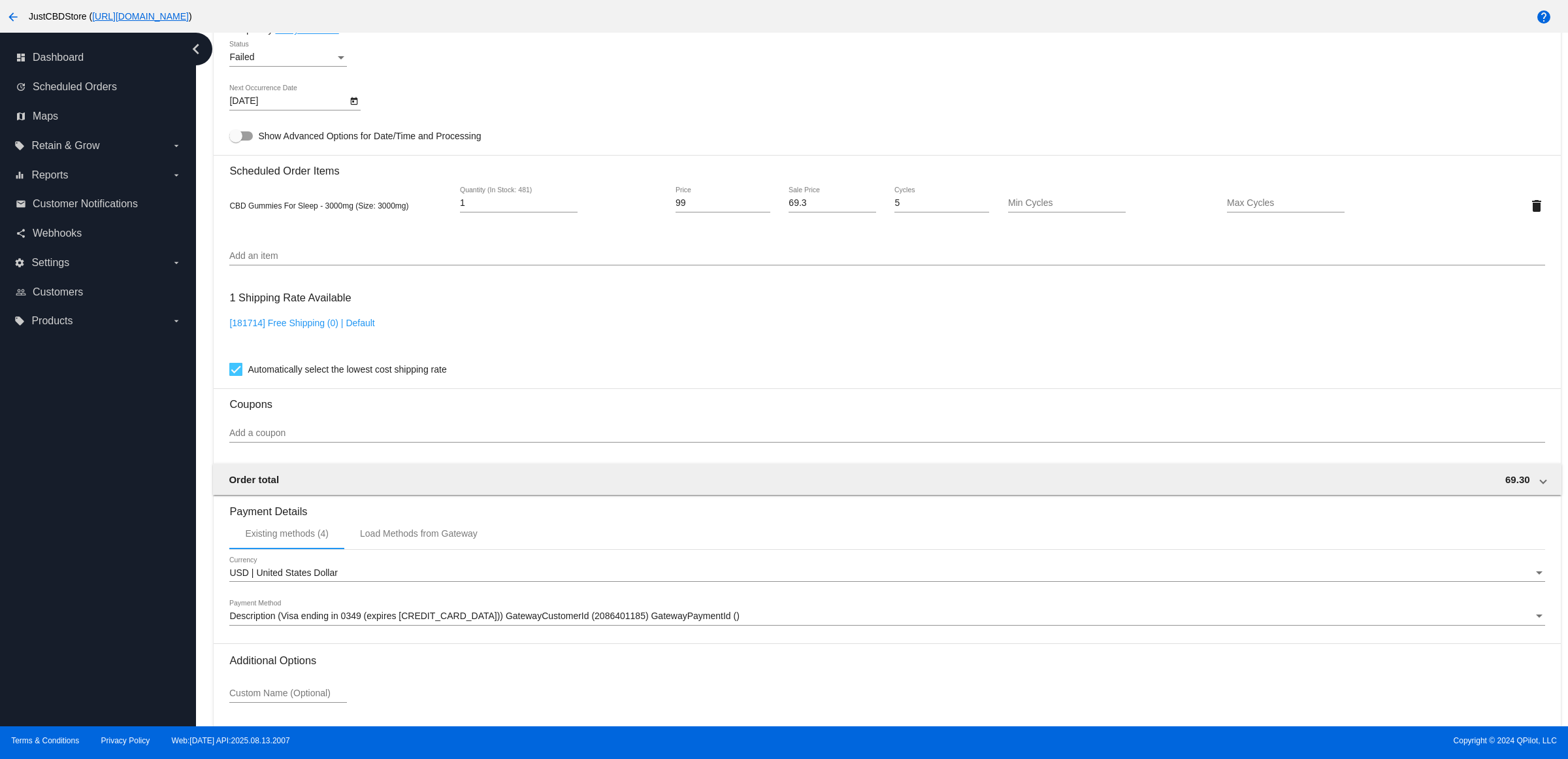
scroll to position [967, 0]
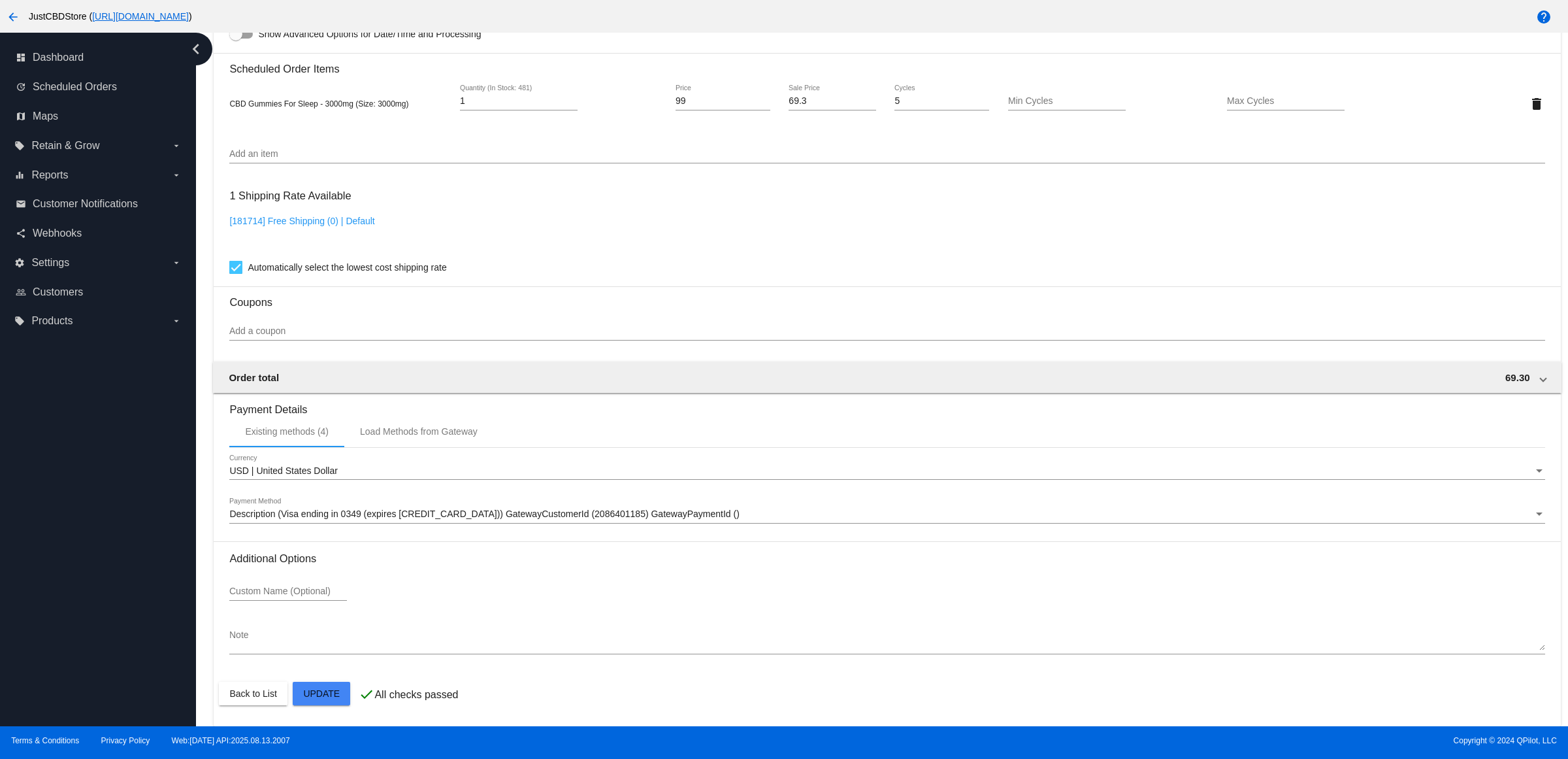
click at [650, 519] on span "Description (Visa ending in 0349 (expires [CREDIT_CARD_DATA])) GatewayCustomerI…" at bounding box center [484, 513] width 510 height 10
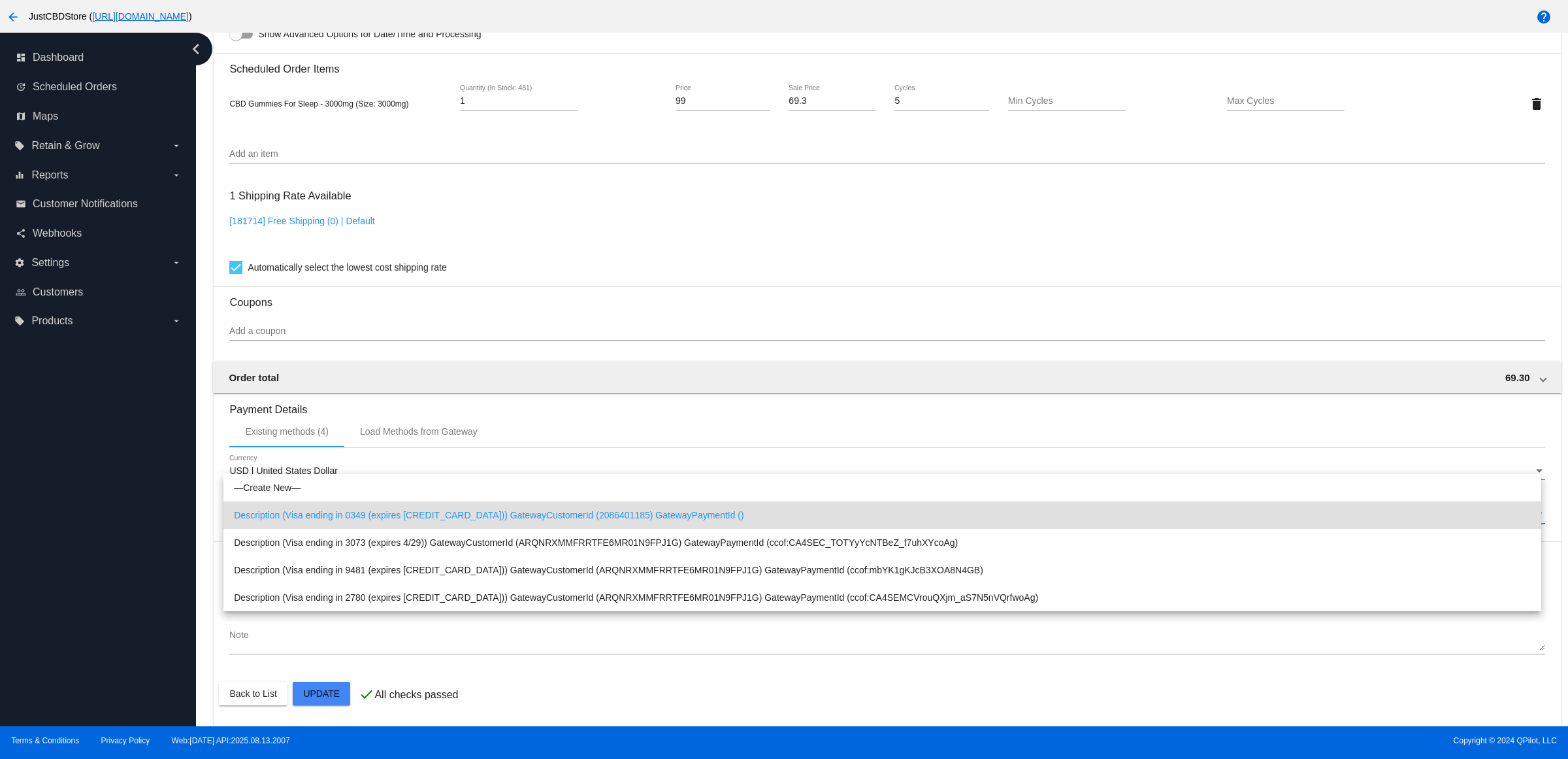
click at [705, 277] on div at bounding box center [784, 379] width 1568 height 759
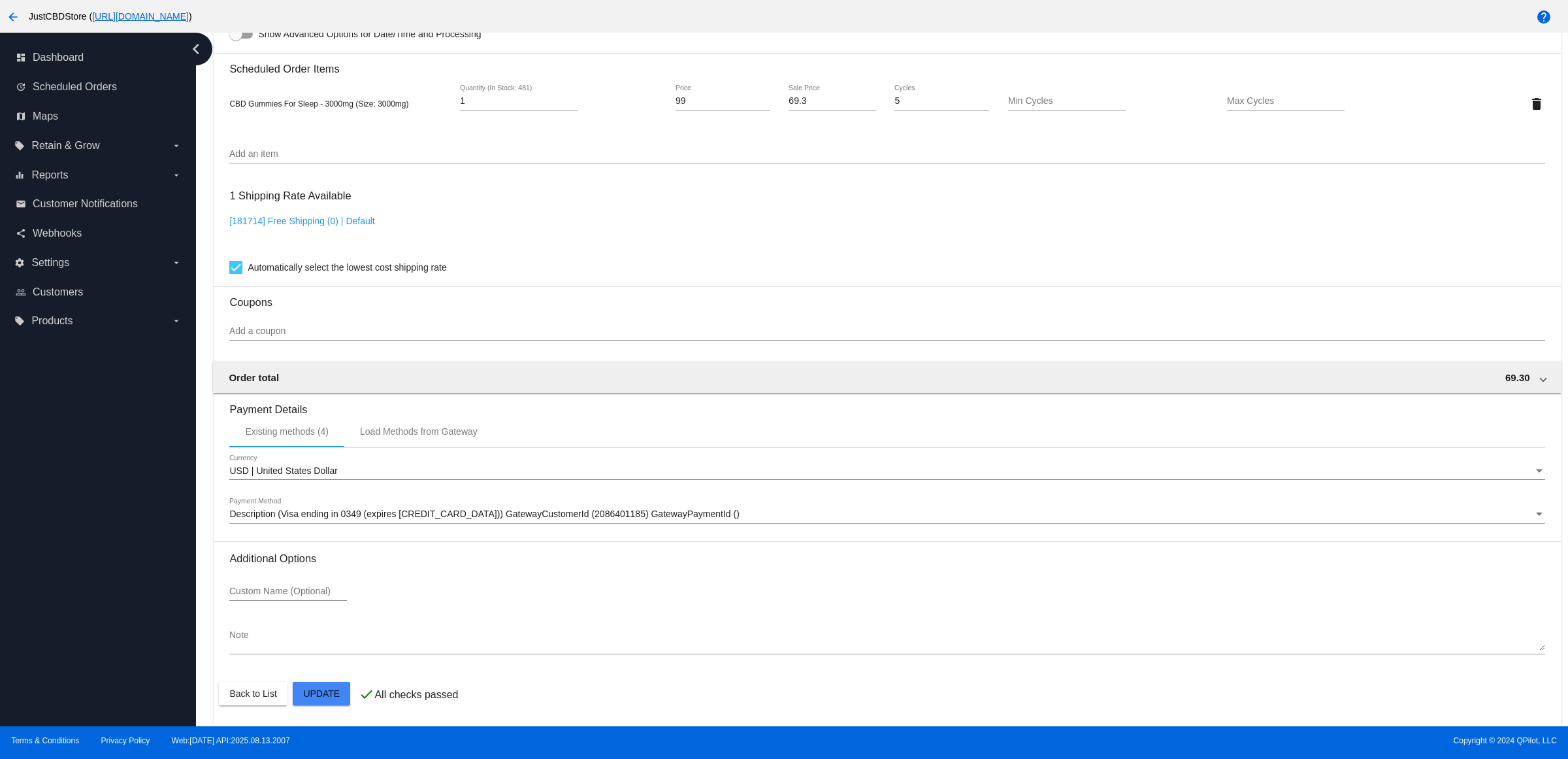
click at [610, 518] on span "Description (Visa ending in 0349 (expires [CREDIT_CARD_DATA])) GatewayCustomerI…" at bounding box center [484, 513] width 510 height 10
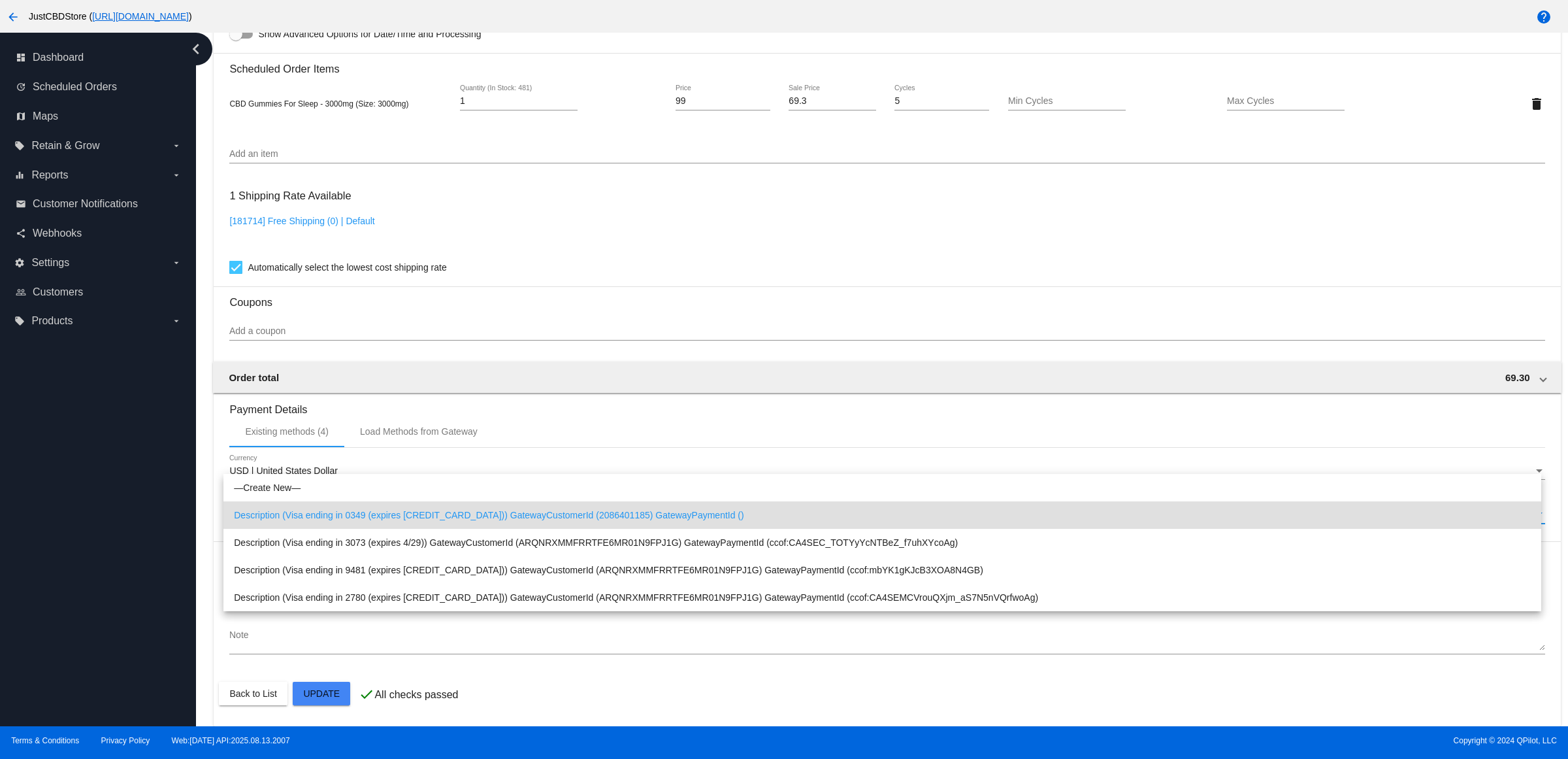
click at [630, 231] on div at bounding box center [784, 379] width 1568 height 759
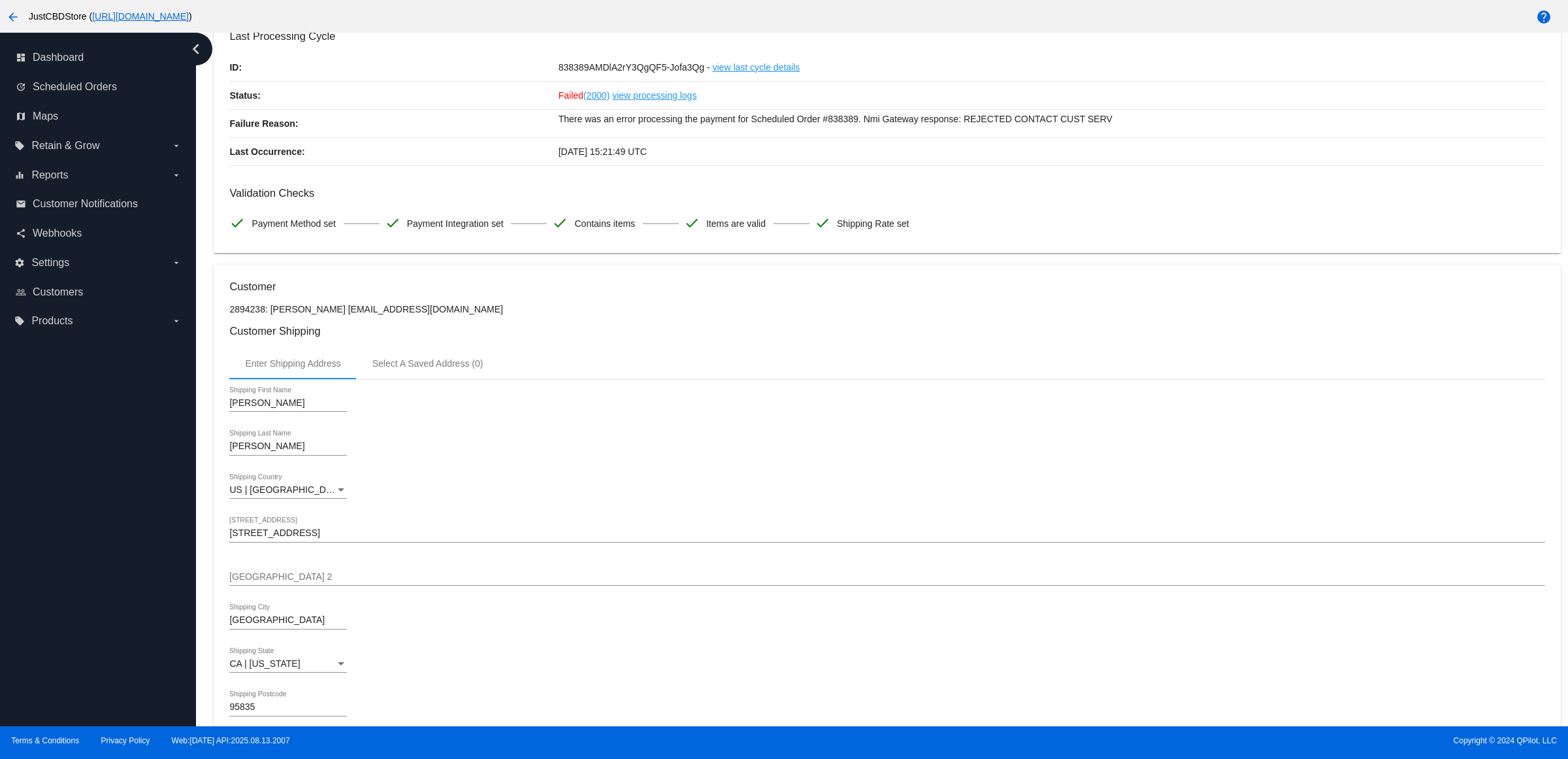
scroll to position [0, 0]
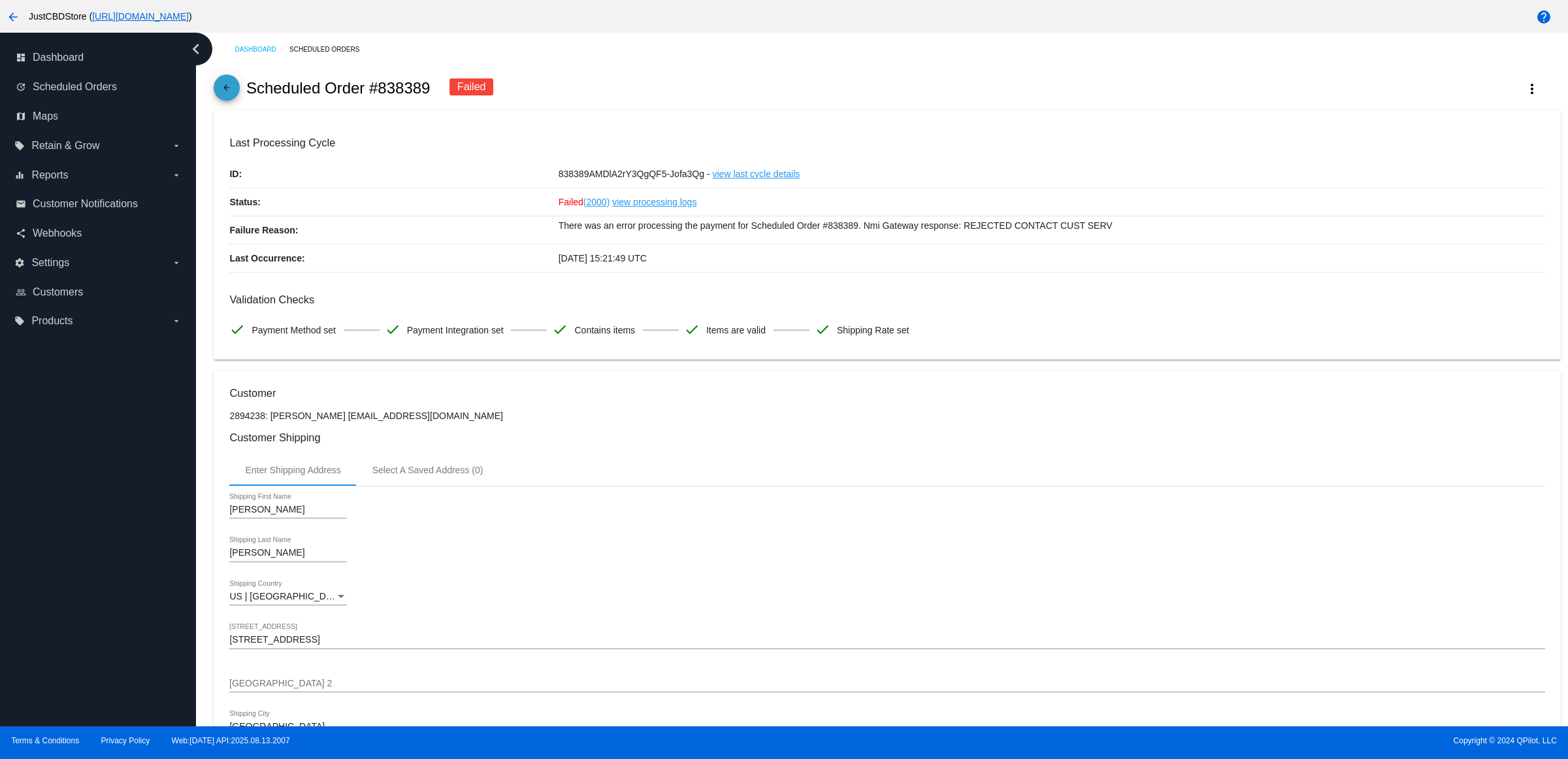
click at [229, 99] on mat-icon "arrow_back" at bounding box center [226, 90] width 15 height 16
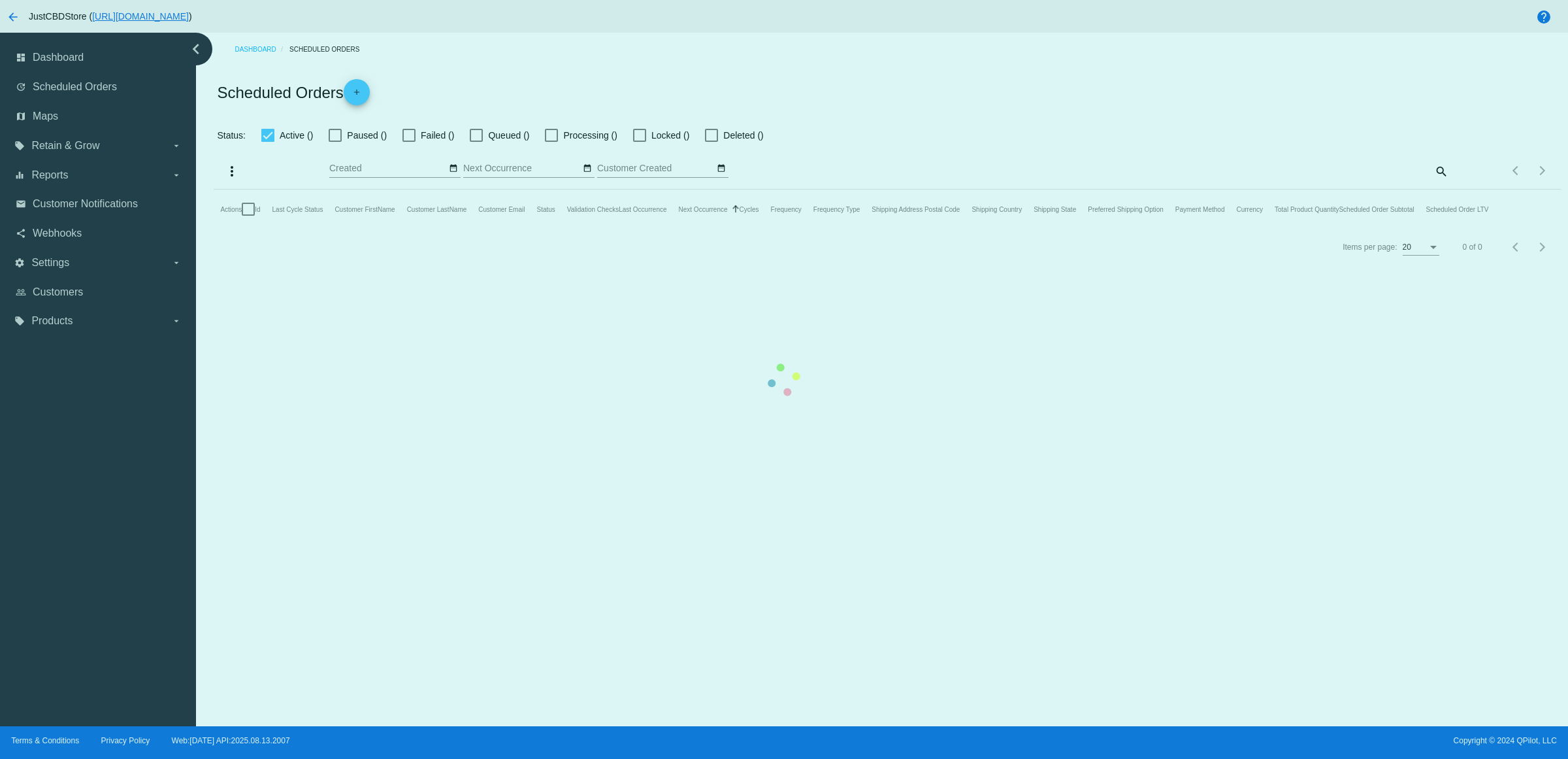
checkbox input "true"
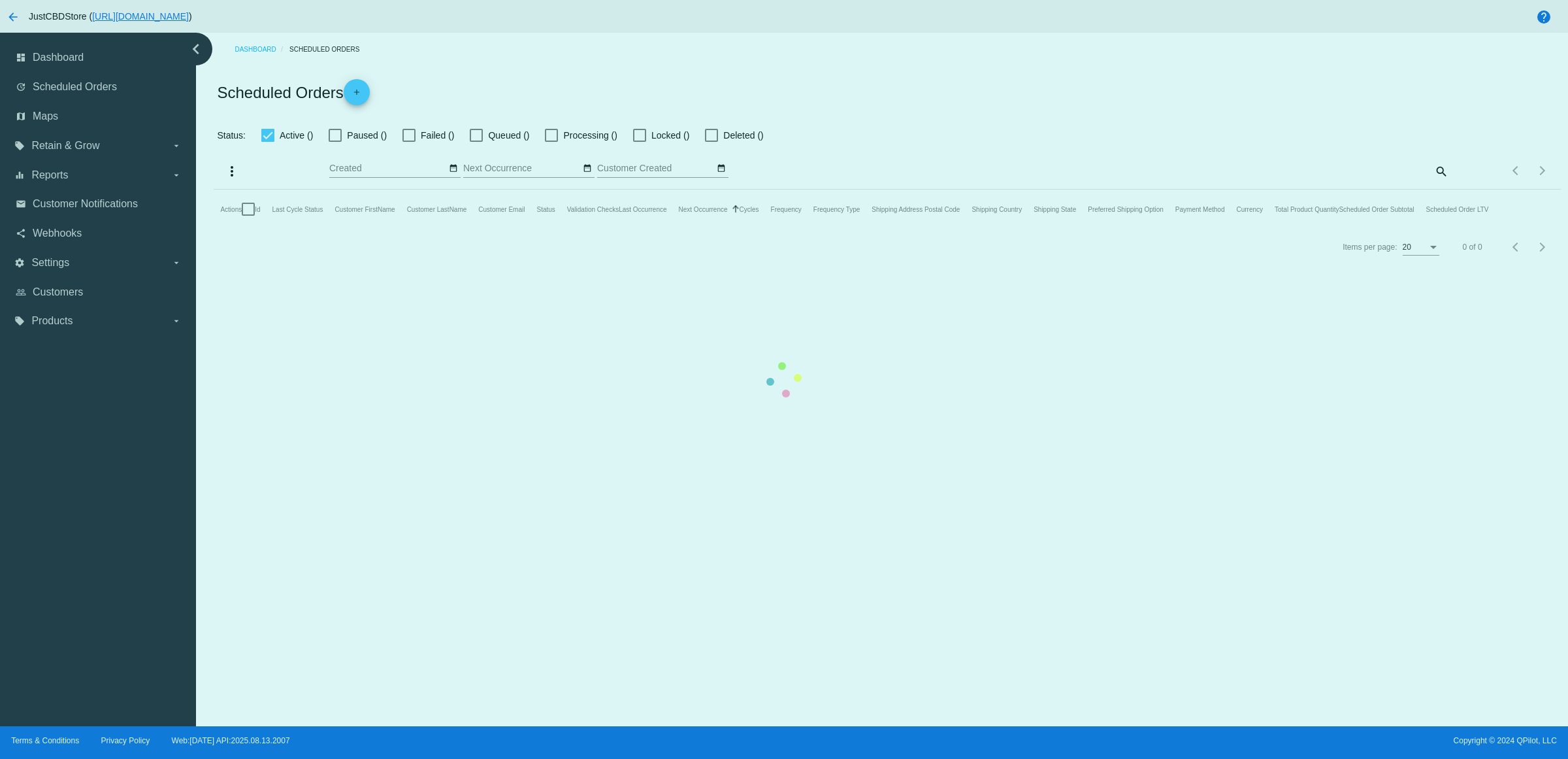
checkbox input "true"
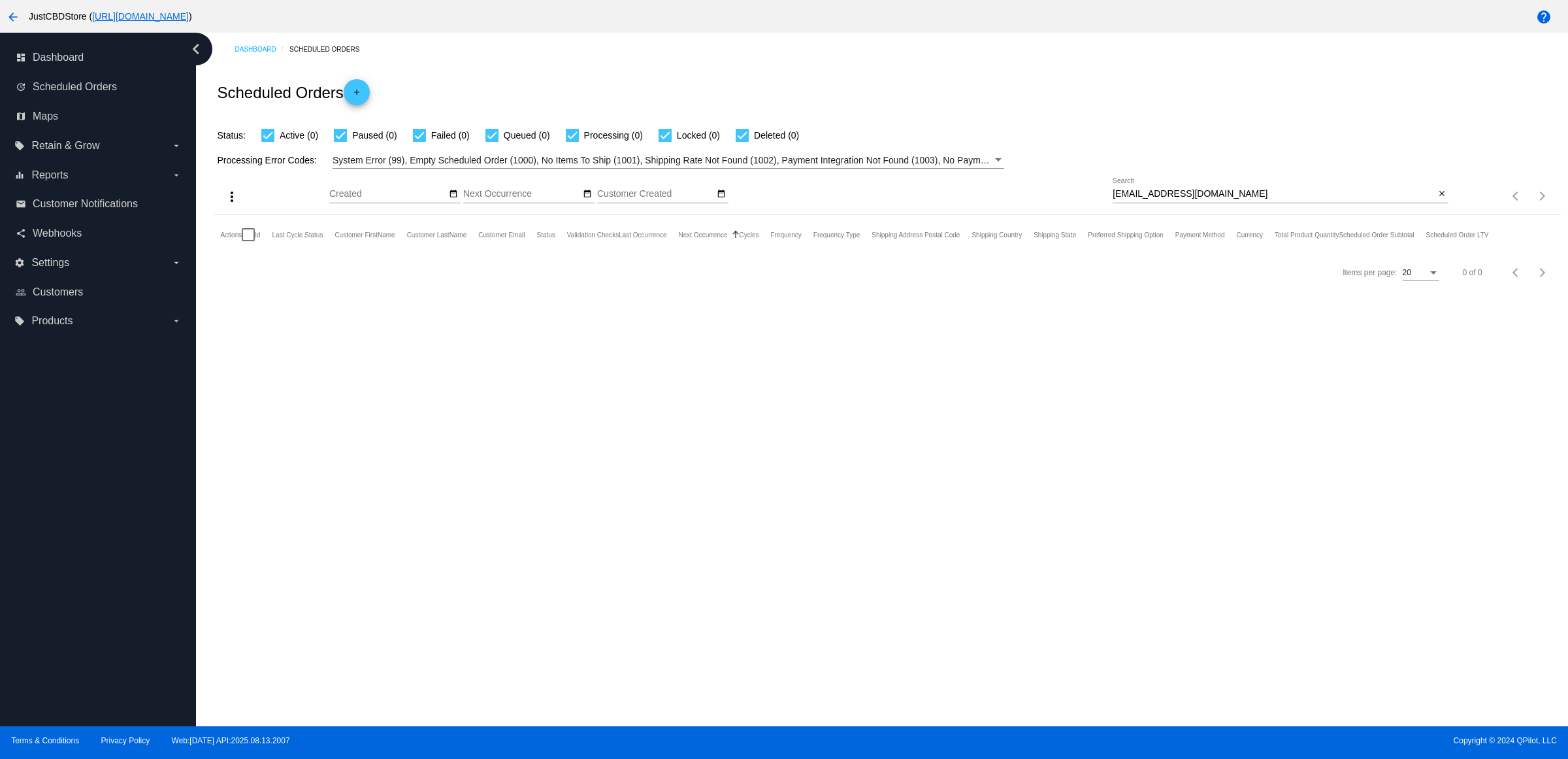
click at [1437, 199] on mat-icon "close" at bounding box center [1441, 194] width 9 height 10
click at [1437, 207] on mat-icon "search" at bounding box center [1441, 196] width 15 height 21
type input "9400150206217174824230"
click at [1441, 199] on mat-icon "close" at bounding box center [1441, 194] width 9 height 10
click at [1441, 207] on mat-icon "search" at bounding box center [1441, 196] width 15 height 21
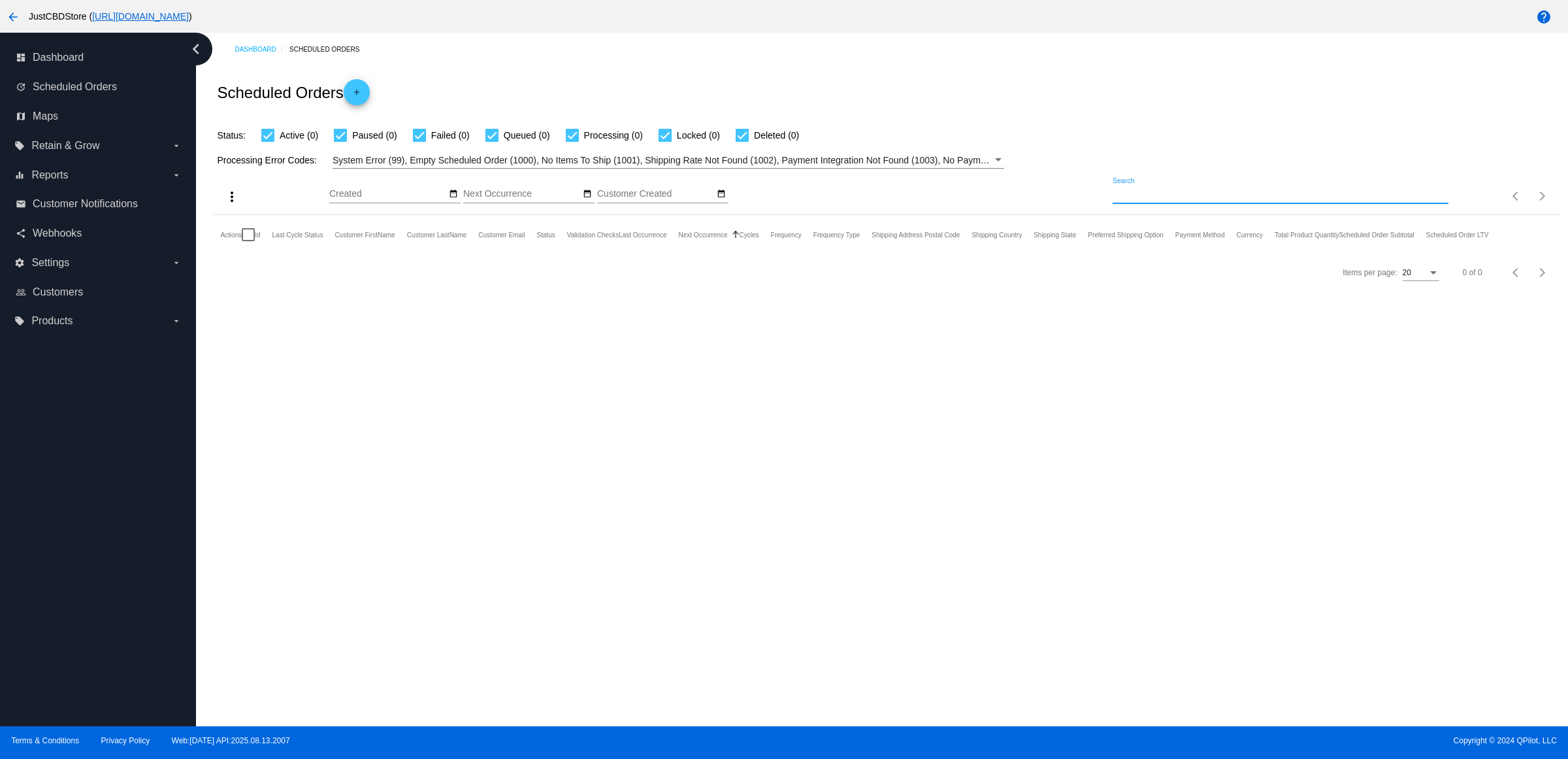
click at [1441, 199] on input "Search" at bounding box center [1280, 194] width 336 height 10
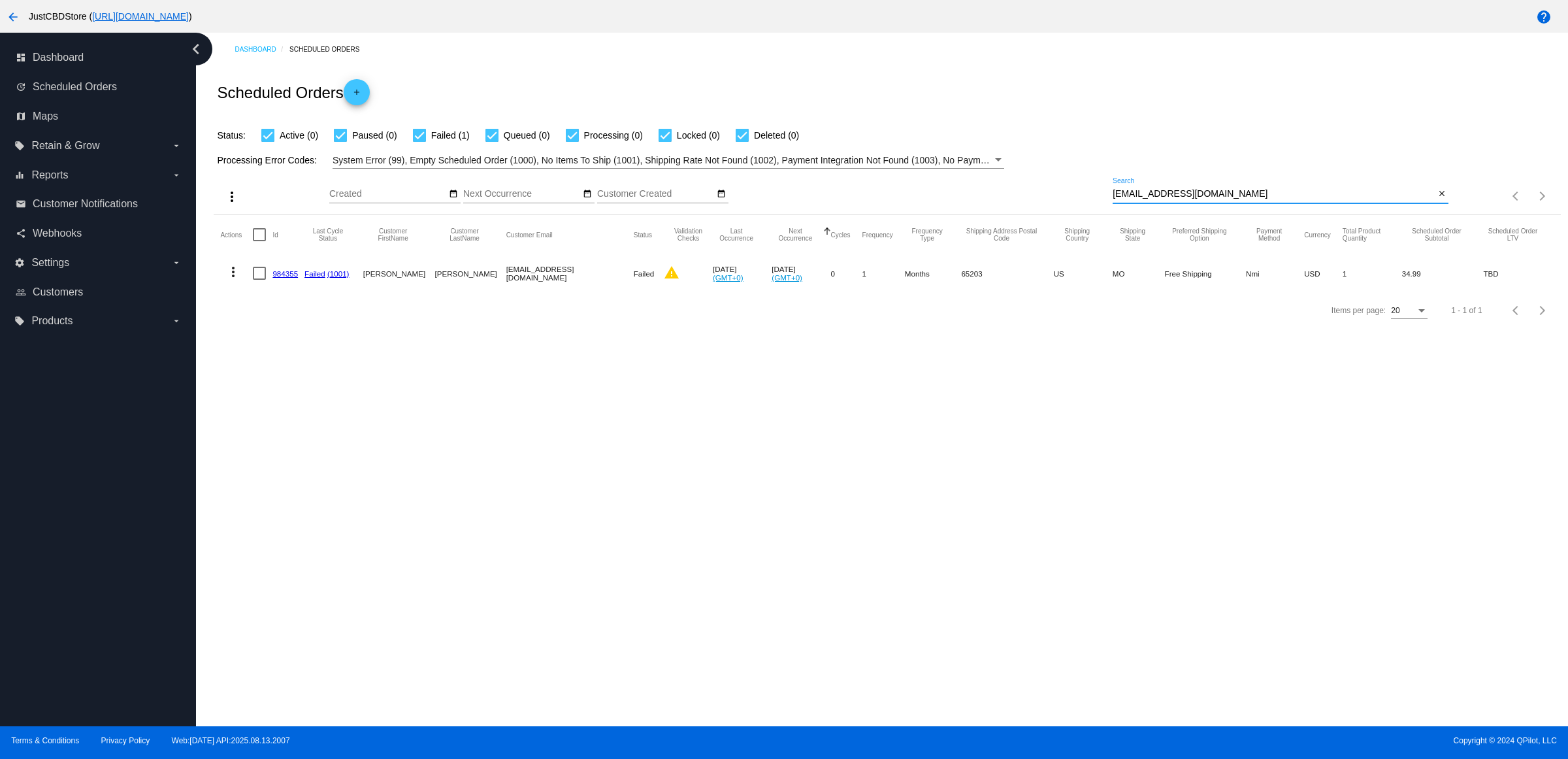
type input "cdwhaley1973@gmail.com"
click at [291, 277] on link "984355" at bounding box center [285, 274] width 26 height 9
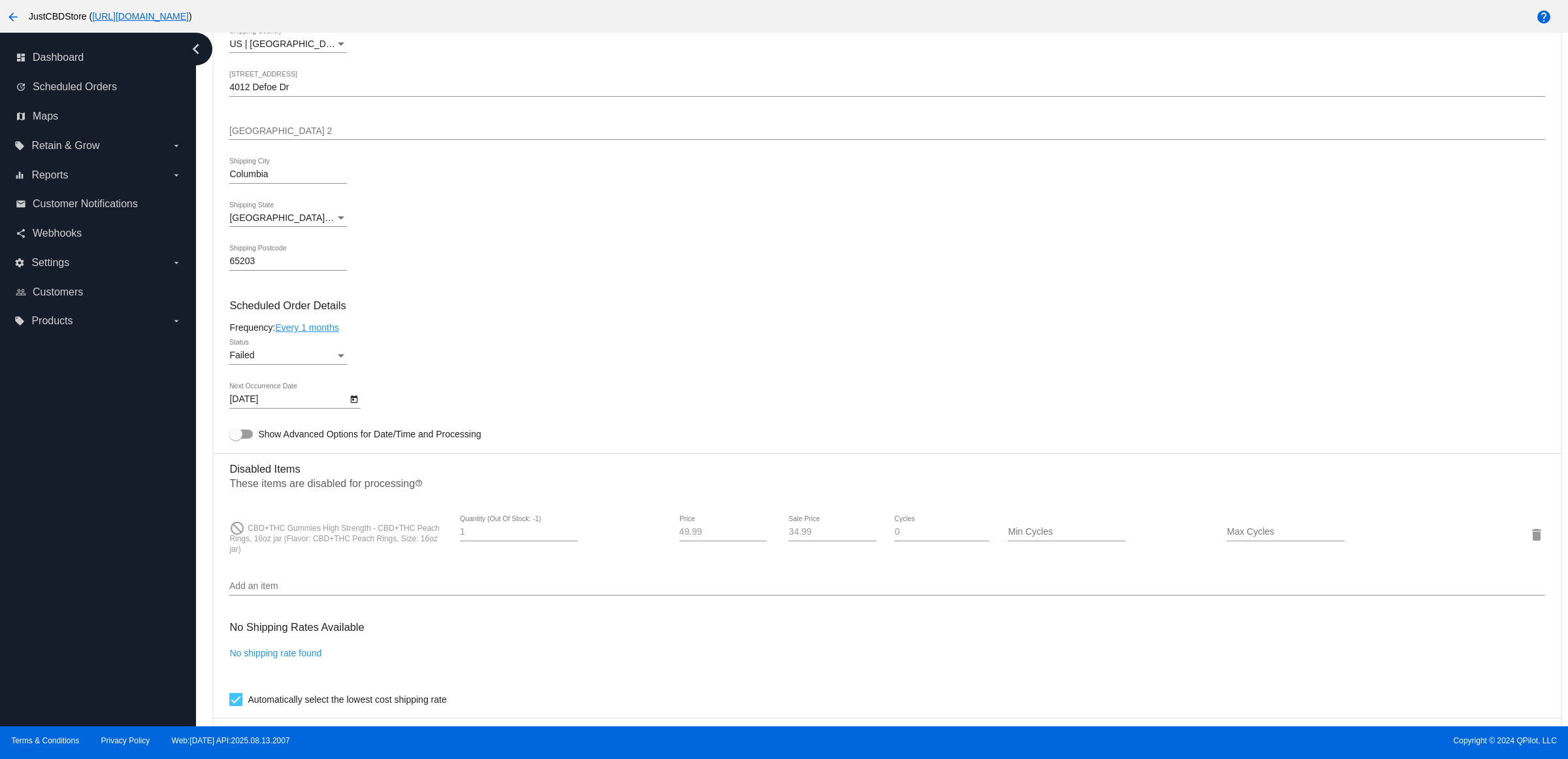
scroll to position [654, 0]
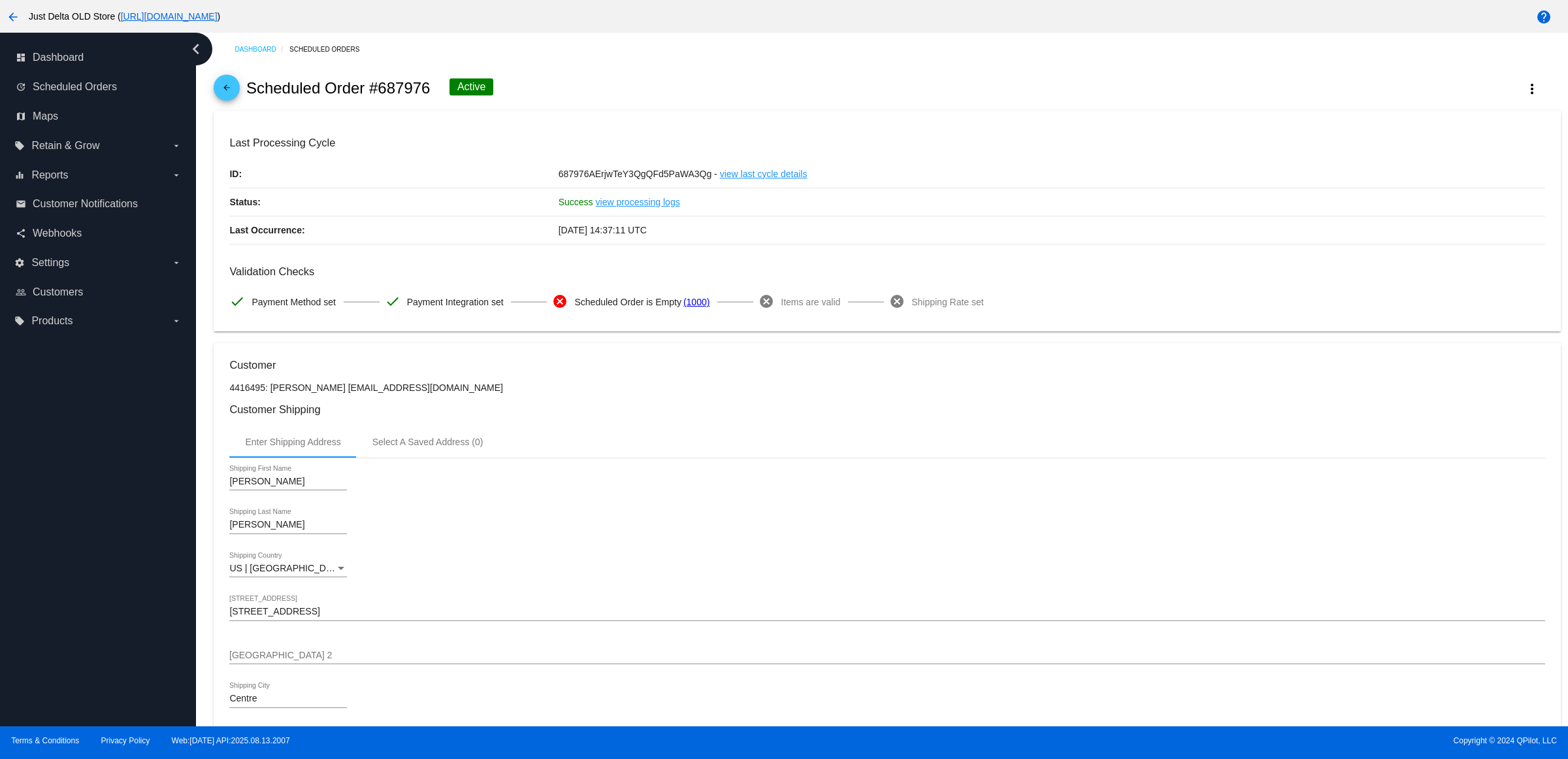
scroll to position [490, 0]
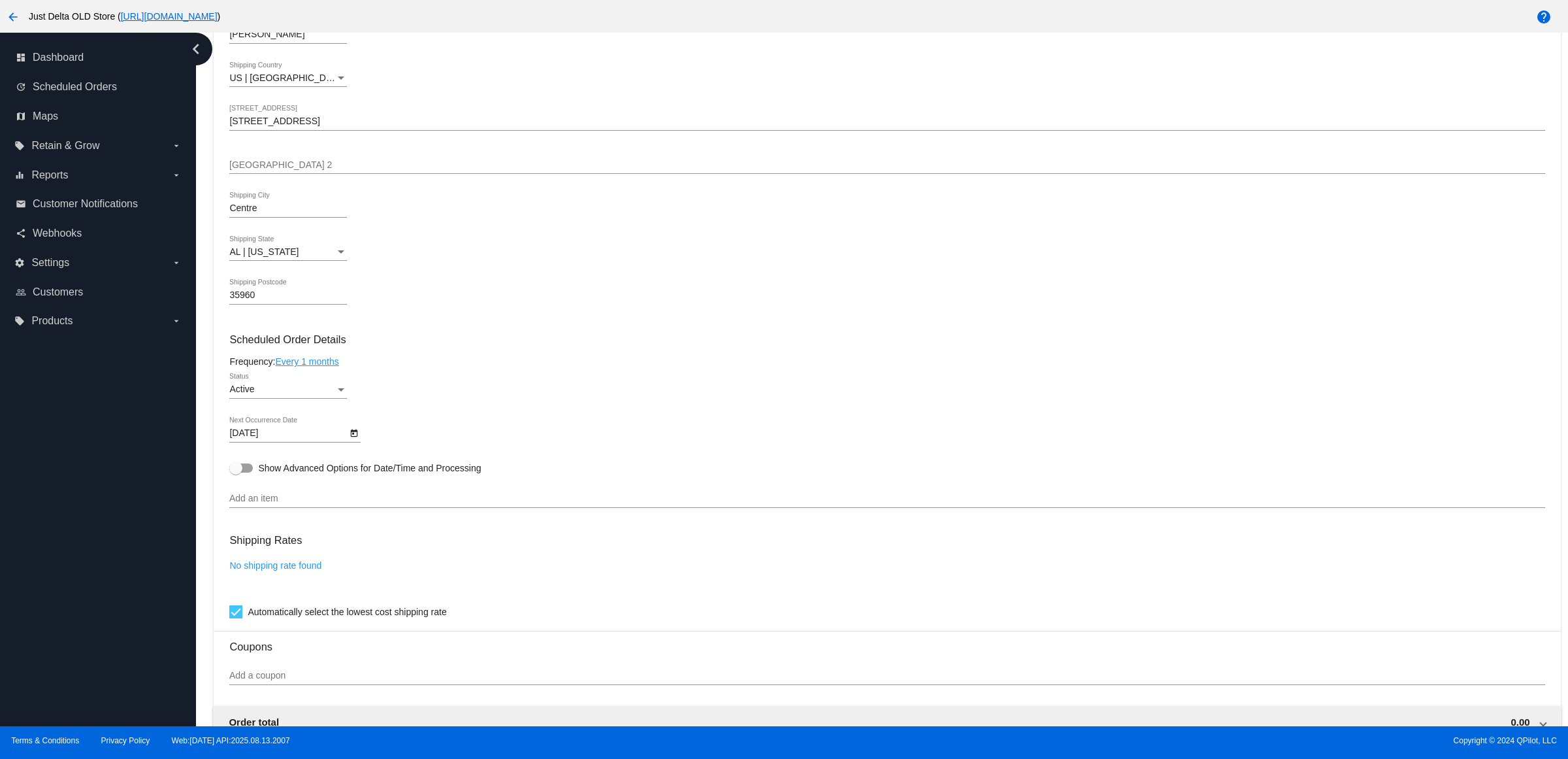
click at [2, 13] on button "arrow_back" at bounding box center [13, 16] width 26 height 26
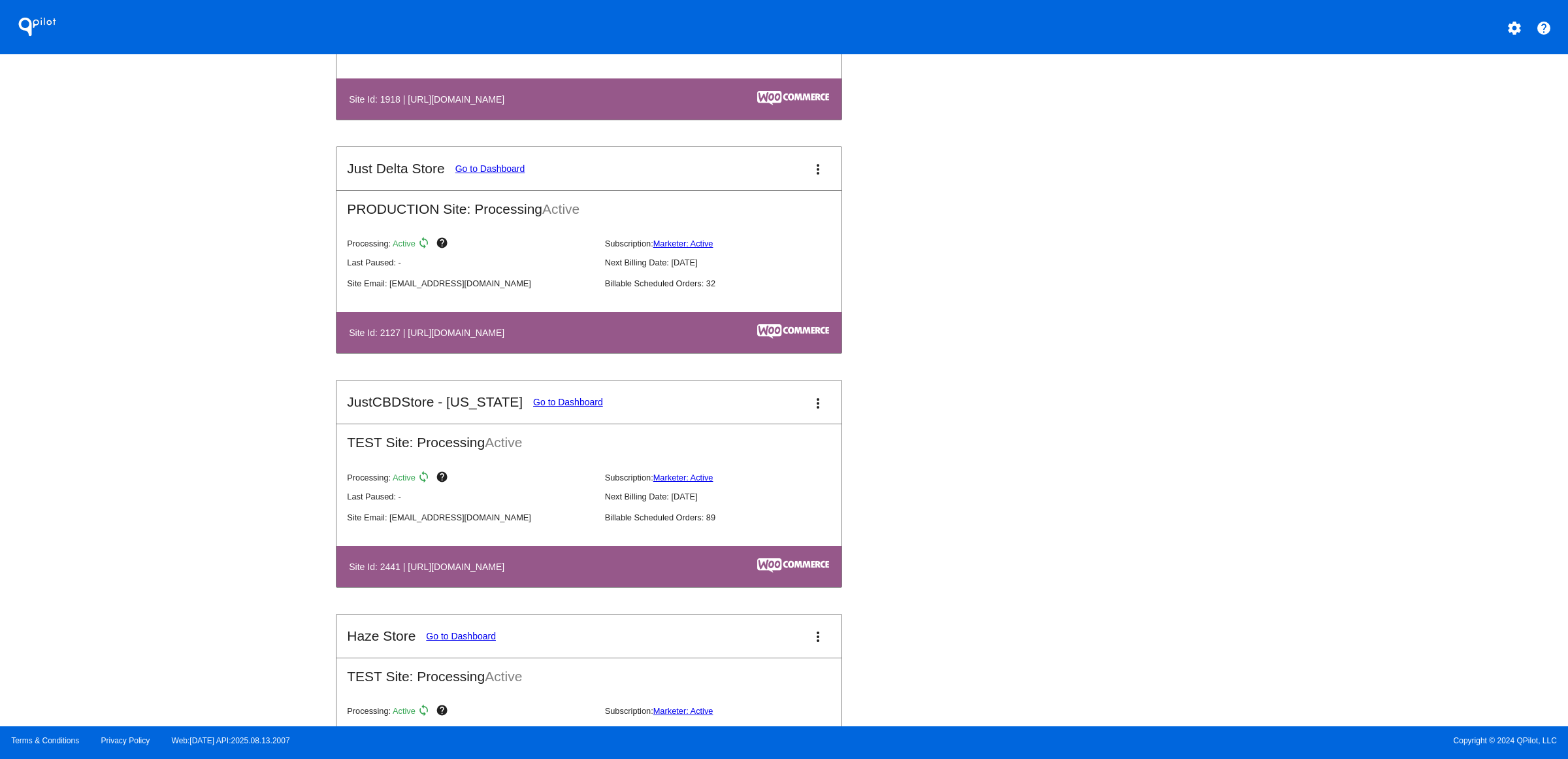
scroll to position [1716, 0]
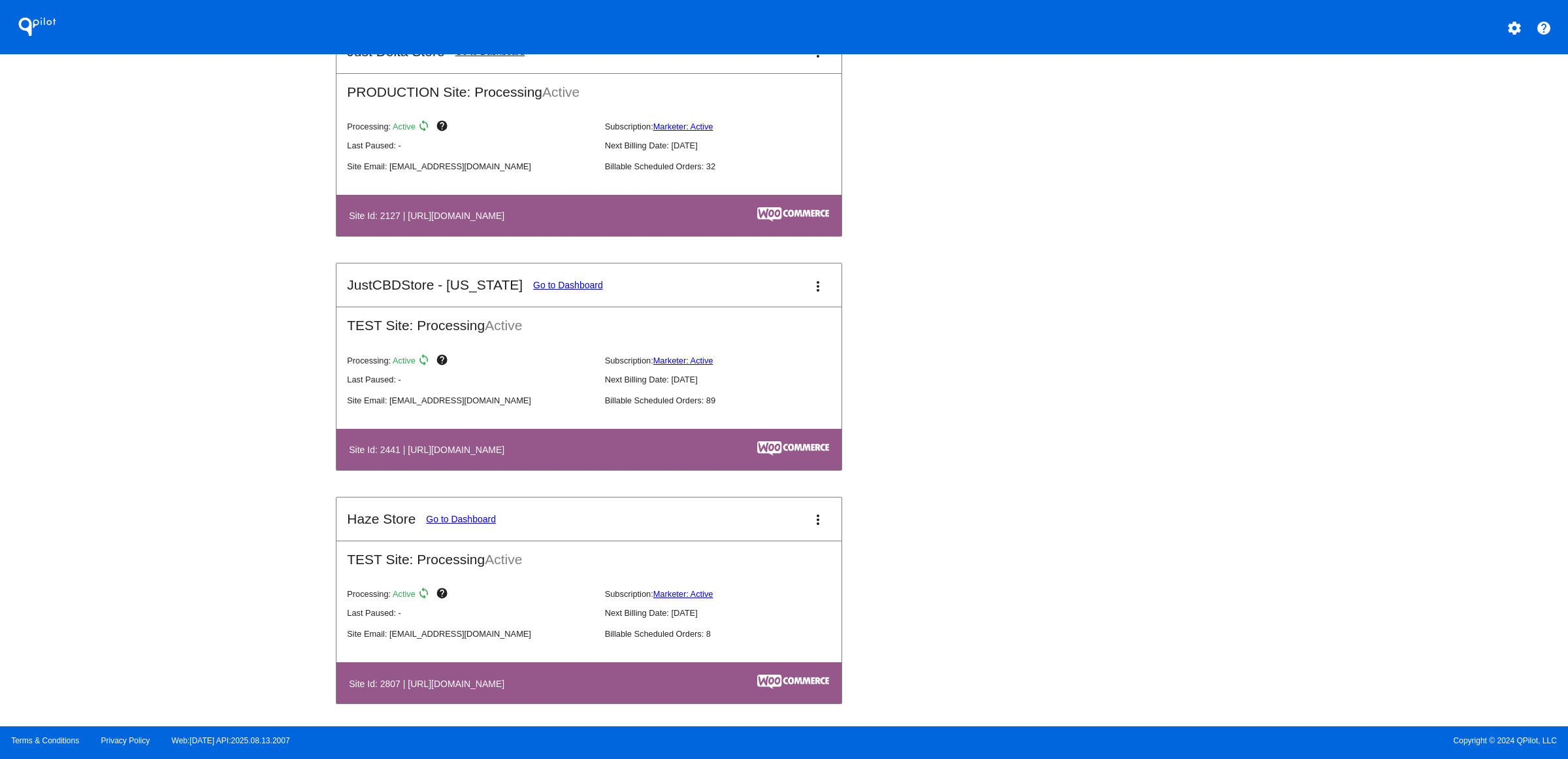
click at [456, 57] on link "Go to Dashboard" at bounding box center [490, 52] width 70 height 10
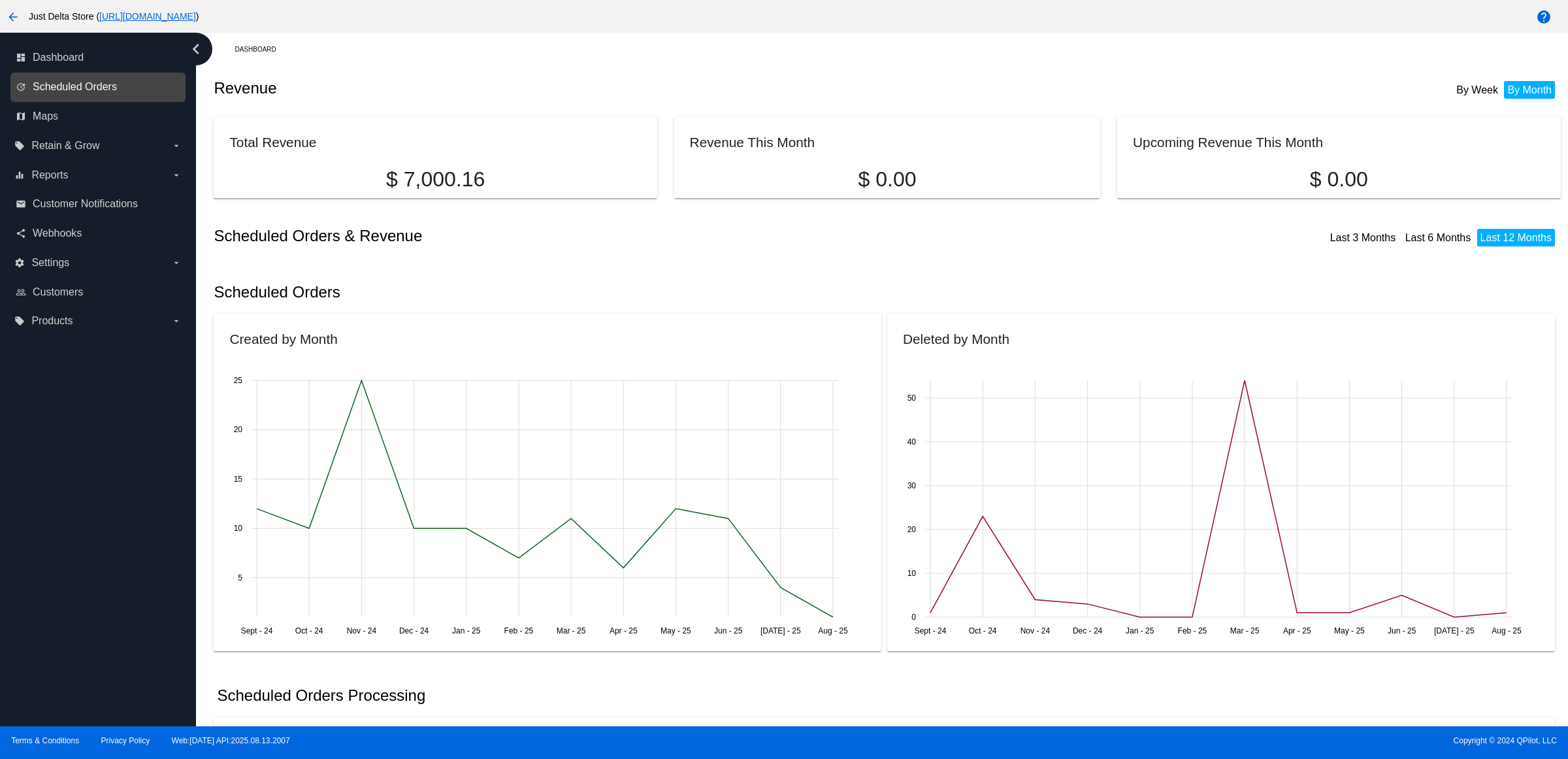
click at [104, 93] on span "Scheduled Orders" at bounding box center [75, 87] width 84 height 12
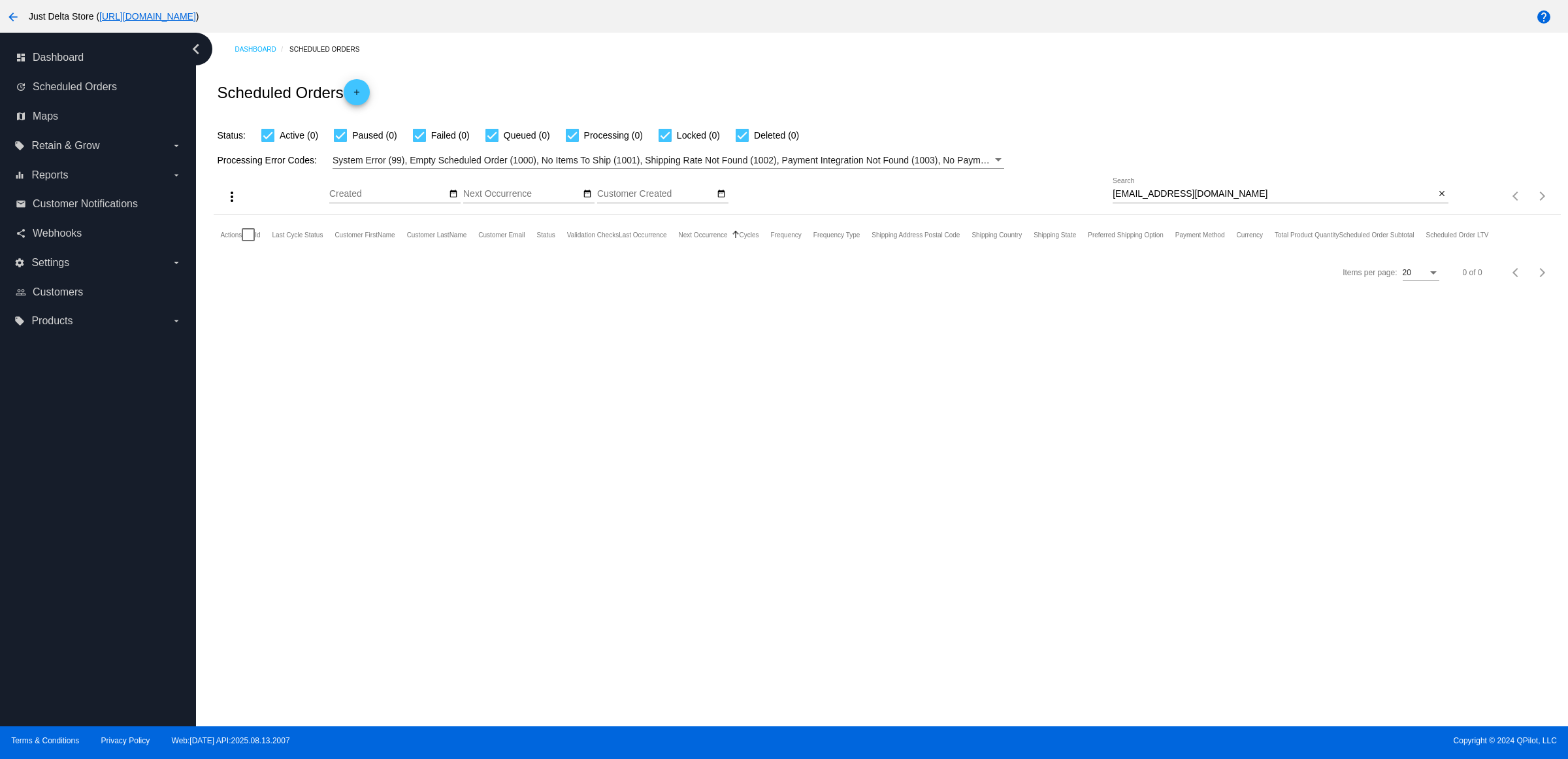
click at [1437, 199] on mat-icon "close" at bounding box center [1441, 194] width 9 height 10
click at [1437, 207] on mat-icon "search" at bounding box center [1441, 196] width 15 height 21
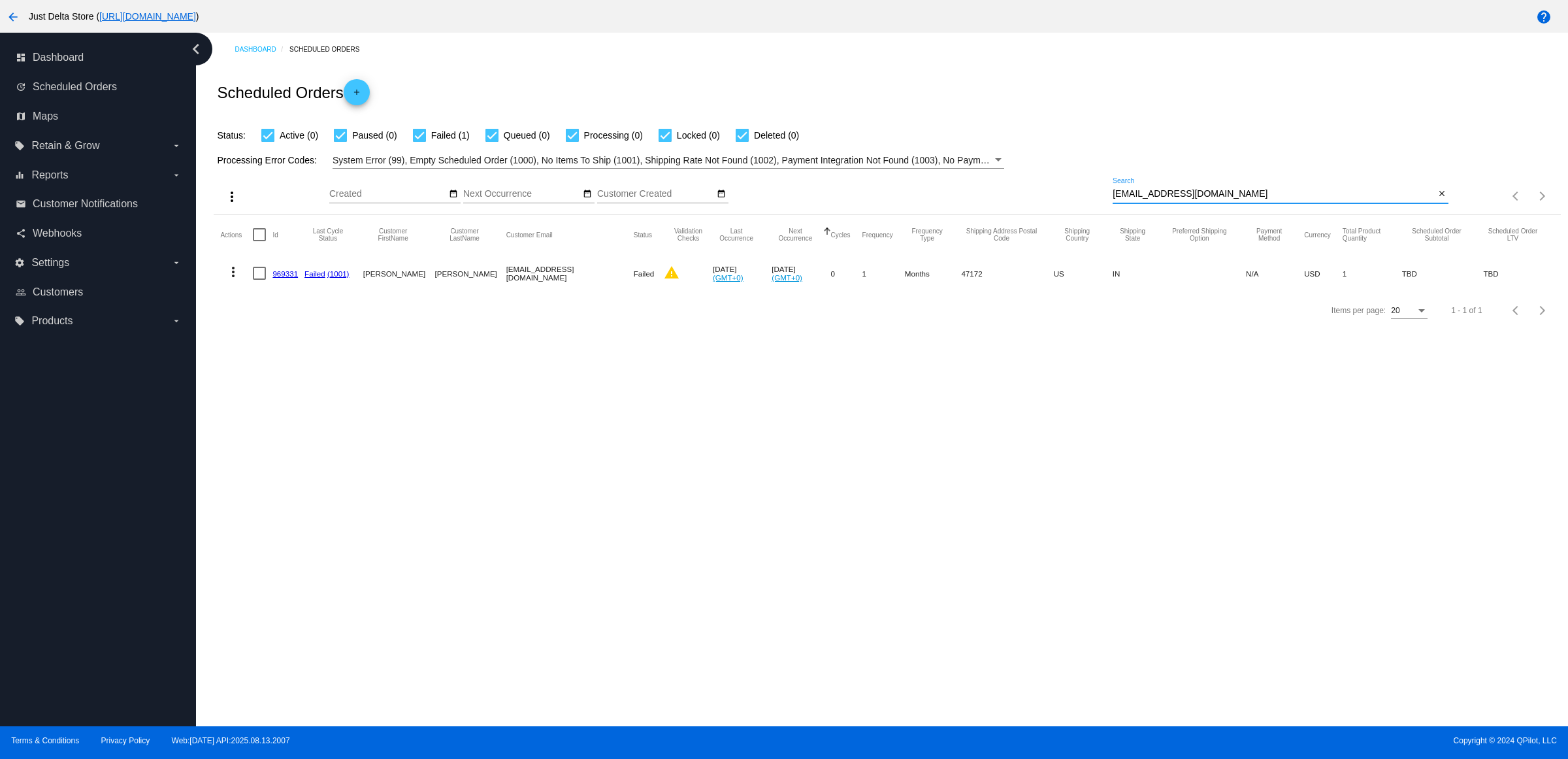
type input "[EMAIL_ADDRESS][DOMAIN_NAME]"
click at [288, 277] on link "969331" at bounding box center [285, 274] width 26 height 9
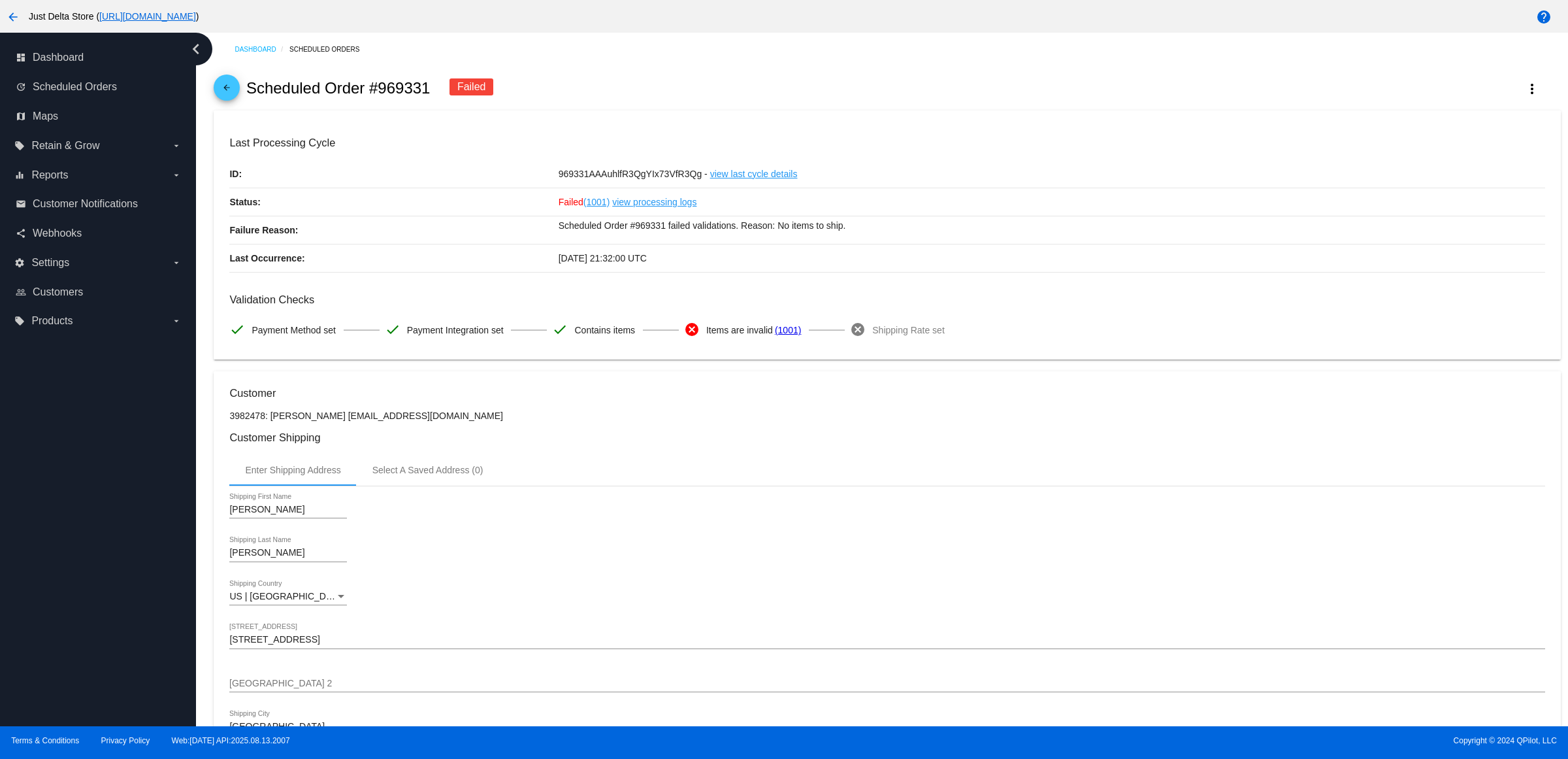
click at [821, 272] on div "[DATE] 21:32:00 UTC" at bounding box center [1052, 258] width 987 height 28
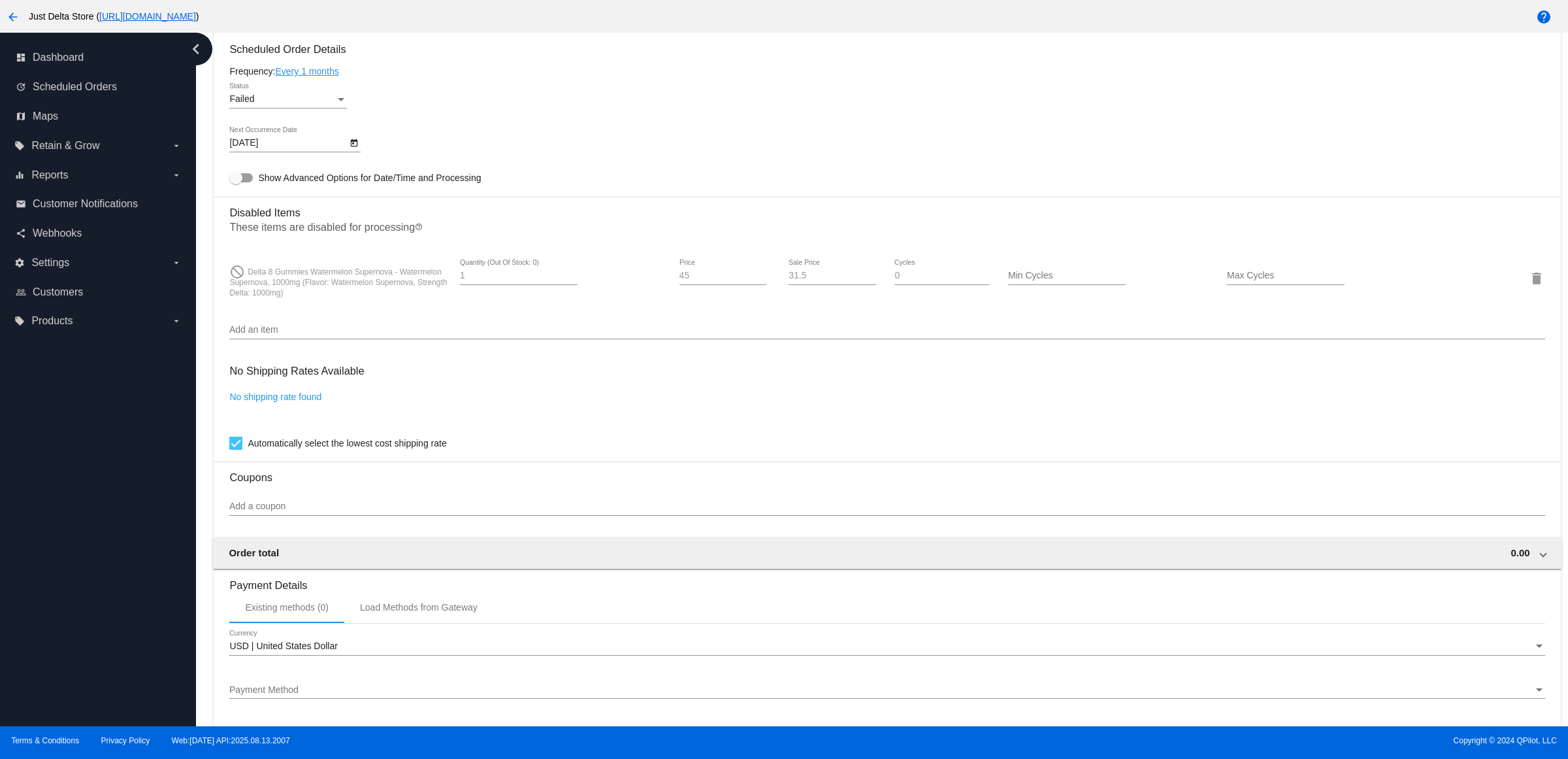
scroll to position [817, 0]
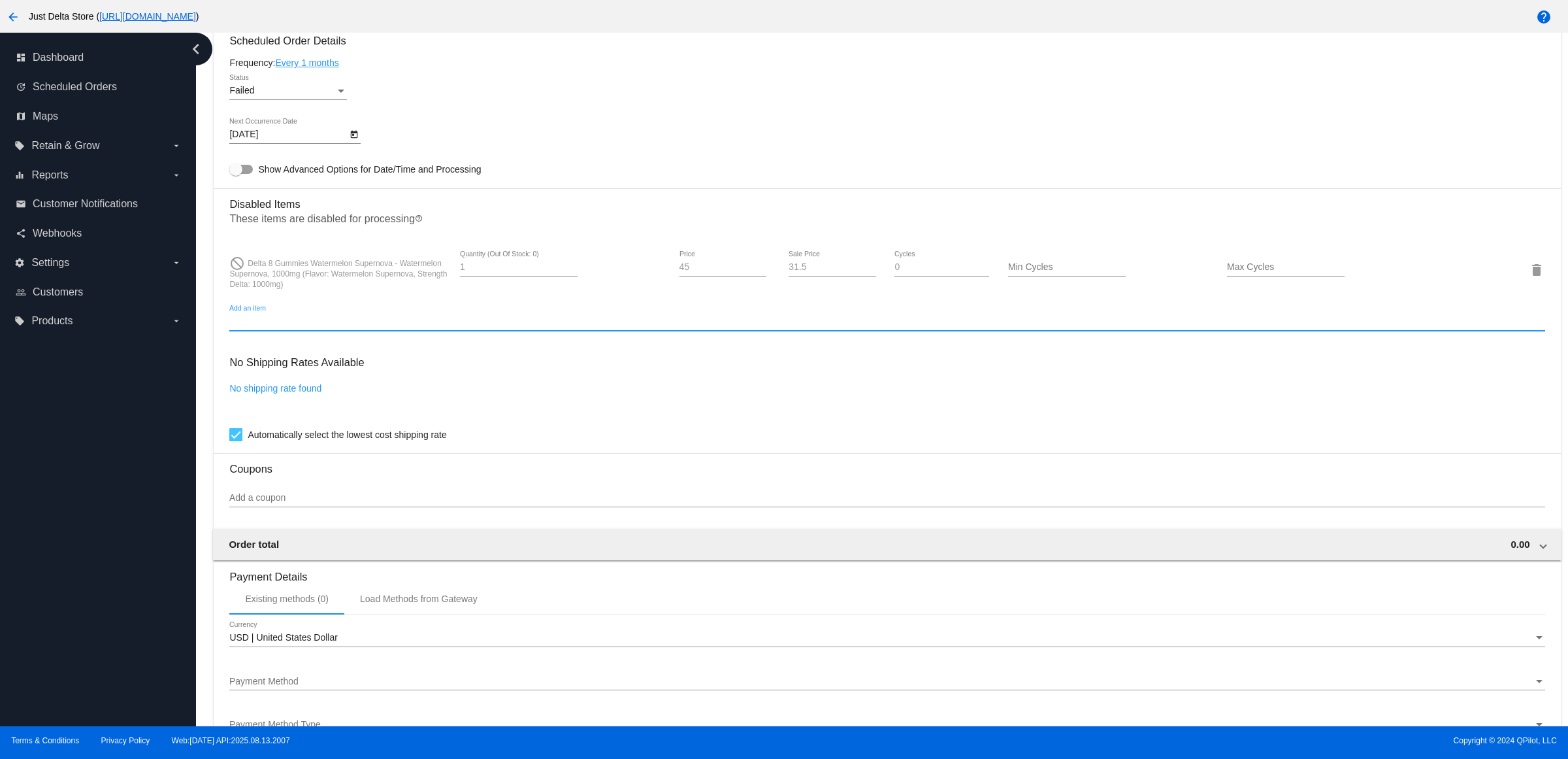
click at [345, 327] on input "Add an item" at bounding box center [886, 321] width 1315 height 10
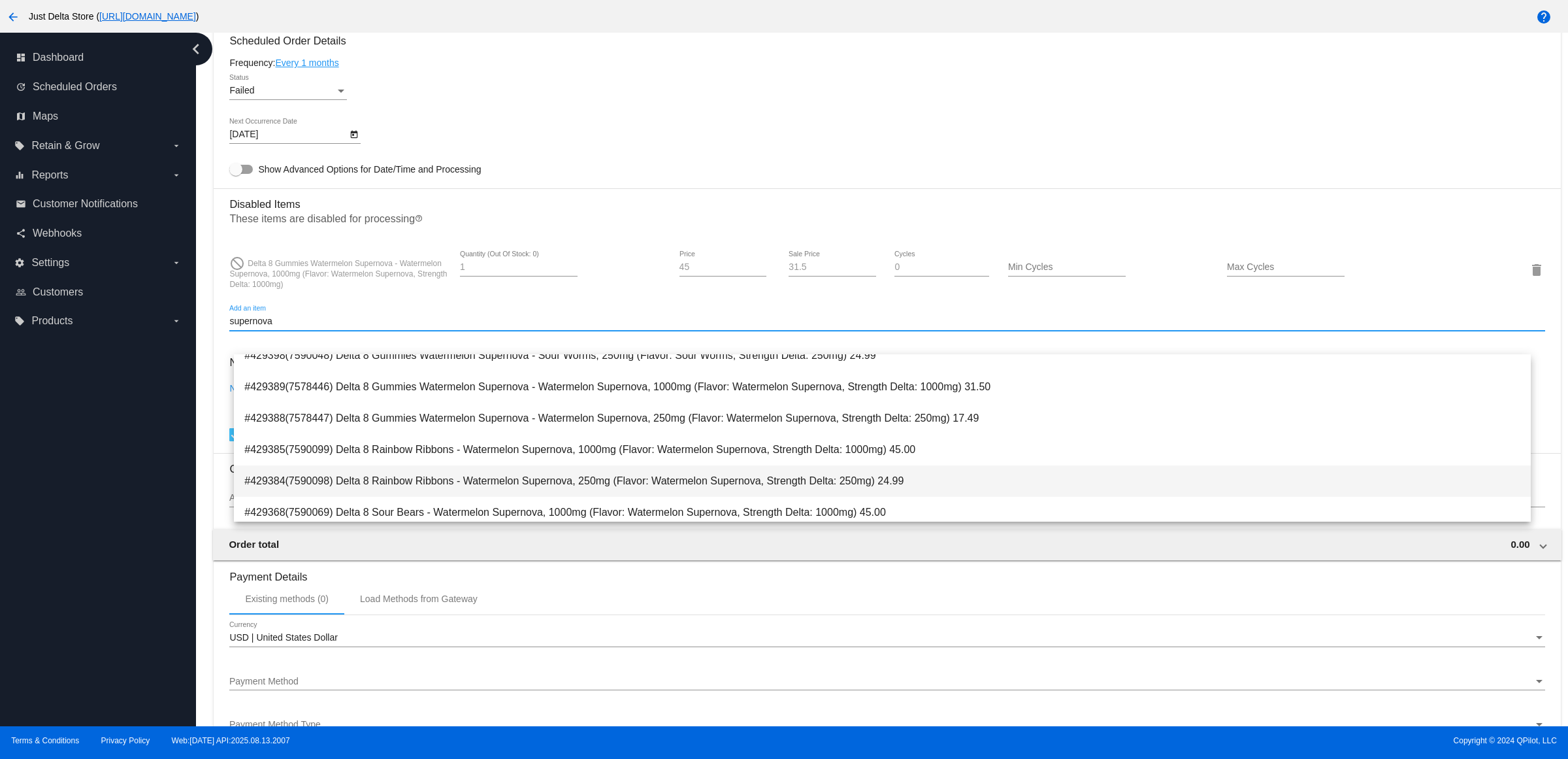
scroll to position [277, 0]
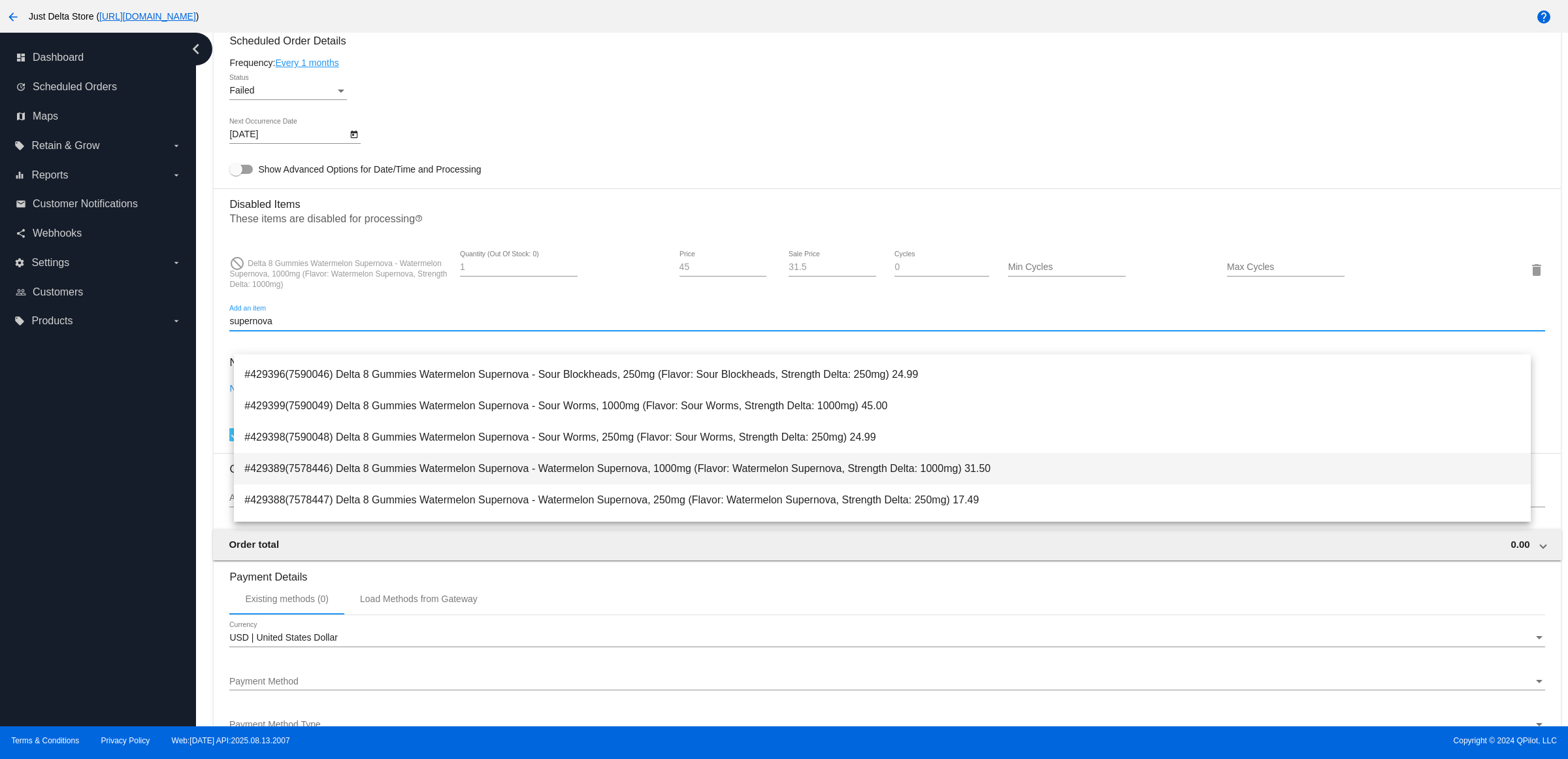
type input "supernova"
click at [650, 468] on span "#429389(7578446) Delta 8 Gummies Watermelon Supernova - Watermelon Supernova, 1…" at bounding box center [883, 469] width 1276 height 31
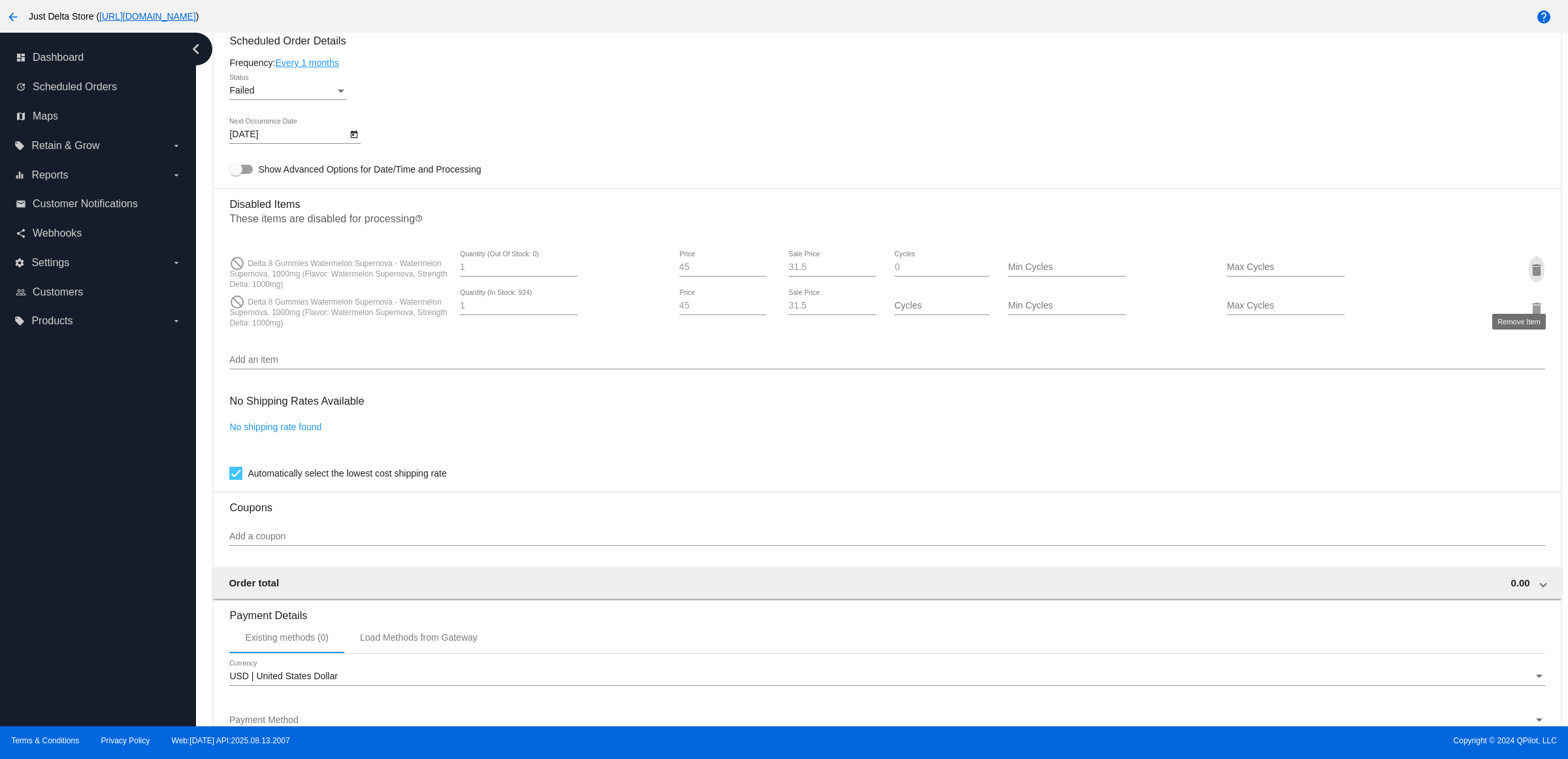
click at [1528, 277] on mat-icon "delete" at bounding box center [1536, 270] width 15 height 16
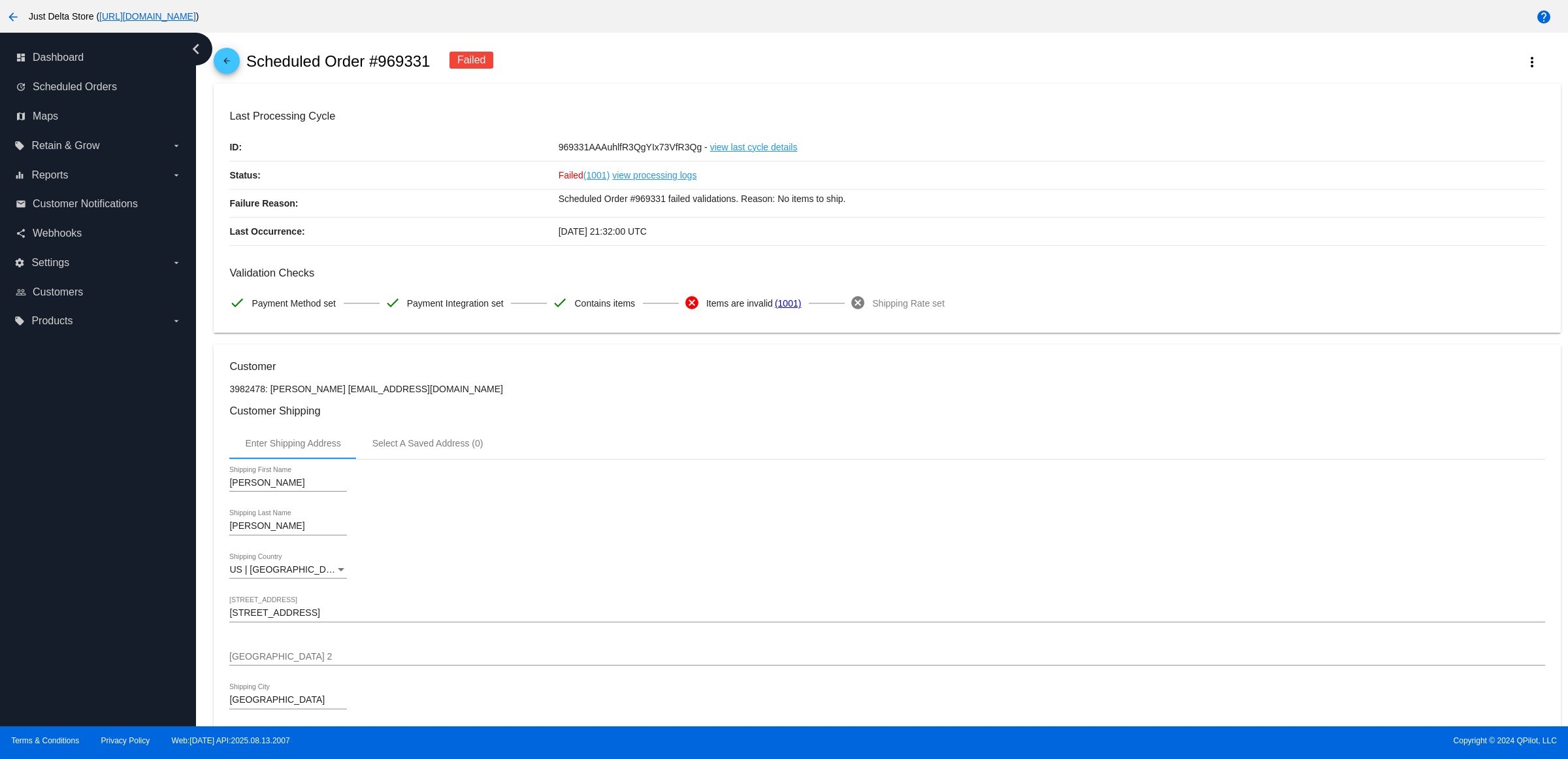
scroll to position [0, 0]
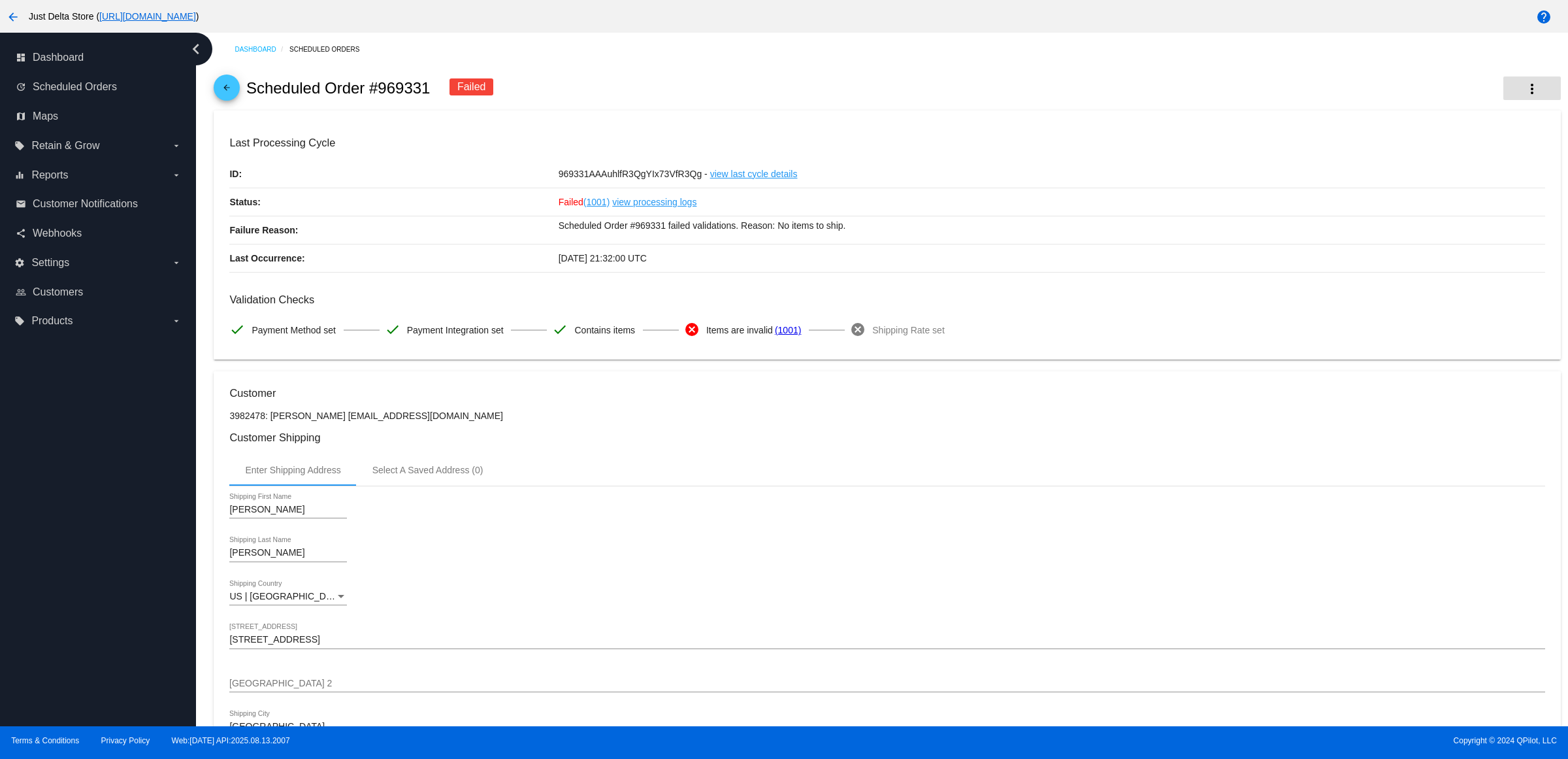
click at [1524, 90] on mat-icon "more_vert" at bounding box center [1532, 89] width 15 height 16
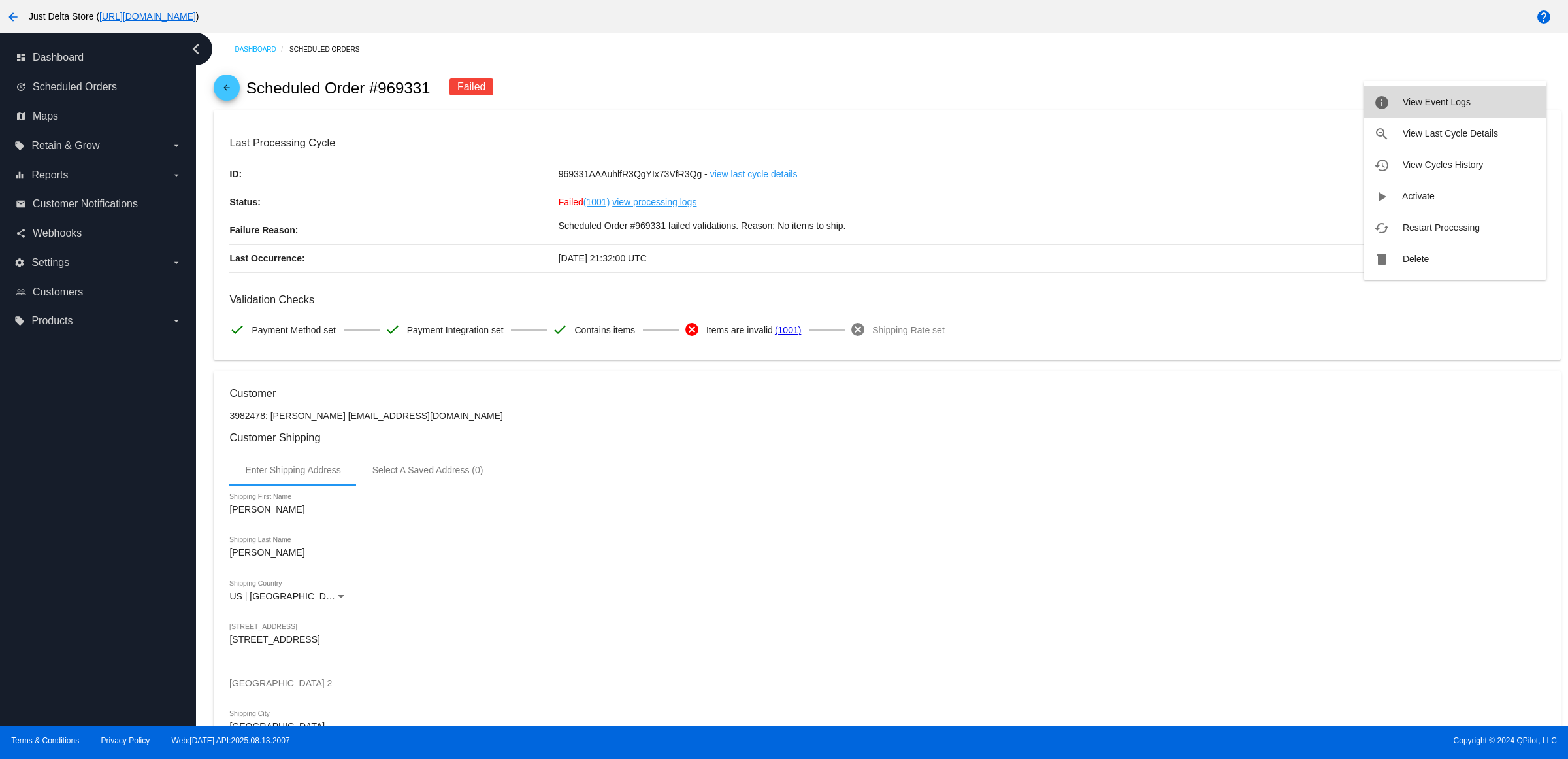
click at [1469, 111] on button "info View Event Logs" at bounding box center [1454, 102] width 183 height 31
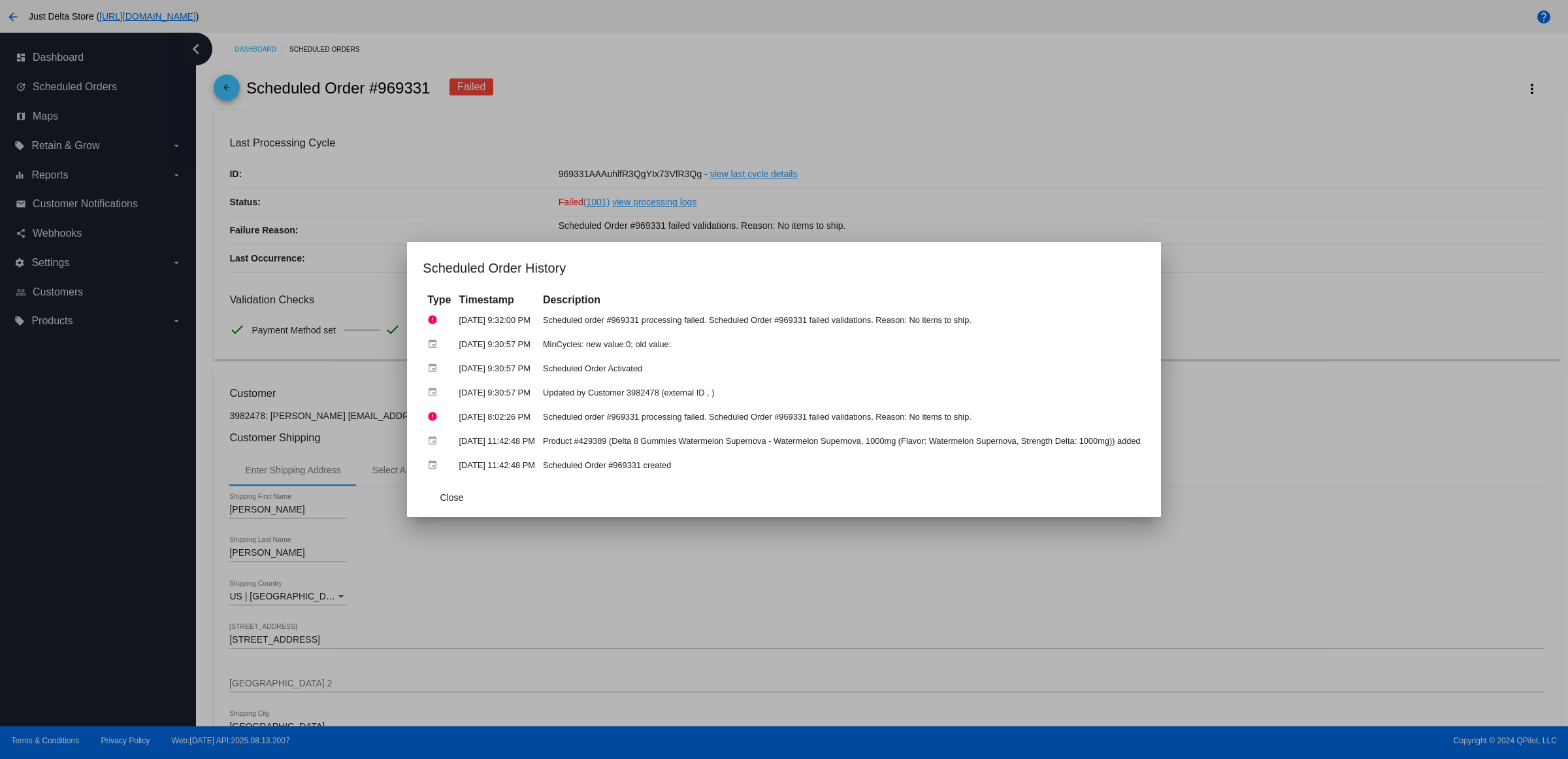
click at [1243, 129] on div at bounding box center [784, 379] width 1568 height 759
